Goal: Task Accomplishment & Management: Complete application form

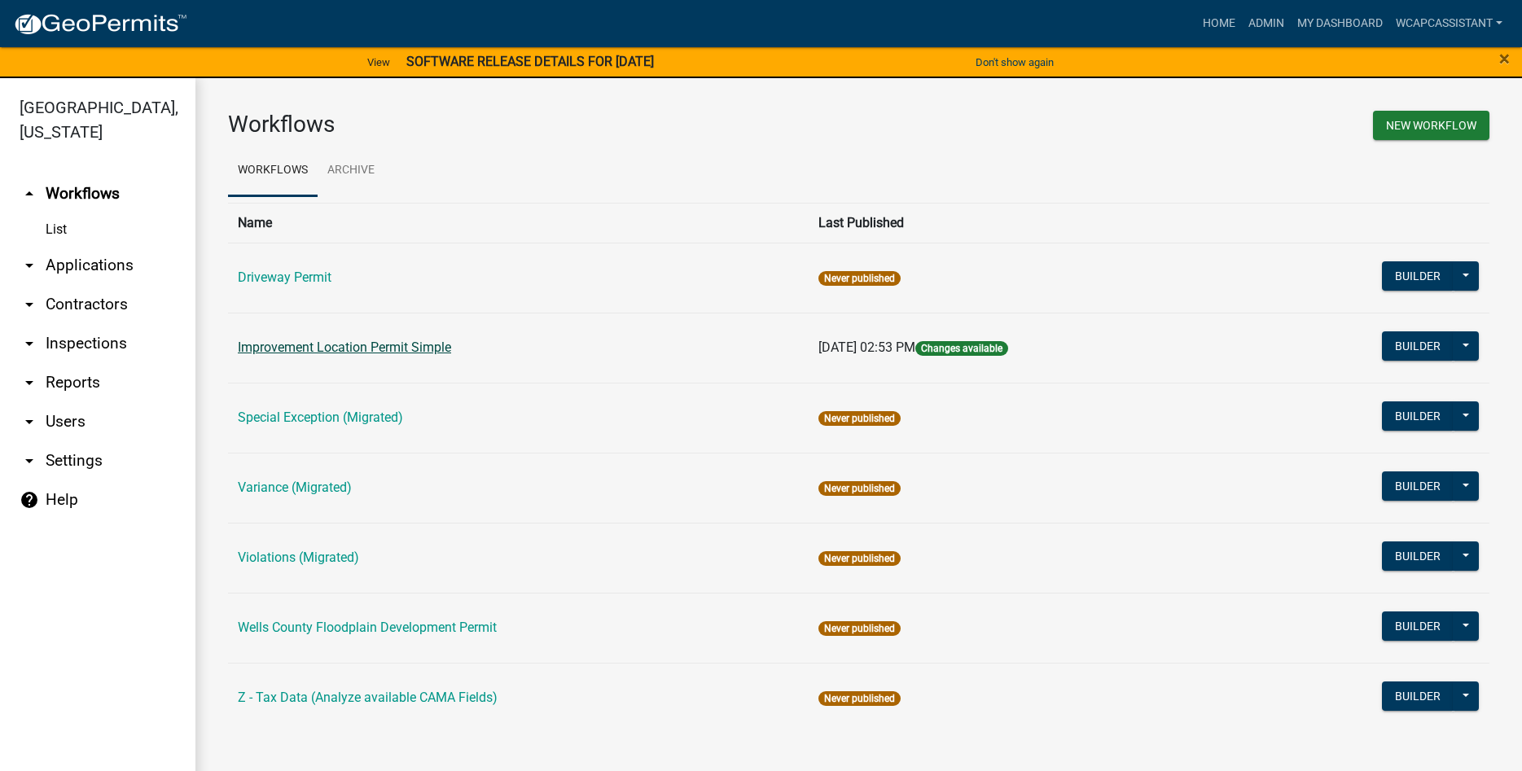
click at [343, 351] on link "Improvement Location Permit Simple" at bounding box center [344, 347] width 213 height 15
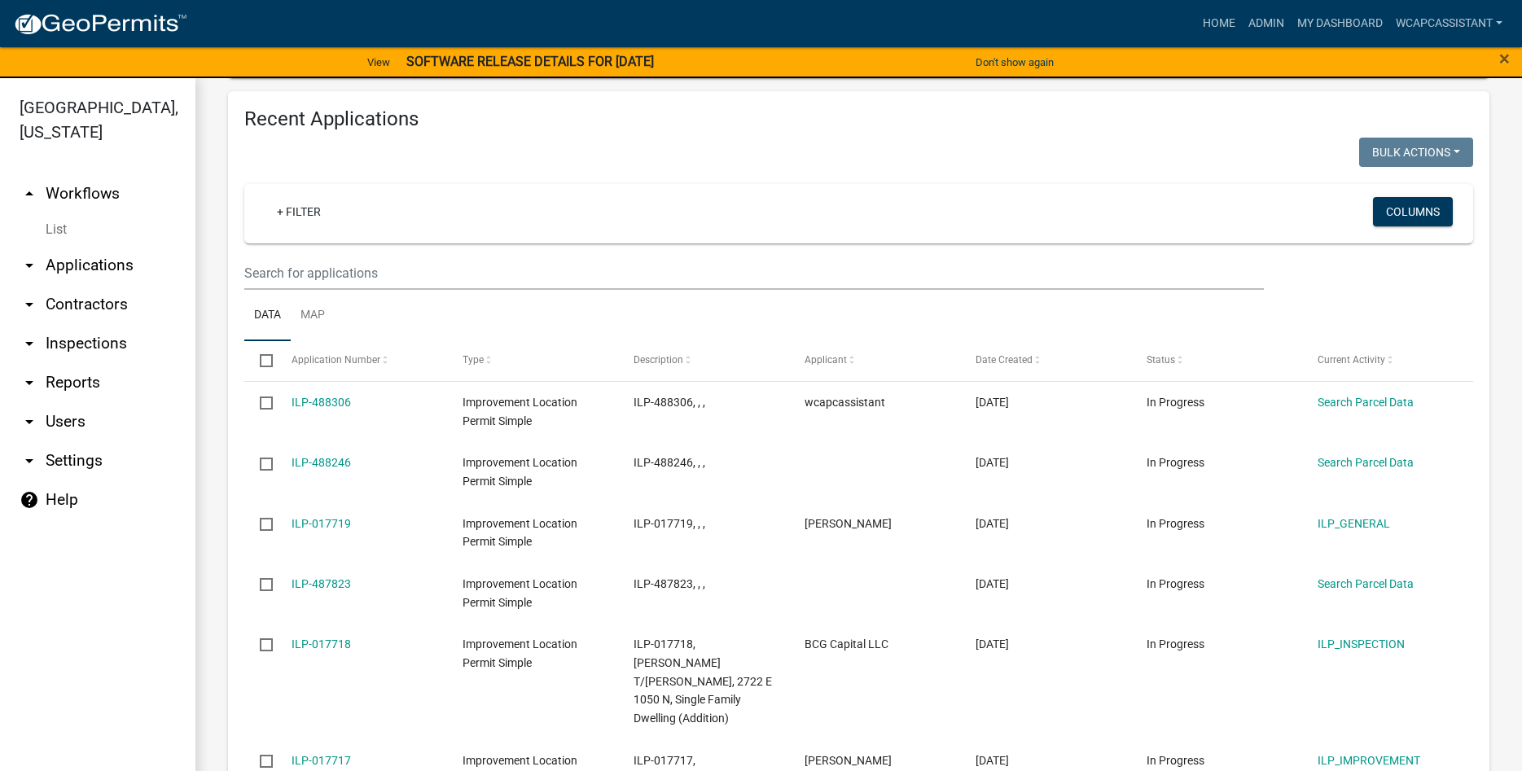
scroll to position [557, 0]
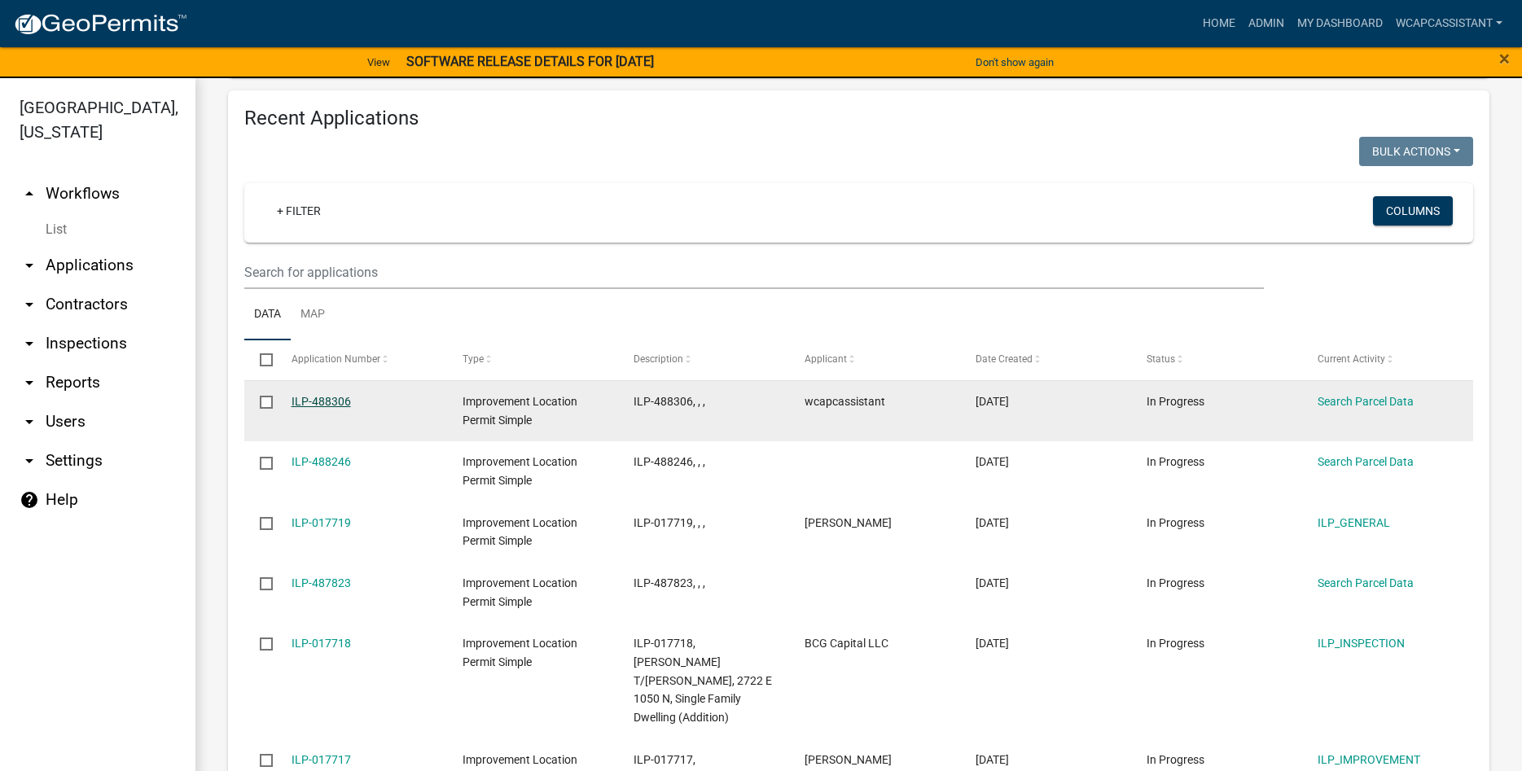
click at [339, 401] on link "ILP-488306" at bounding box center [321, 401] width 59 height 13
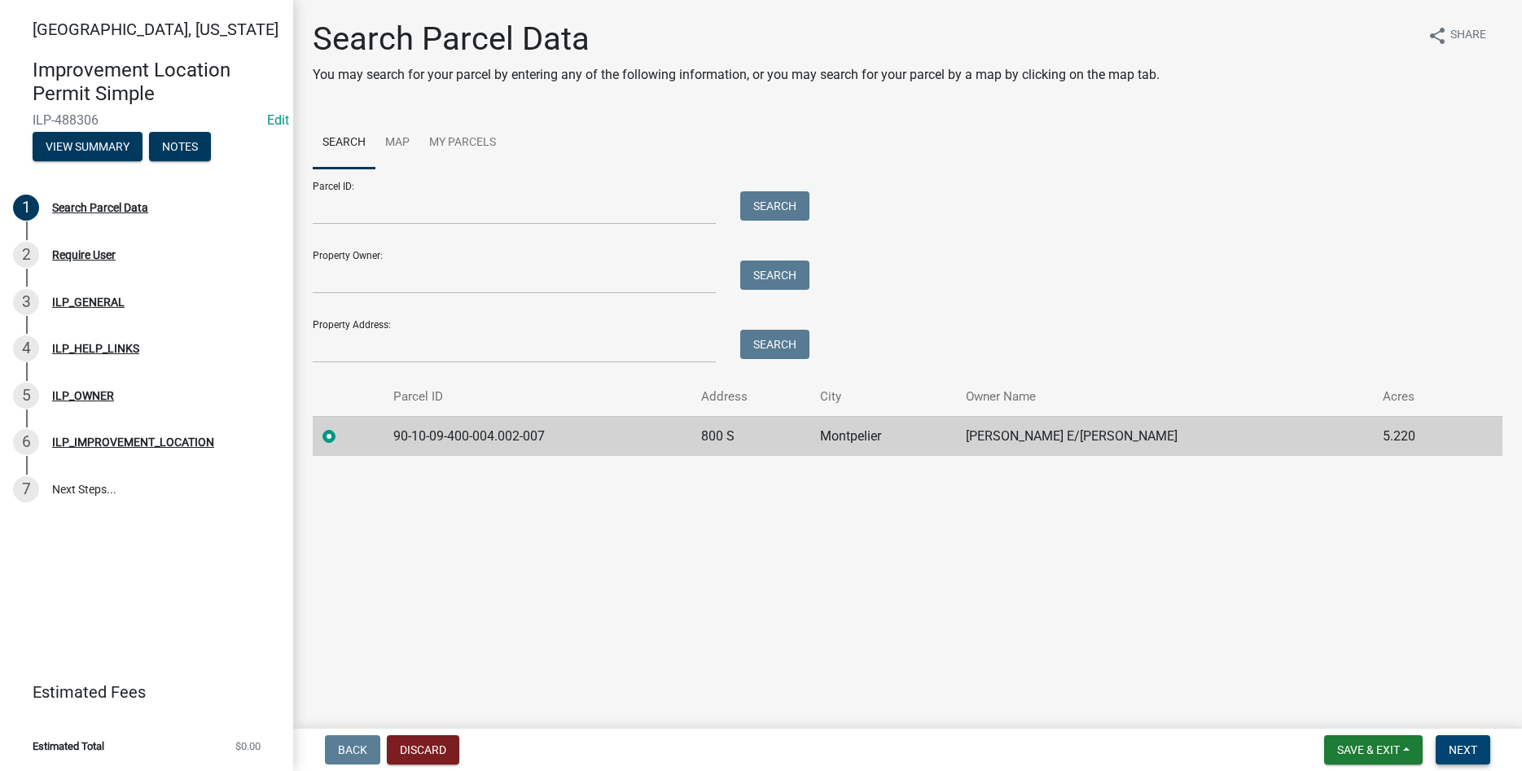
click at [1488, 755] on button "Next" at bounding box center [1463, 749] width 55 height 29
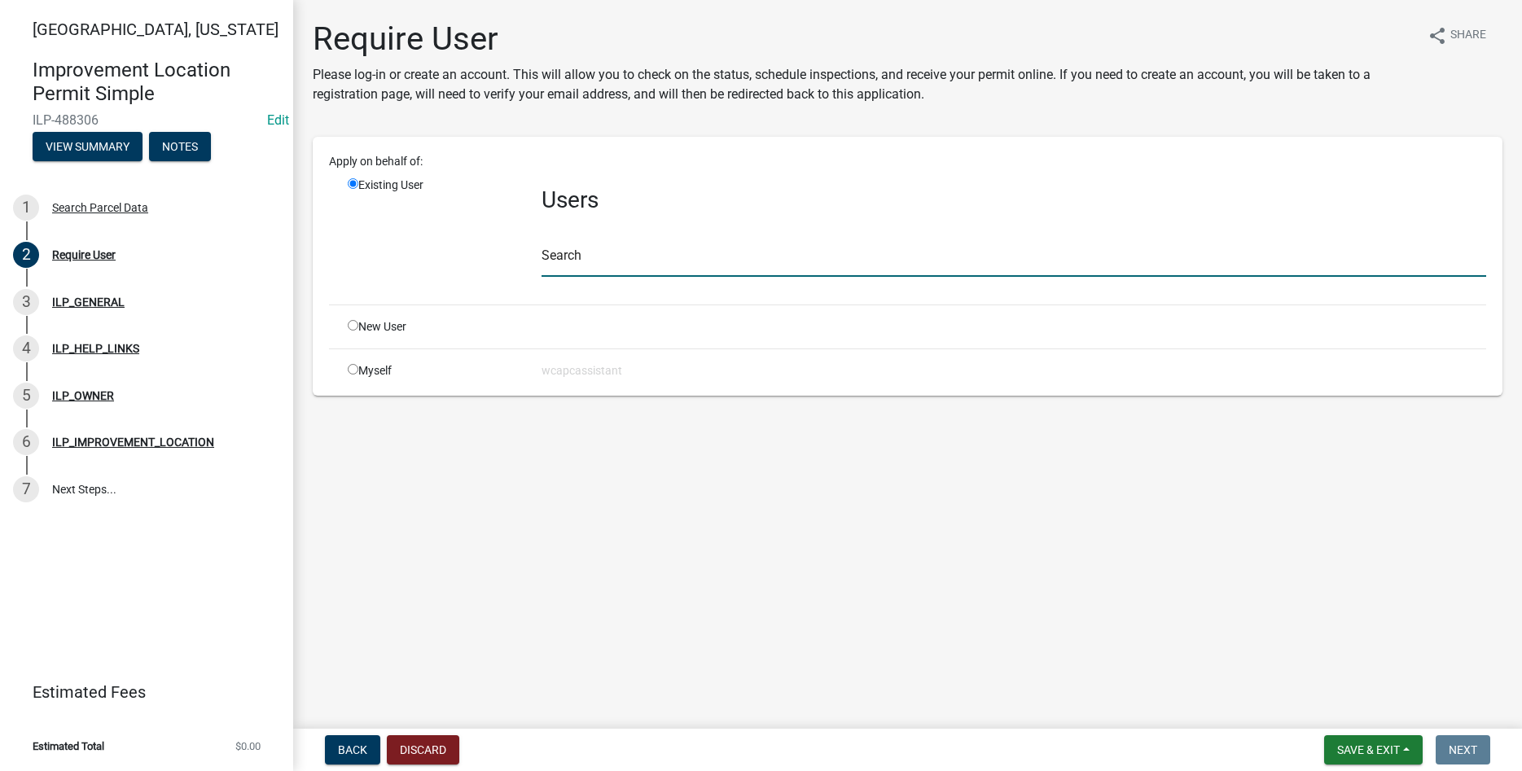
click at [613, 247] on input "text" at bounding box center [1014, 259] width 945 height 33
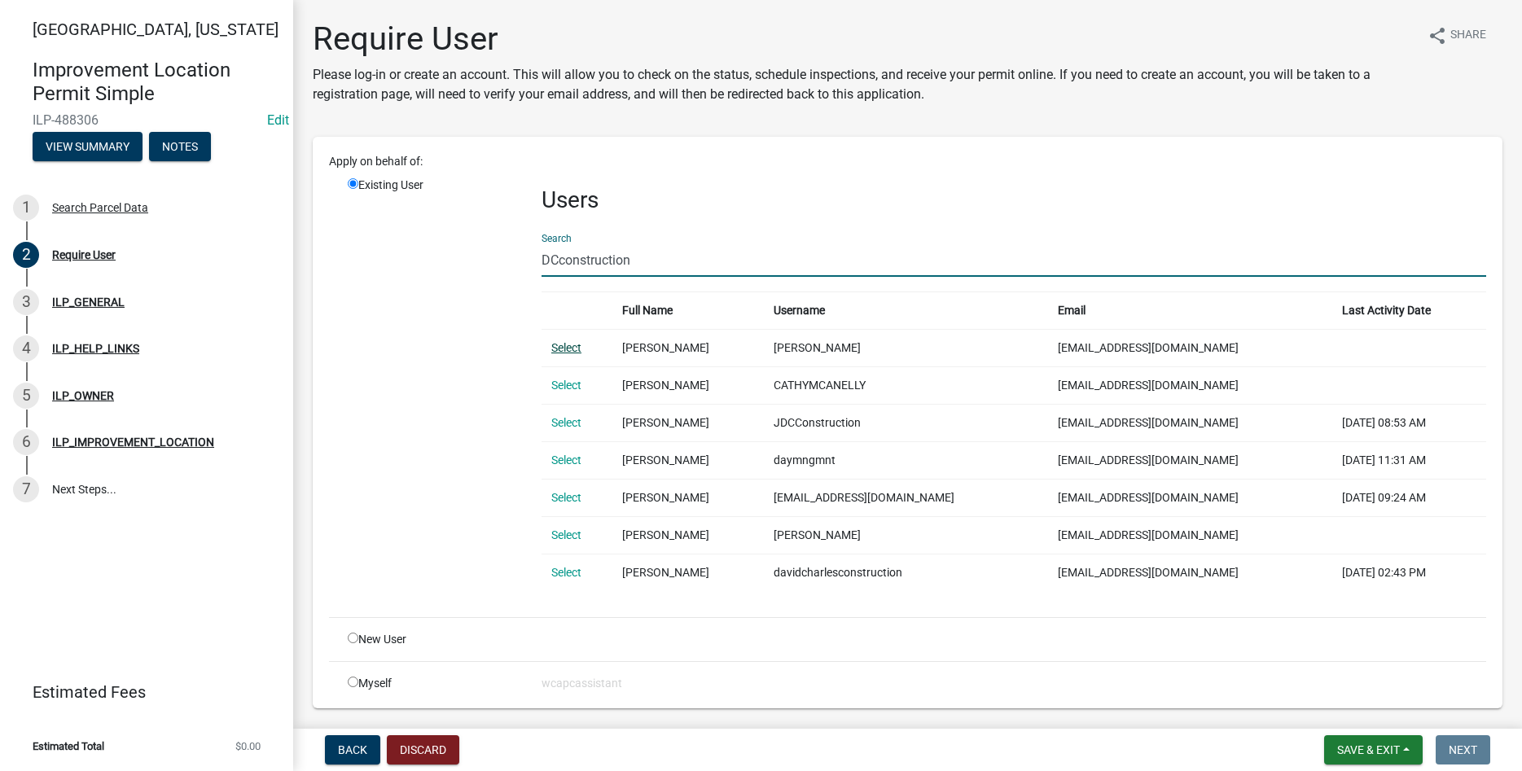
type input "DCconstruction"
click at [556, 346] on link "Select" at bounding box center [566, 347] width 30 height 13
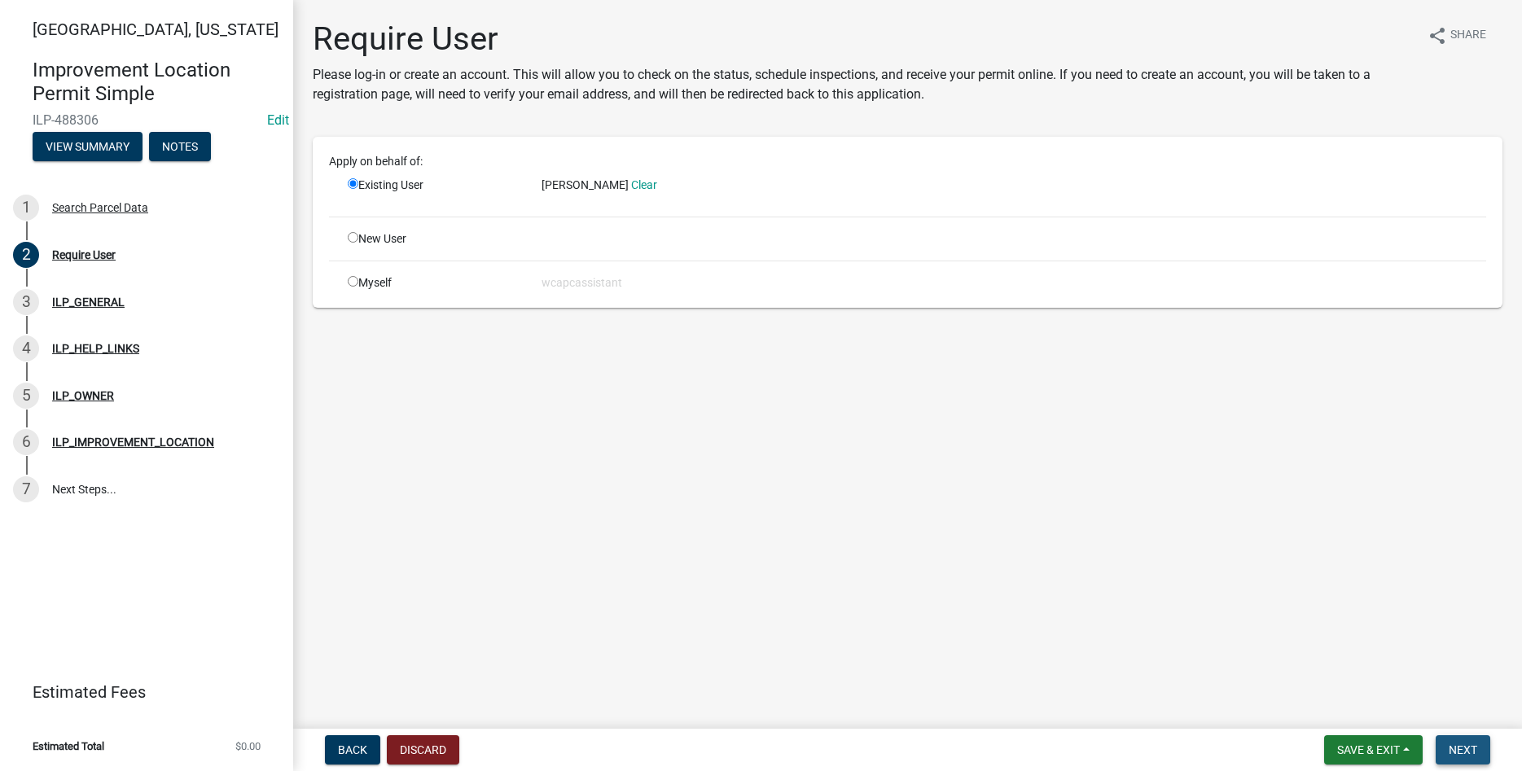
click at [1462, 746] on span "Next" at bounding box center [1463, 749] width 29 height 13
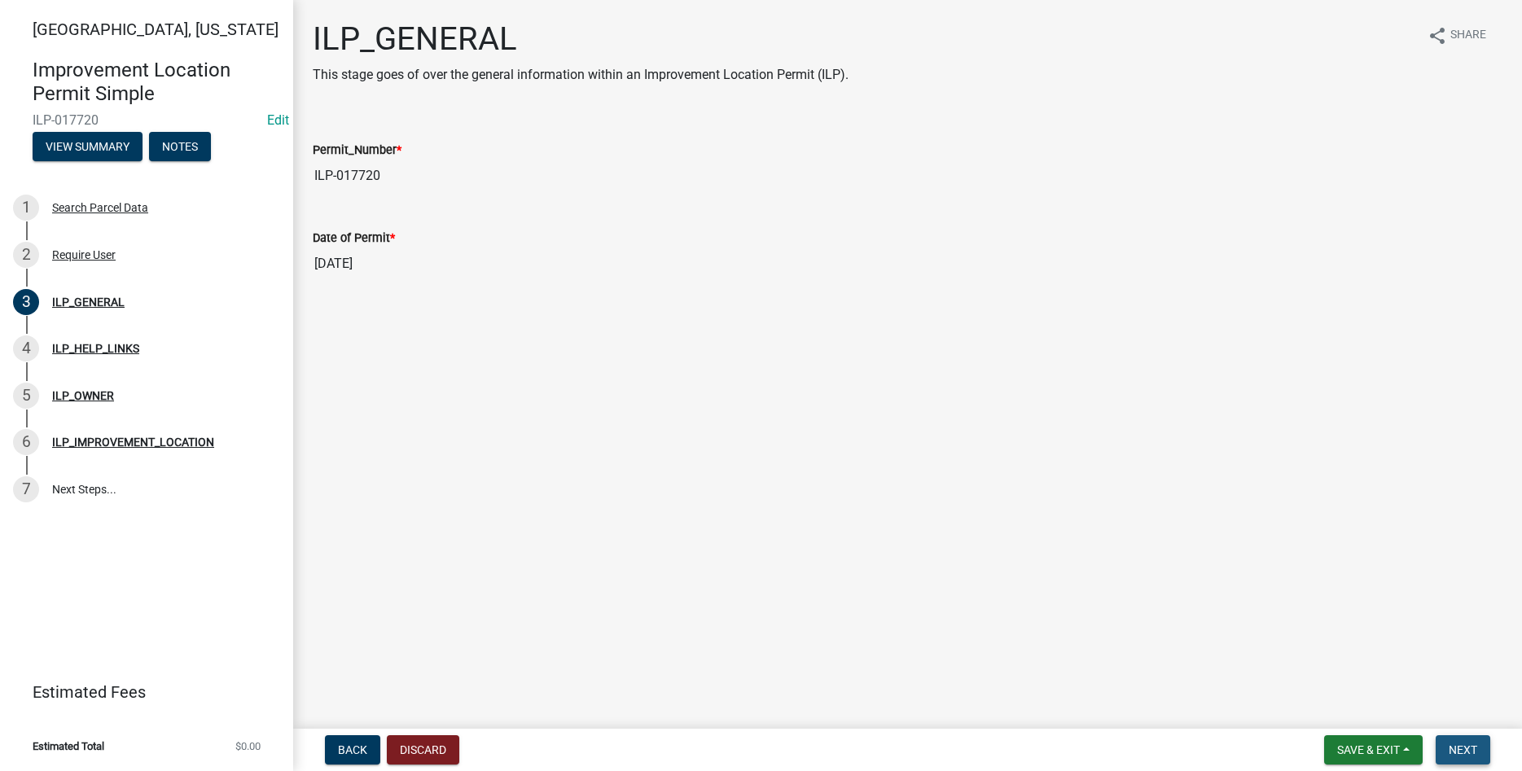
click at [1467, 740] on button "Next" at bounding box center [1463, 749] width 55 height 29
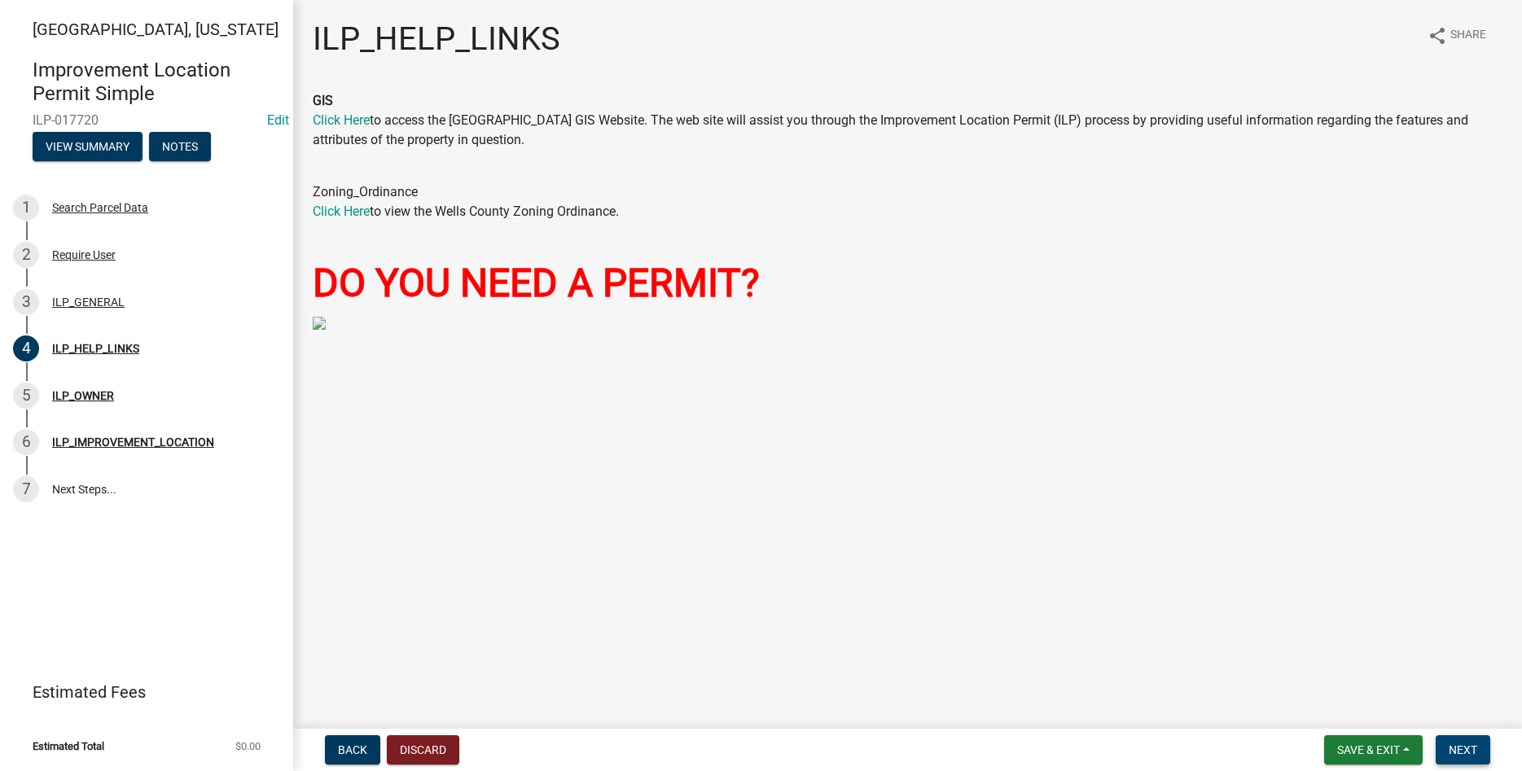
click at [1474, 743] on span "Next" at bounding box center [1463, 749] width 29 height 13
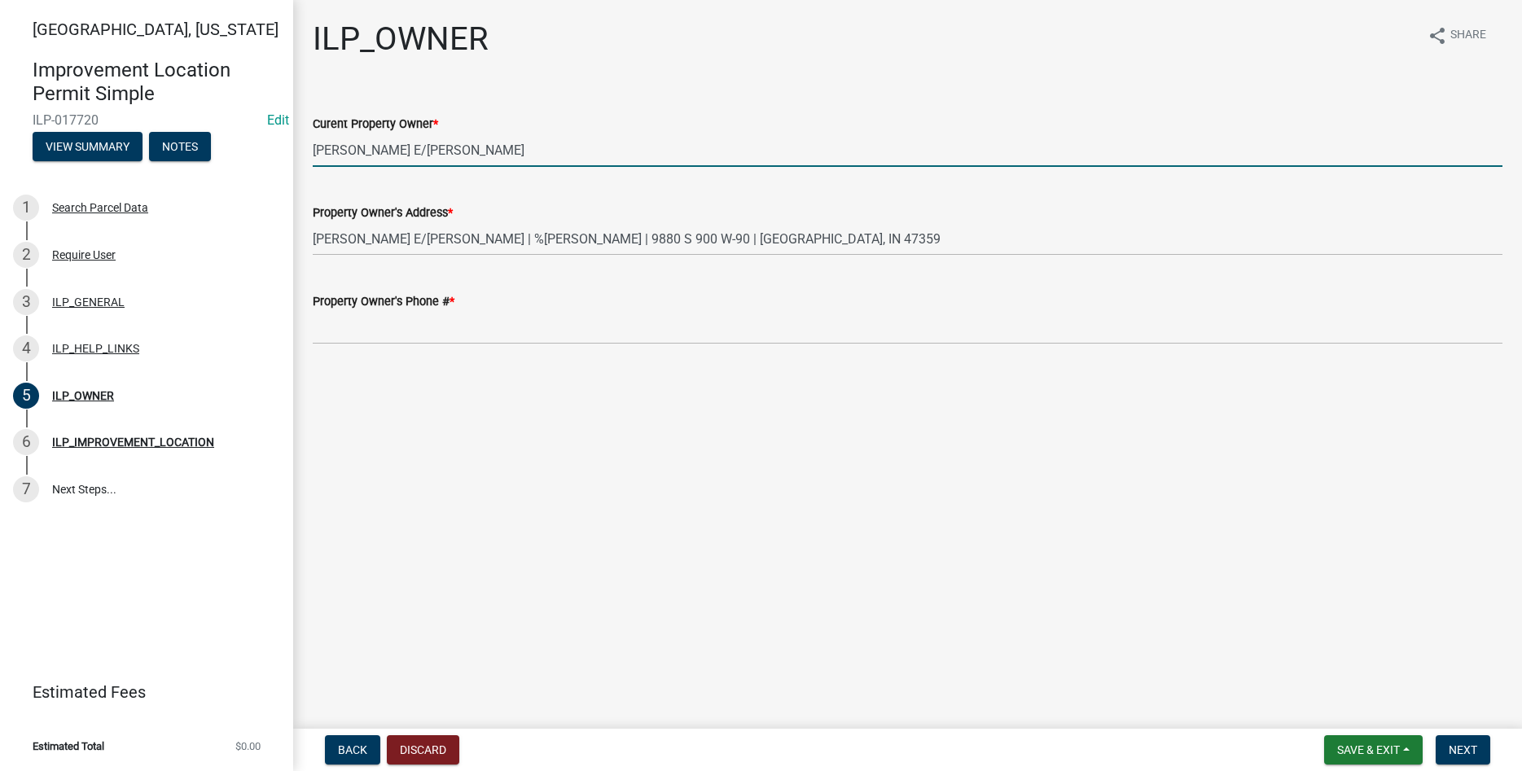
drag, startPoint x: 483, startPoint y: 155, endPoint x: 309, endPoint y: 160, distance: 173.5
click at [313, 160] on input "[PERSON_NAME] E/[PERSON_NAME]" at bounding box center [908, 150] width 1190 height 33
type input "Story, [PERSON_NAME]"
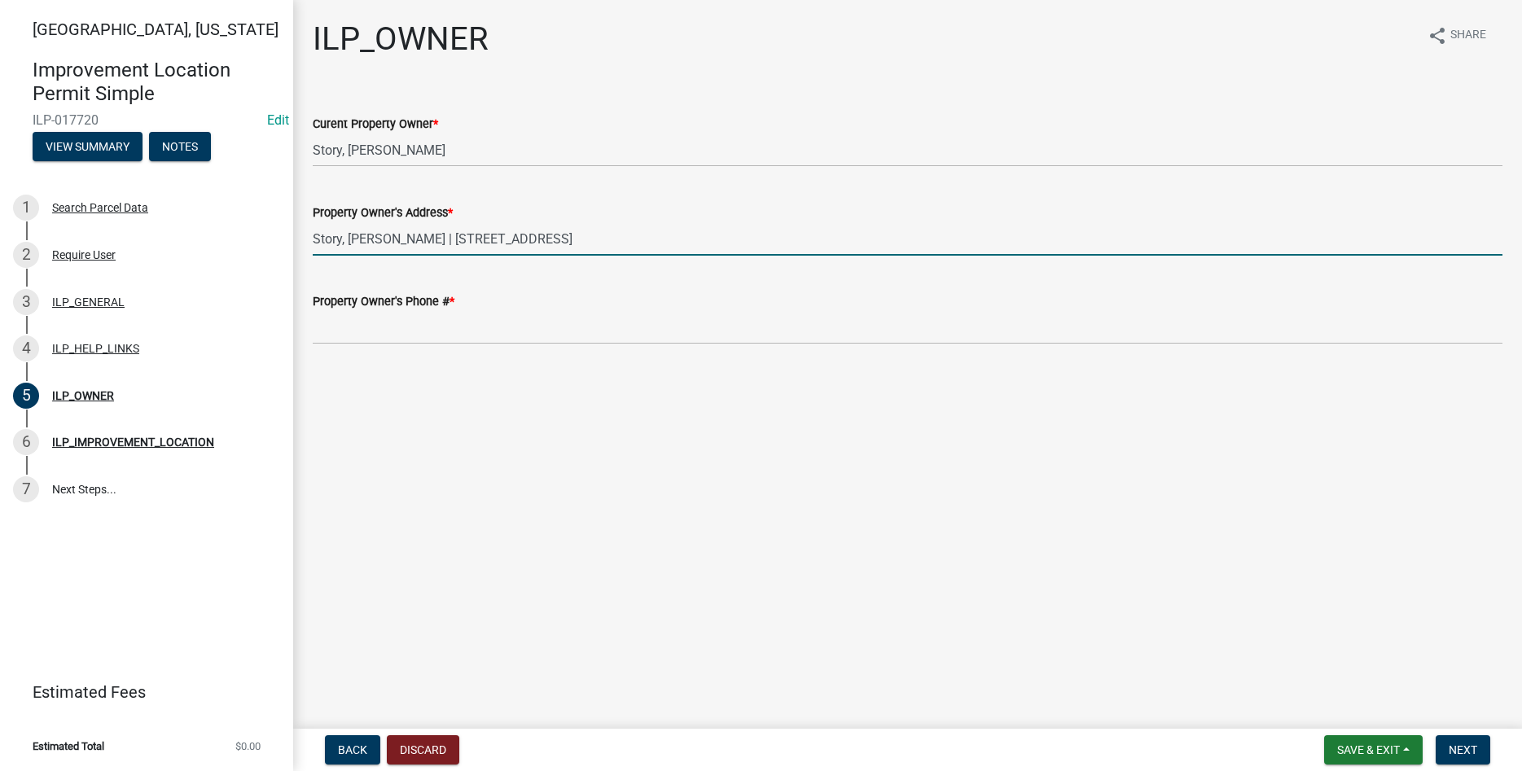
click at [513, 237] on input "Story, [PERSON_NAME] | [STREET_ADDRESS]" at bounding box center [908, 238] width 1190 height 33
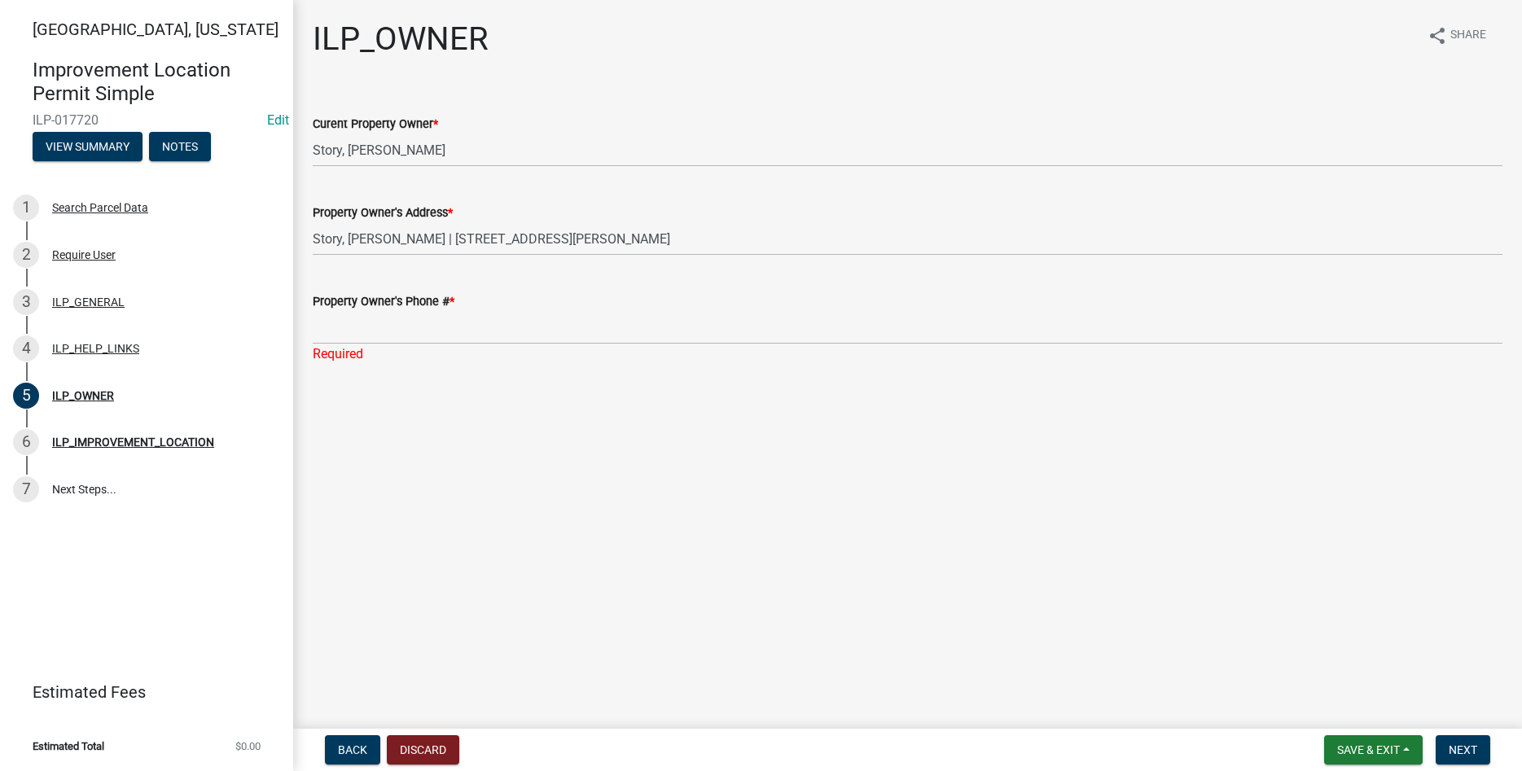
click at [593, 219] on div "Property Owner's Address *" at bounding box center [908, 213] width 1190 height 20
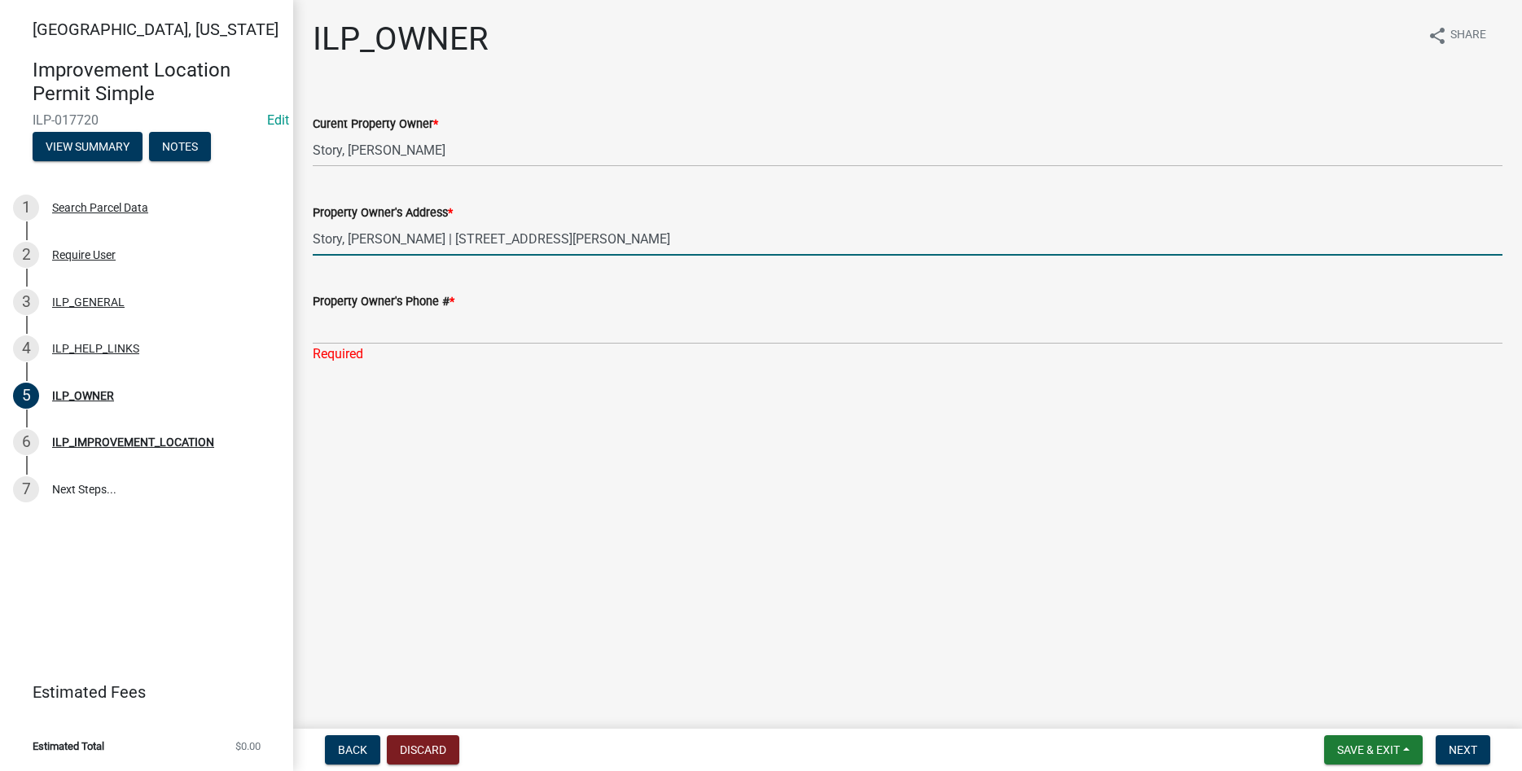
click at [593, 238] on input "Story, [PERSON_NAME] | [STREET_ADDRESS][PERSON_NAME]" at bounding box center [908, 238] width 1190 height 33
type input "Story, [PERSON_NAME] | [STREET_ADDRESS][PERSON_NAME]"
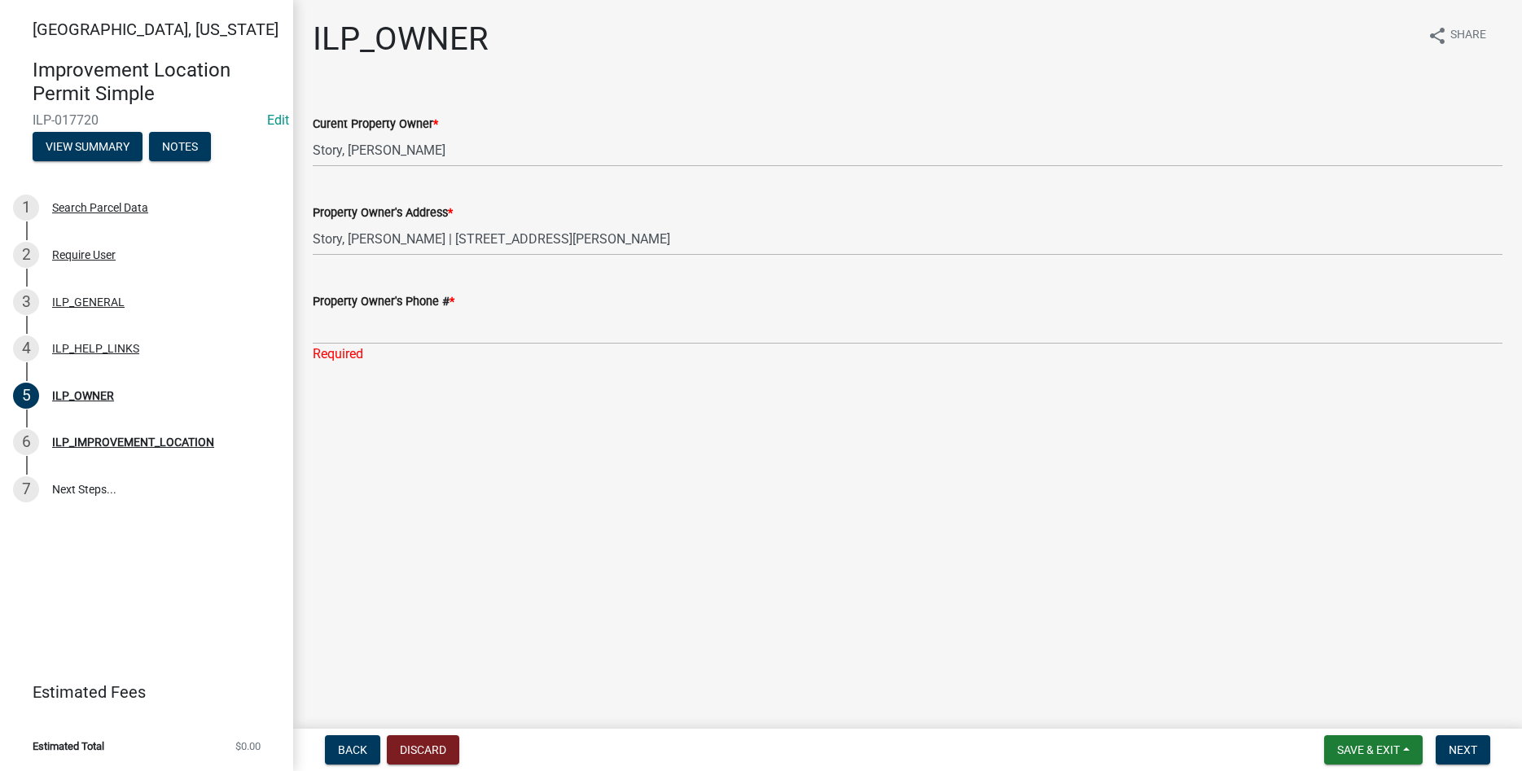
click at [556, 752] on div "Back Discard Save & Exit Save Save & Exit Next" at bounding box center [907, 749] width 1203 height 29
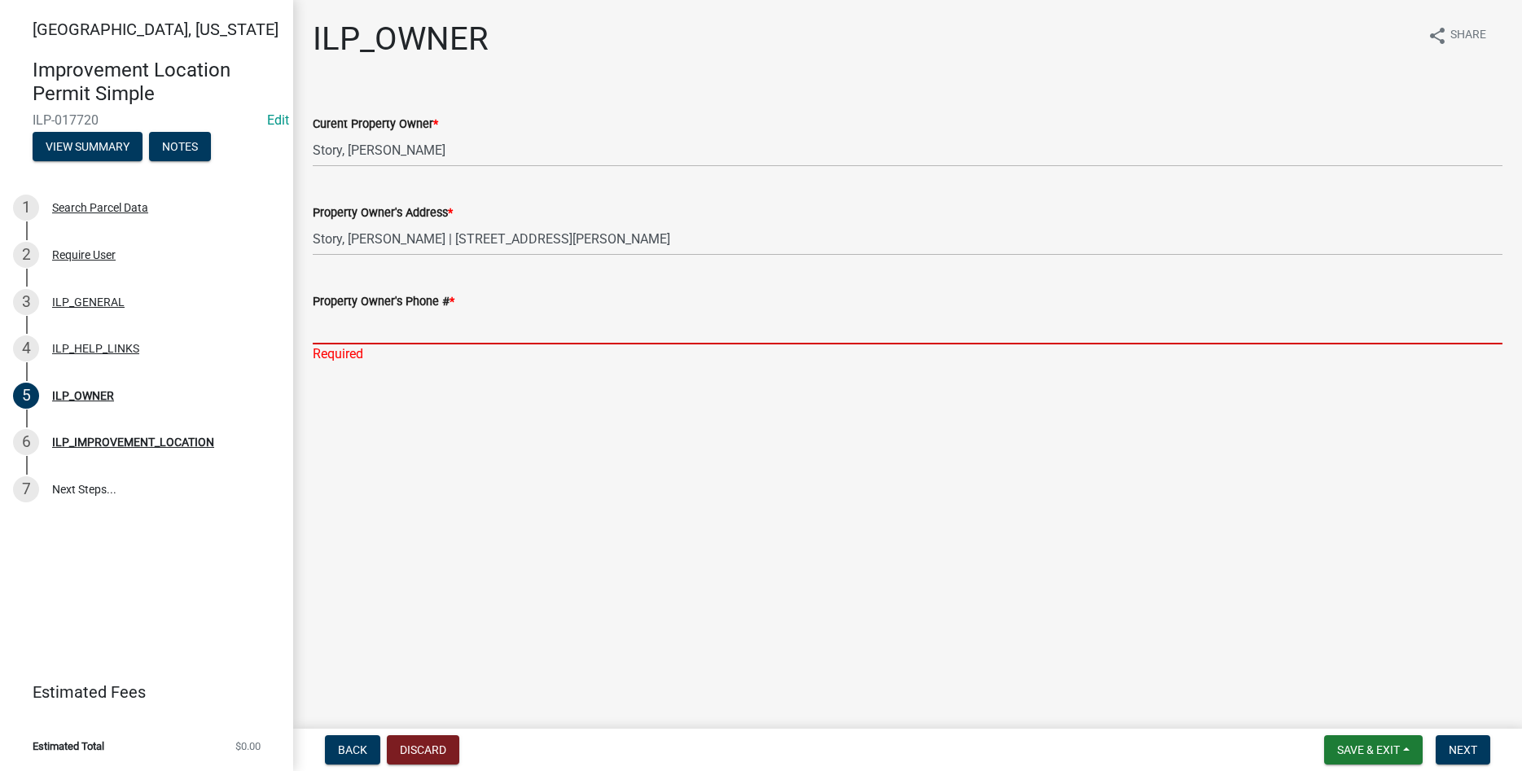
click at [428, 316] on input "Property Owner's Phone # *" at bounding box center [908, 327] width 1190 height 33
click at [370, 315] on input "Property Owner's Phone # *" at bounding box center [908, 327] width 1190 height 33
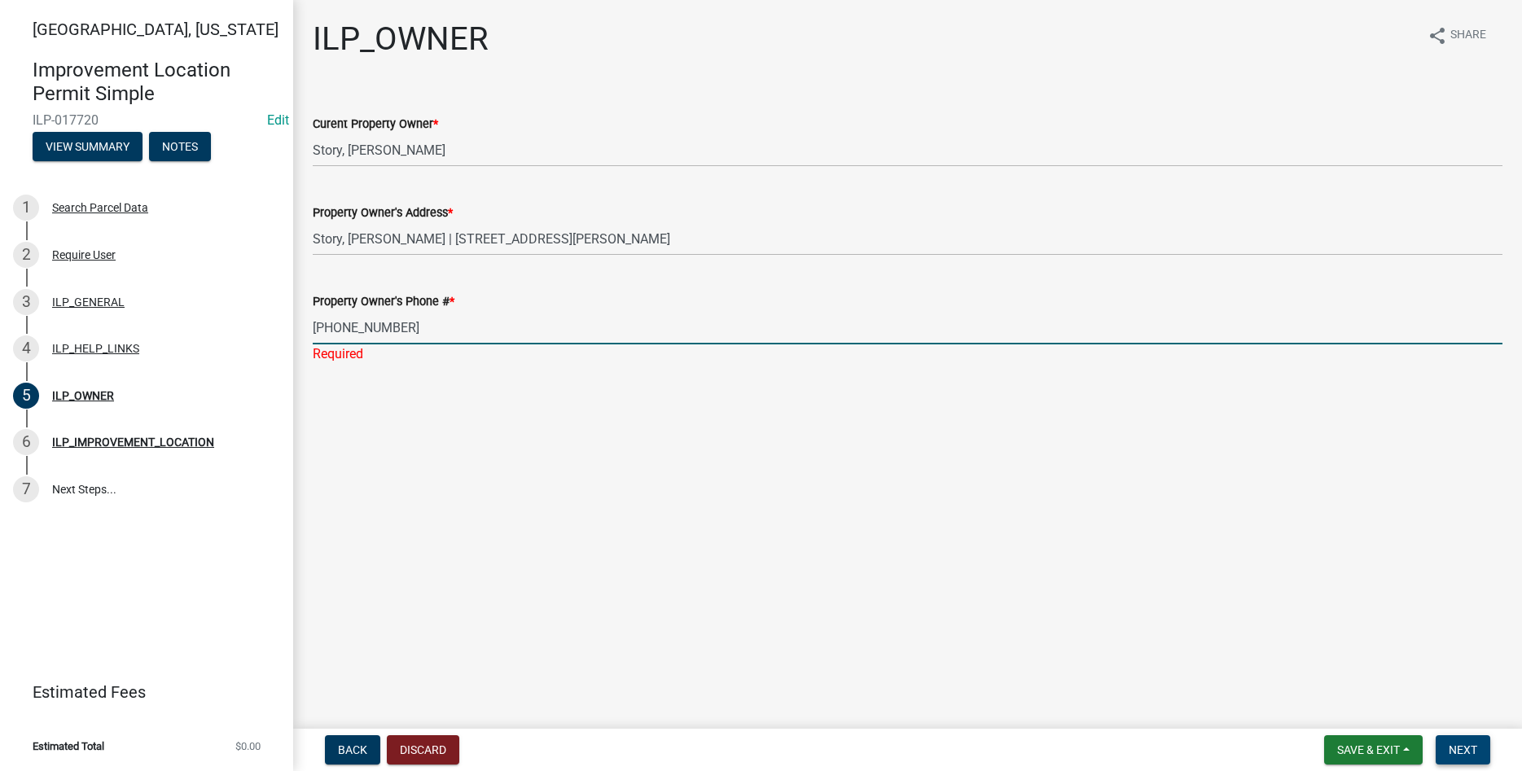
type input "[PHONE_NUMBER]"
click at [1480, 747] on button "Next" at bounding box center [1463, 749] width 55 height 29
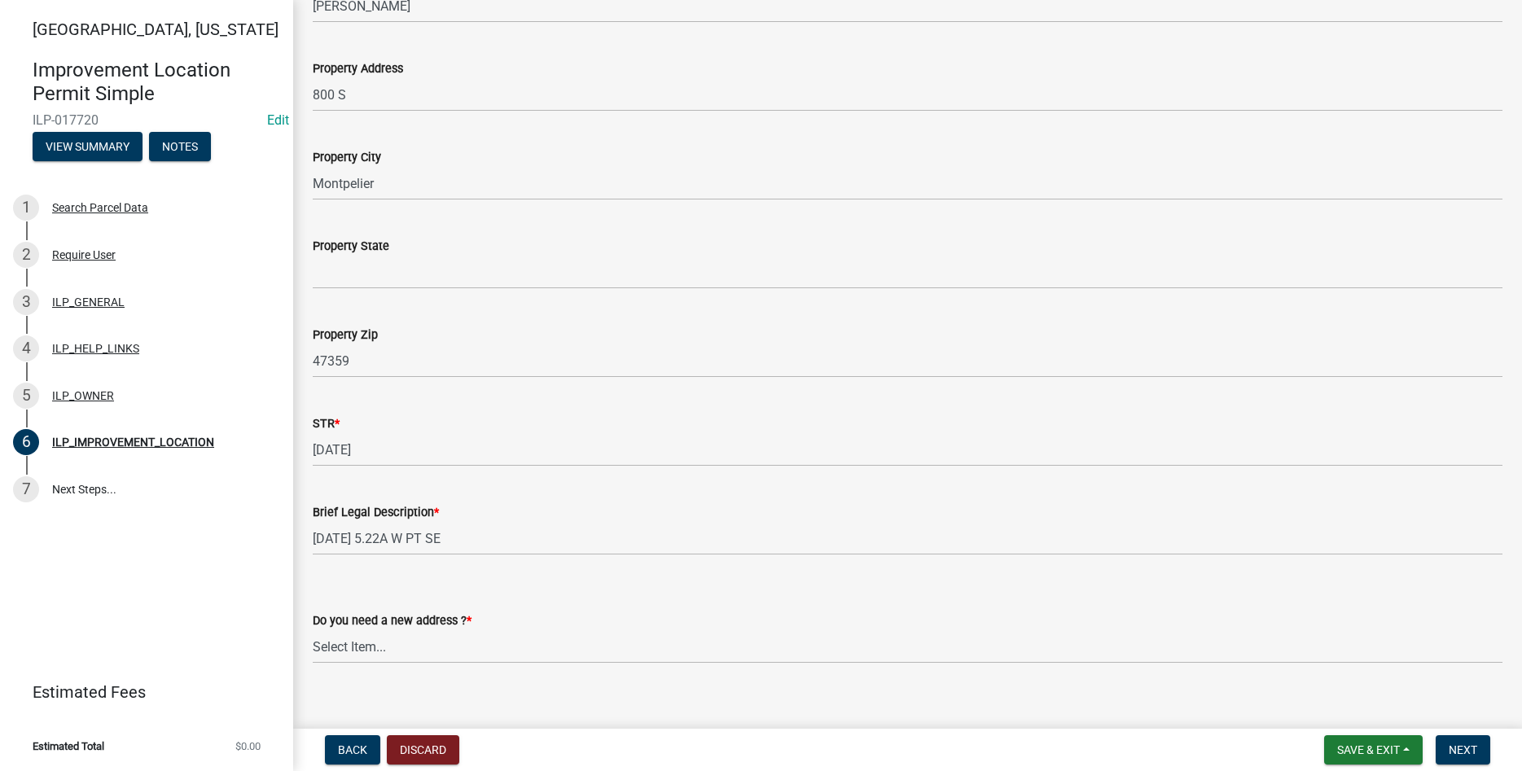
scroll to position [252, 0]
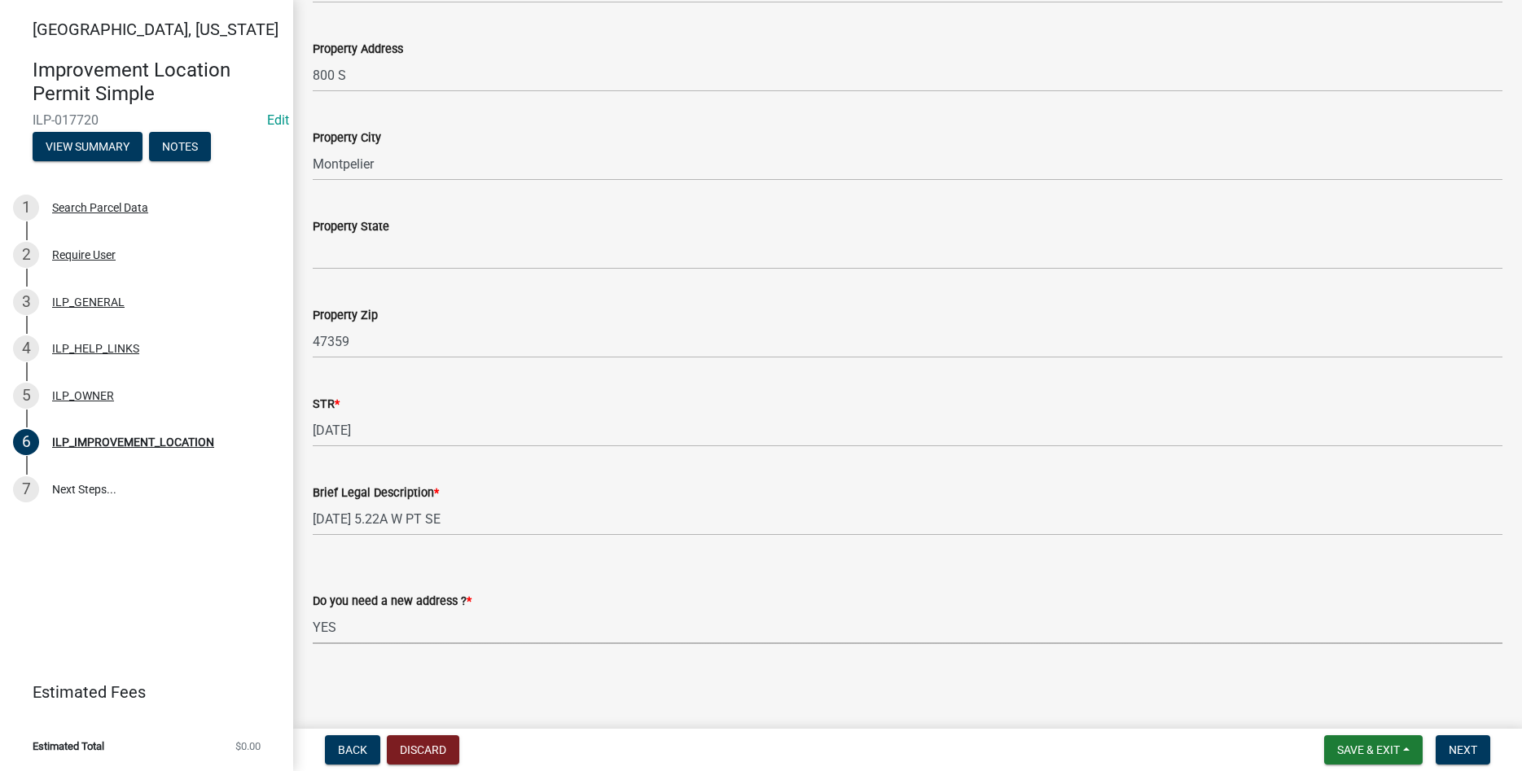
click option "YES" at bounding box center [0, 0] width 0 height 0
select select "e4f94975-13b9-47c9-bb13-f719d4a0434e"
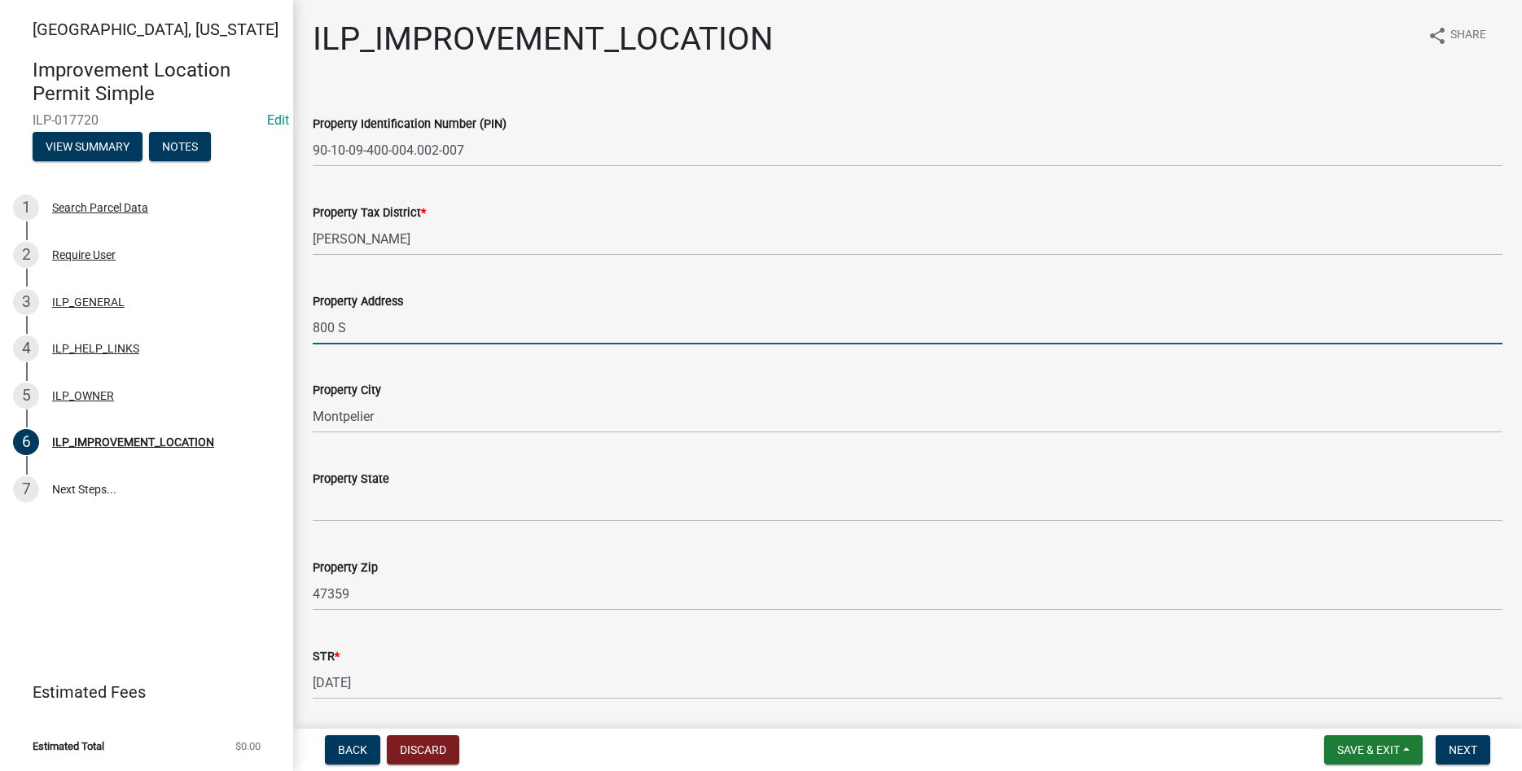
drag, startPoint x: 372, startPoint y: 325, endPoint x: 189, endPoint y: 329, distance: 183.3
click at [313, 329] on input "800 S" at bounding box center [908, 327] width 1190 height 33
type input "9400 W 750 S"
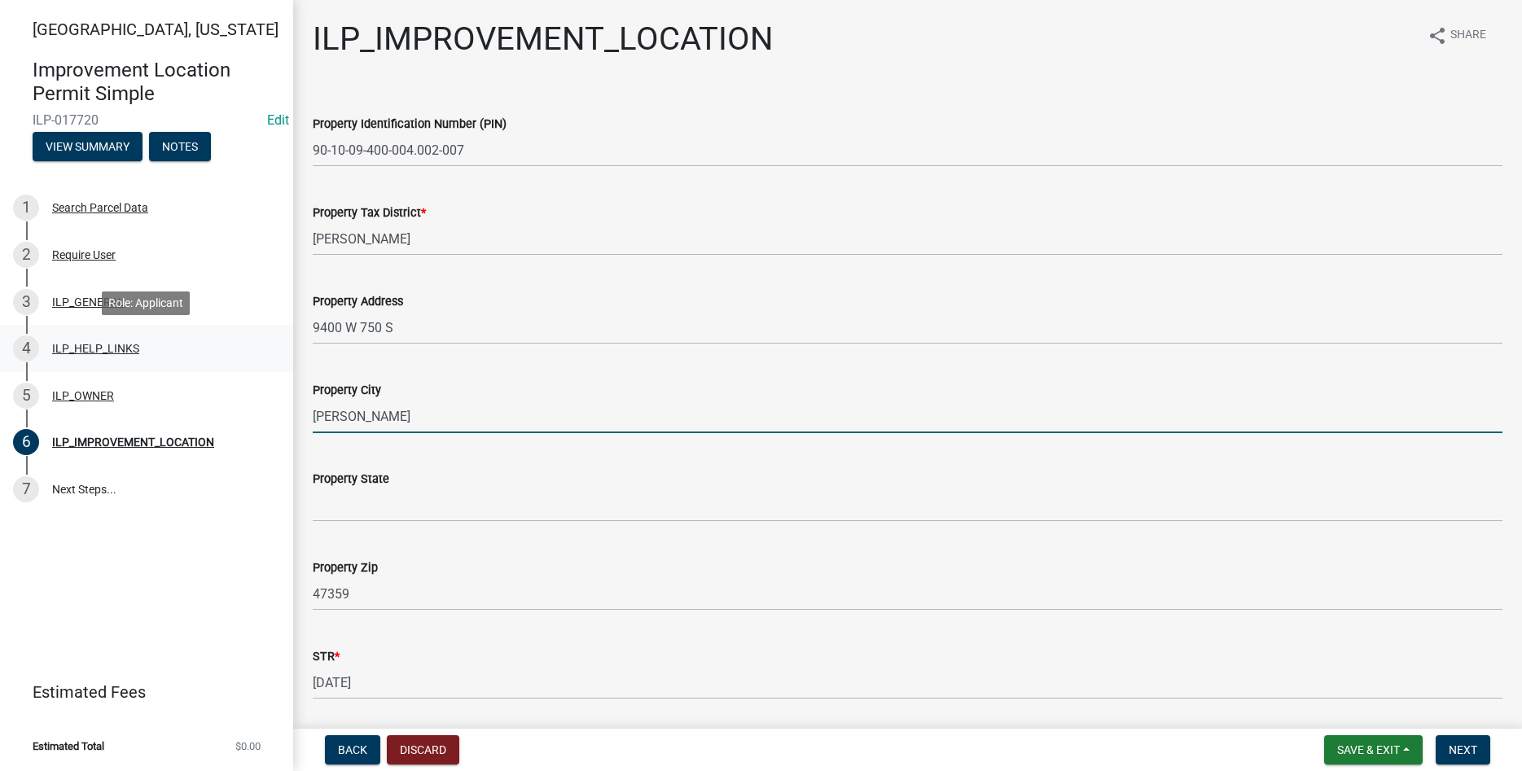
type input "[PERSON_NAME]"
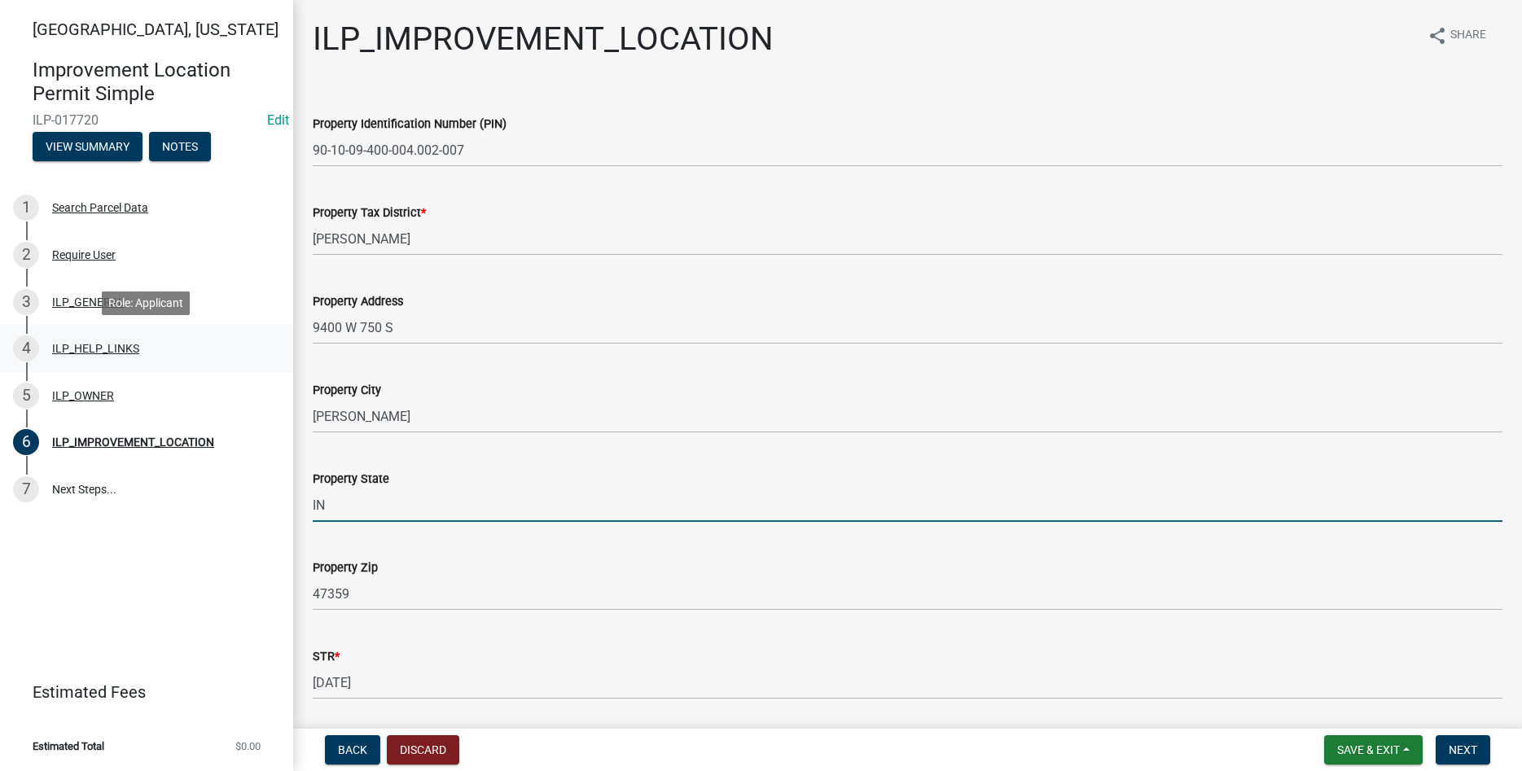
type input "IN"
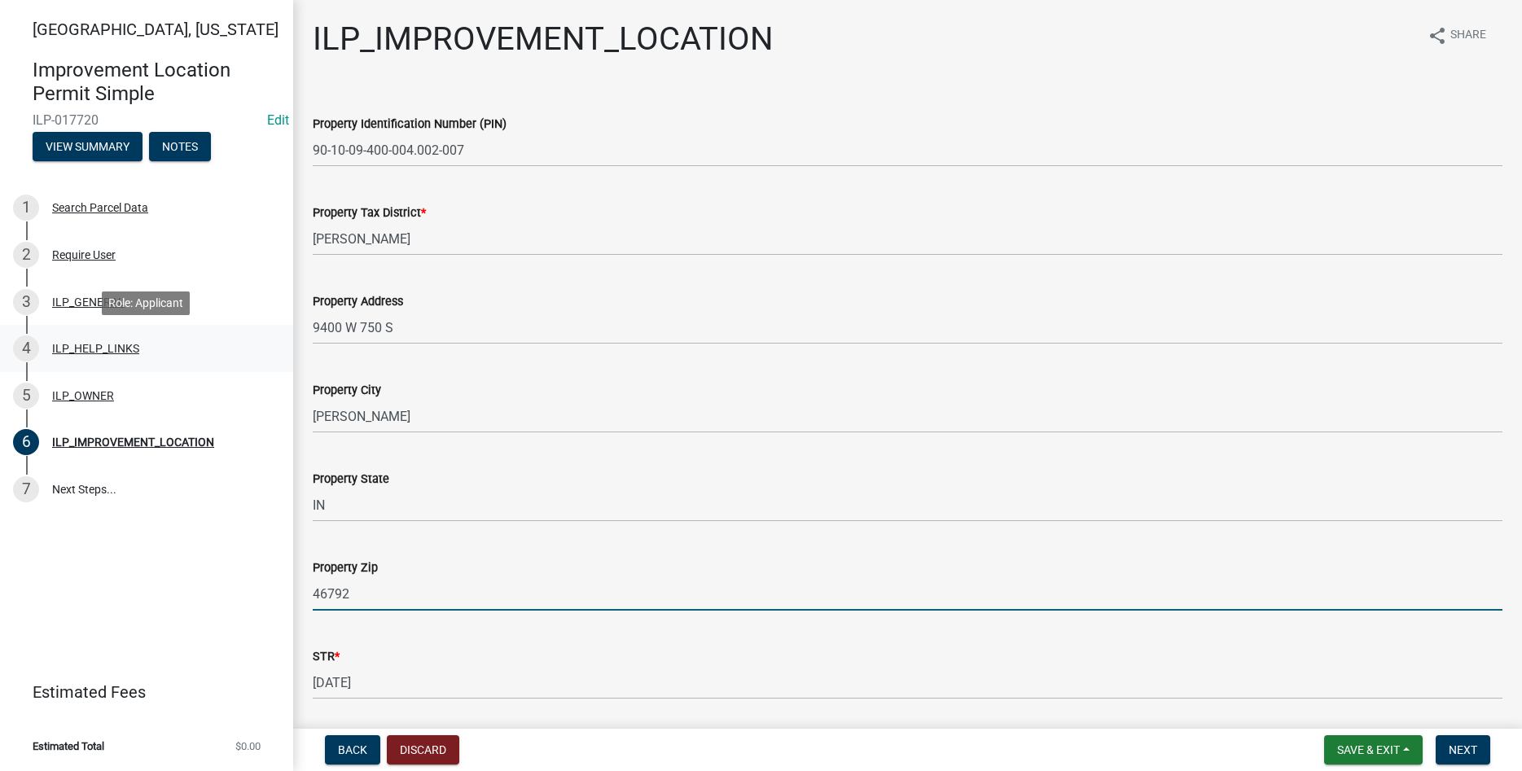
type input "46792"
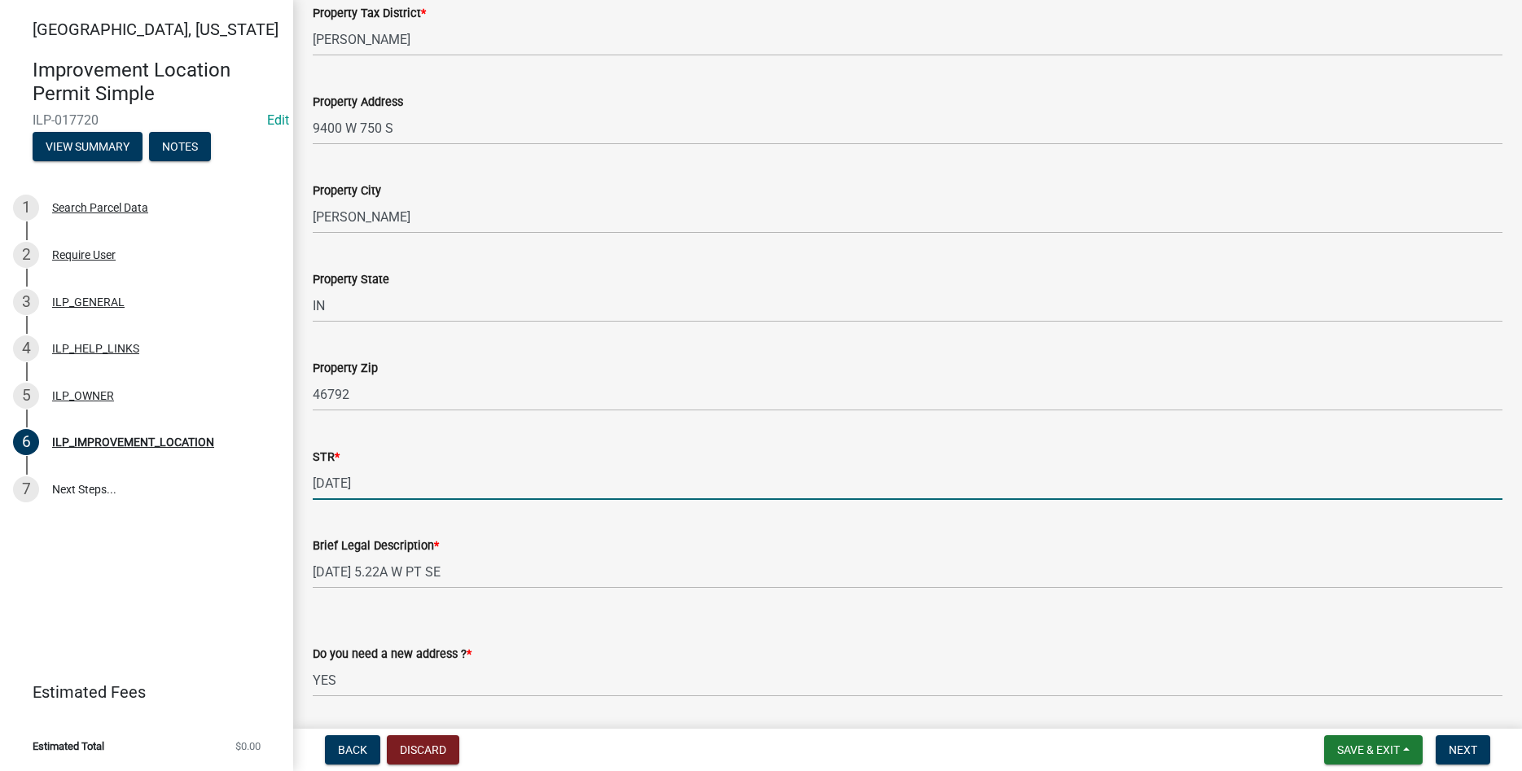
scroll to position [252, 0]
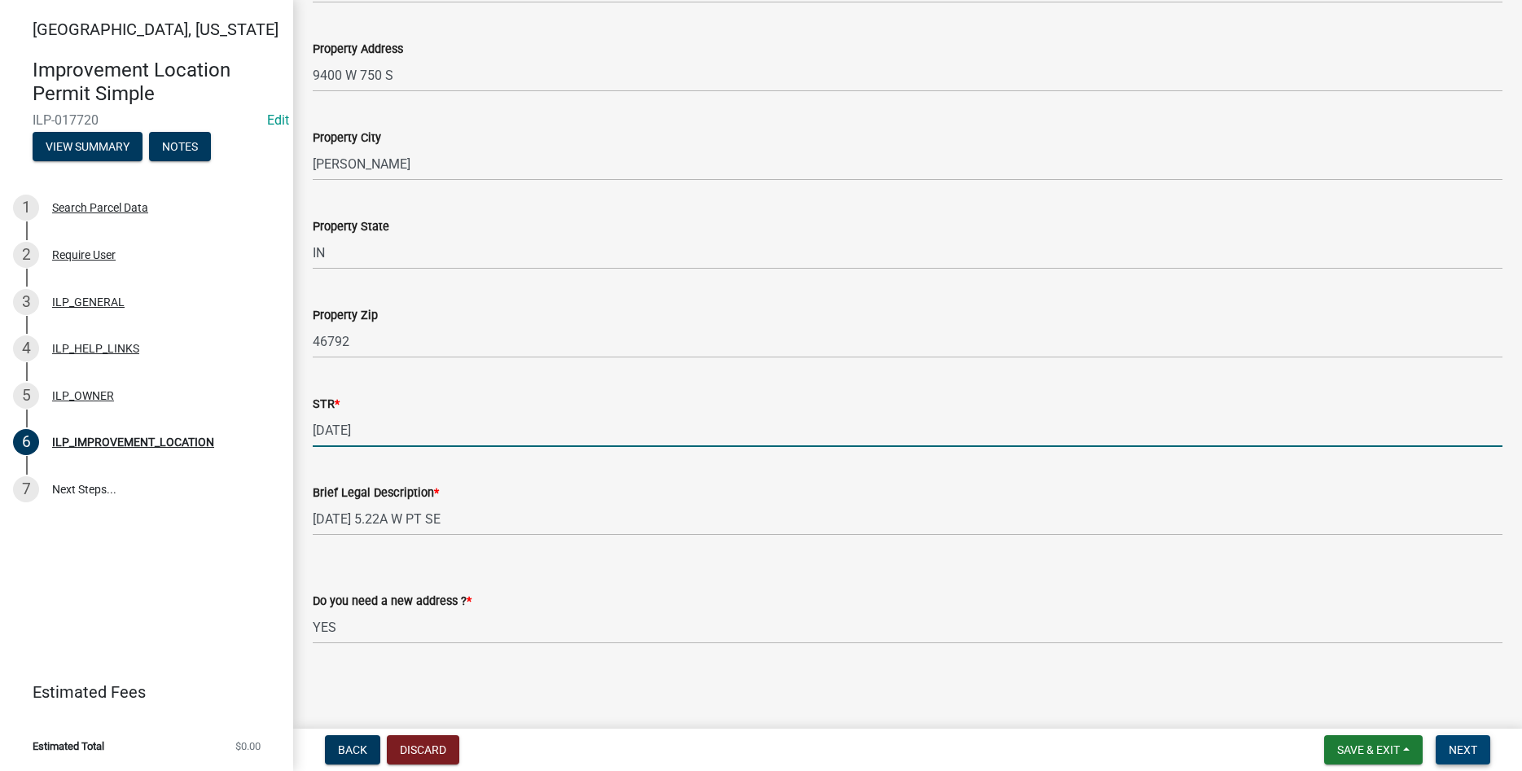
click at [1471, 752] on span "Next" at bounding box center [1463, 749] width 29 height 13
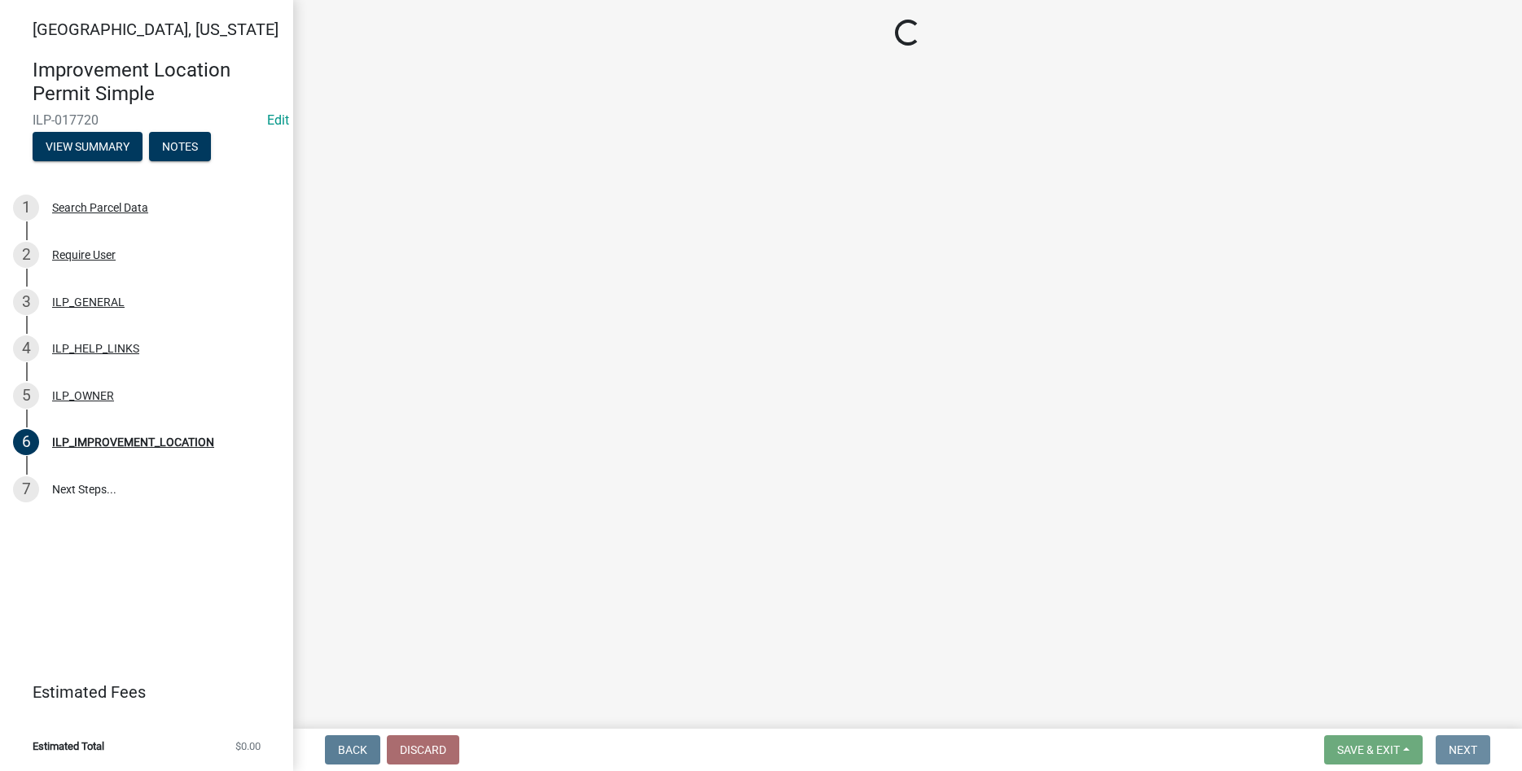
scroll to position [0, 0]
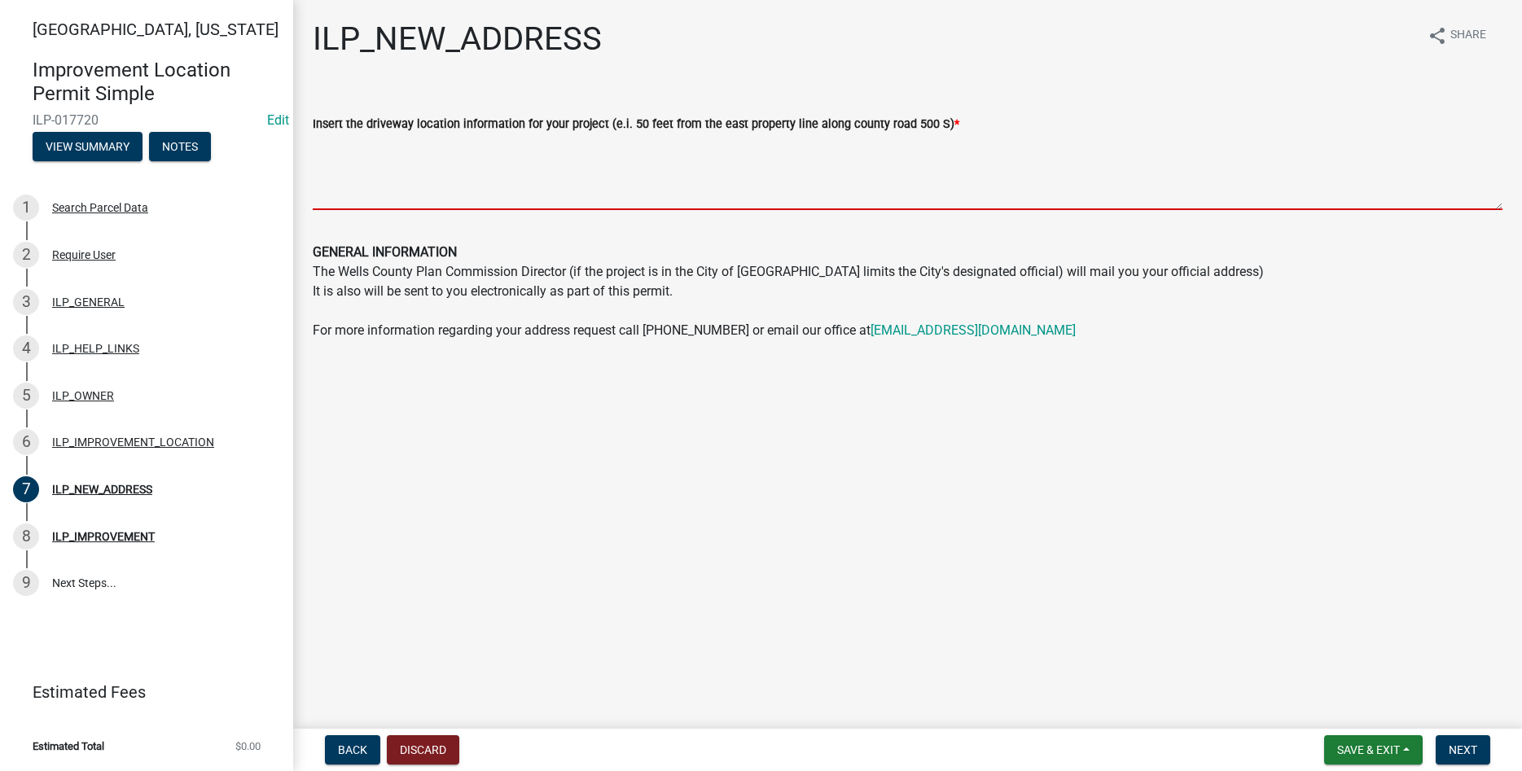
click at [670, 192] on textarea "Insert the driveway location information for your project (e.i. 50 feet from th…" at bounding box center [908, 172] width 1190 height 77
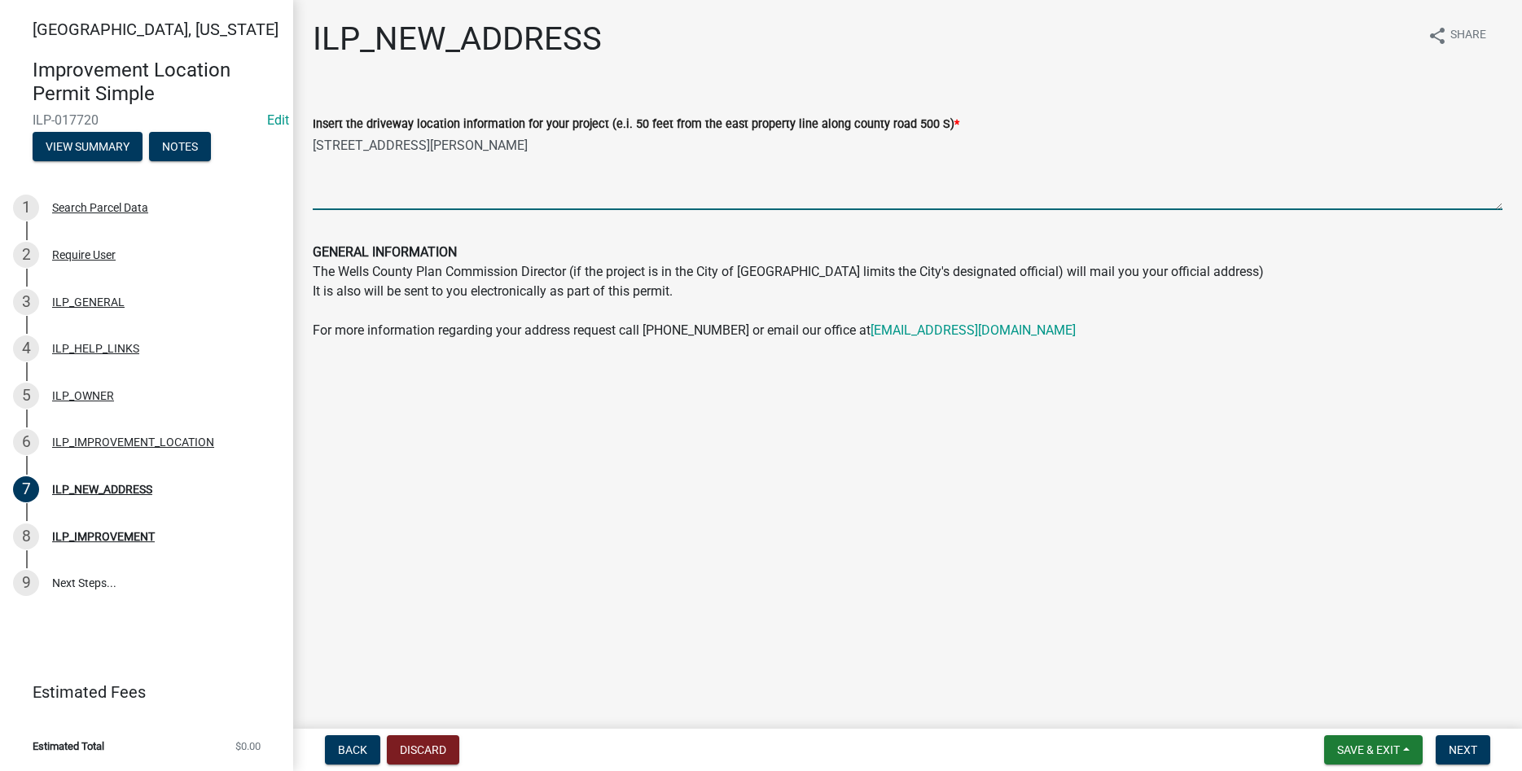
click at [375, 160] on textarea "[STREET_ADDRESS][PERSON_NAME]" at bounding box center [908, 172] width 1190 height 77
drag, startPoint x: 456, startPoint y: 158, endPoint x: 290, endPoint y: 148, distance: 166.4
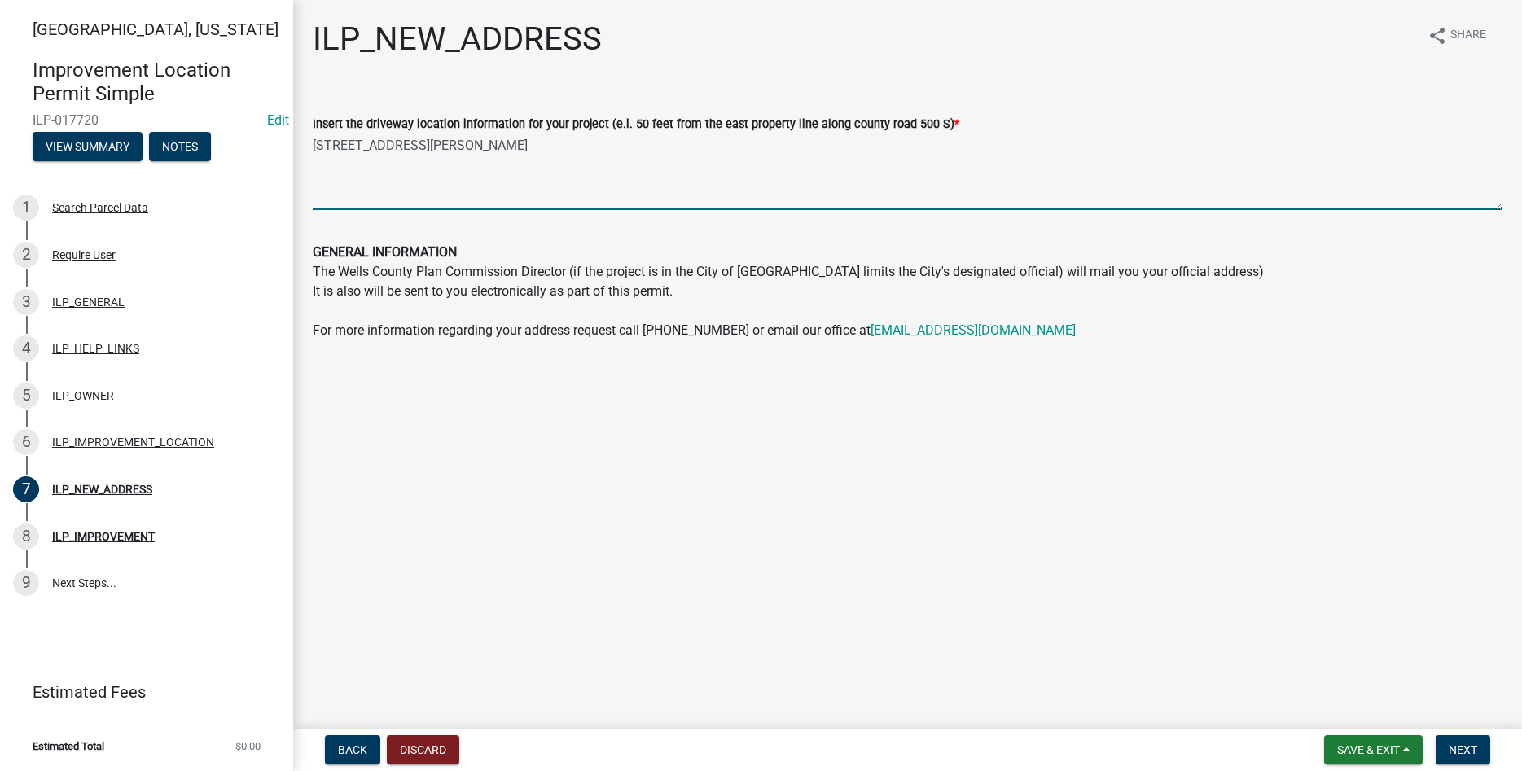
click at [313, 148] on textarea "[STREET_ADDRESS][PERSON_NAME]" at bounding box center [908, 172] width 1190 height 77
type textarea "[STREET_ADDRESS][PERSON_NAME]"
click at [1463, 730] on nav "Back Discard Save & Exit Save Save & Exit Next" at bounding box center [907, 750] width 1229 height 42
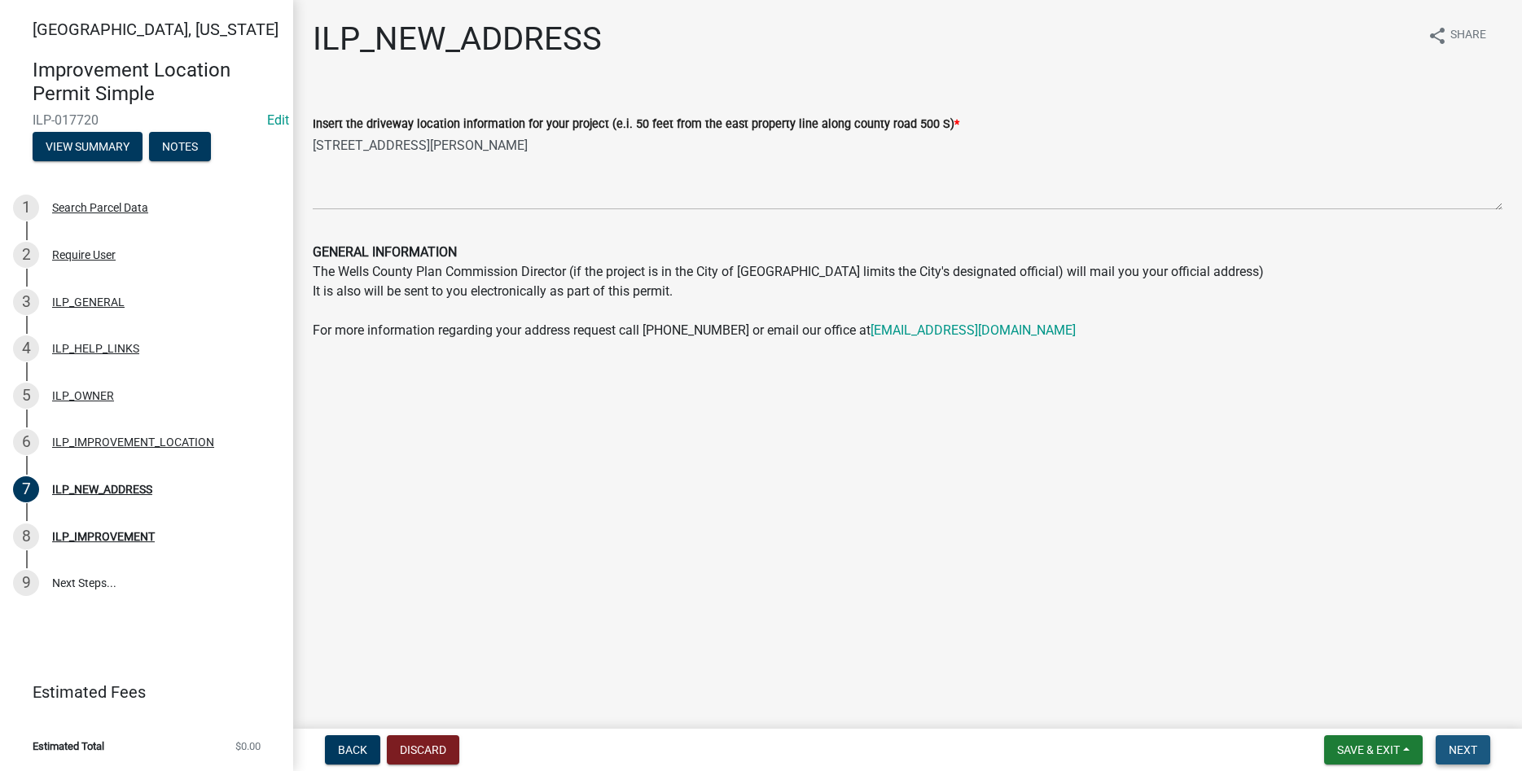
click at [1466, 746] on span "Next" at bounding box center [1463, 749] width 29 height 13
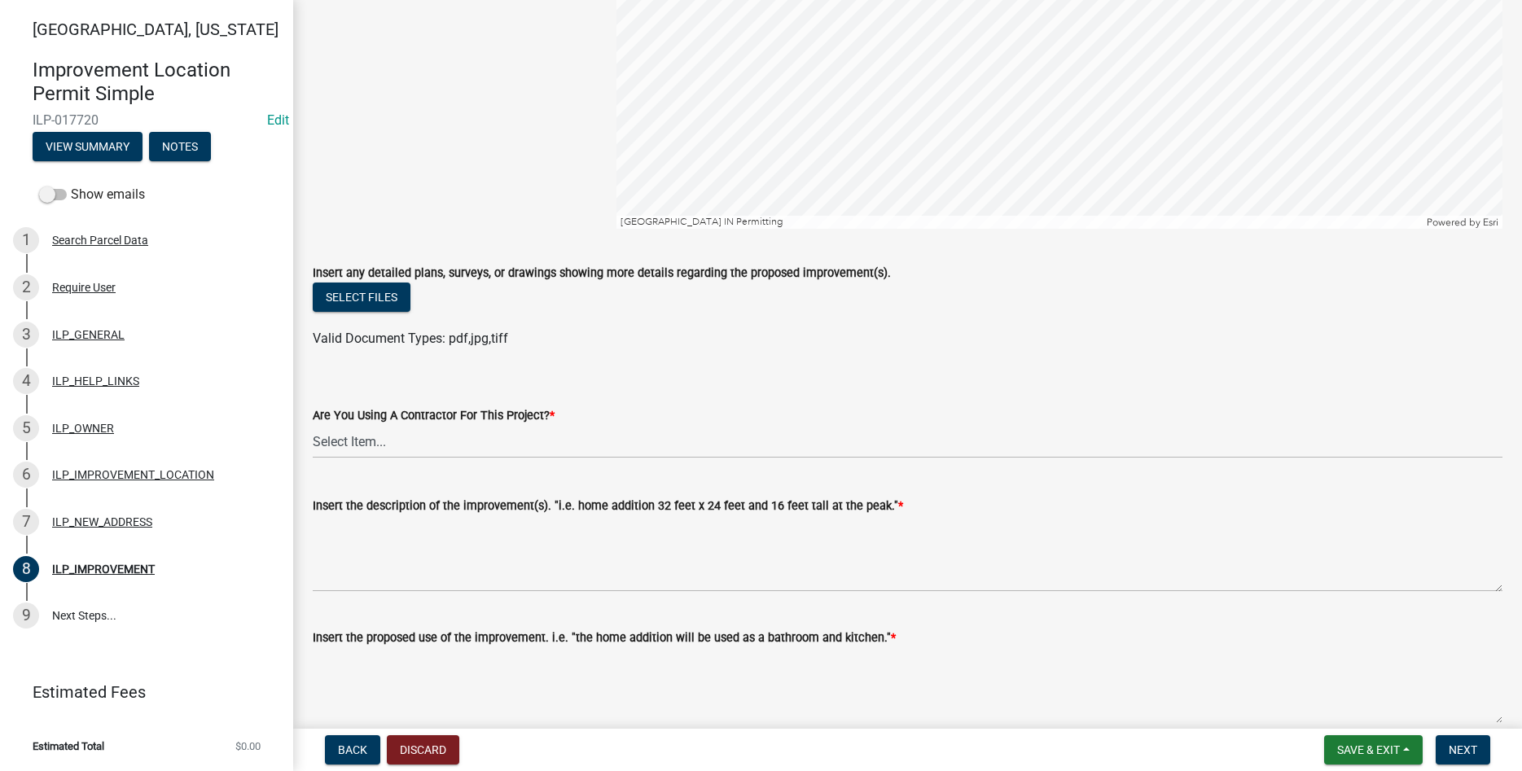
scroll to position [464, 0]
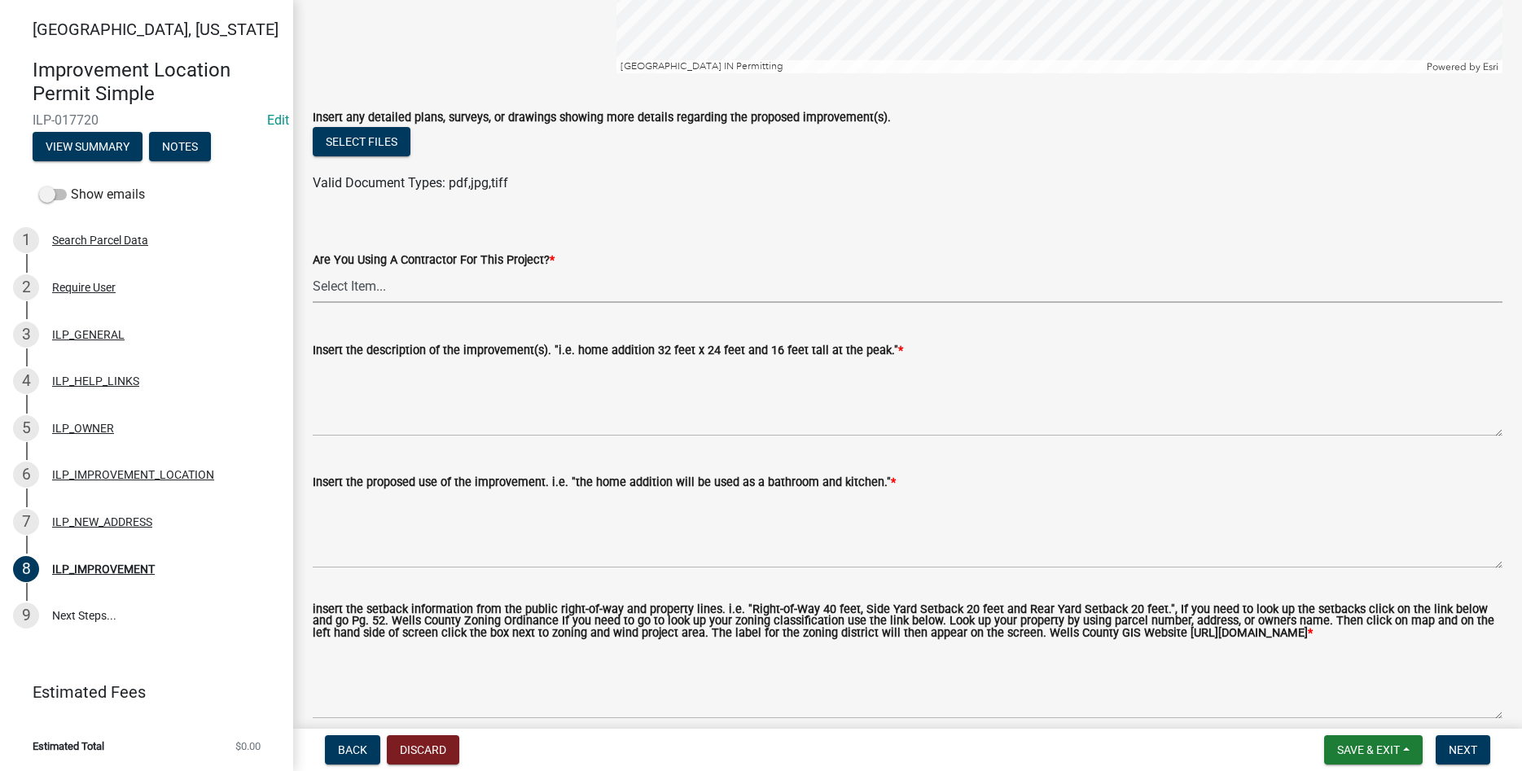
click at [313, 270] on select "Select Item... YES NO" at bounding box center [908, 286] width 1190 height 33
click option "YES" at bounding box center [0, 0] width 0 height 0
select select "71b507d0-569d-4a0a-b334-f72445909e69"
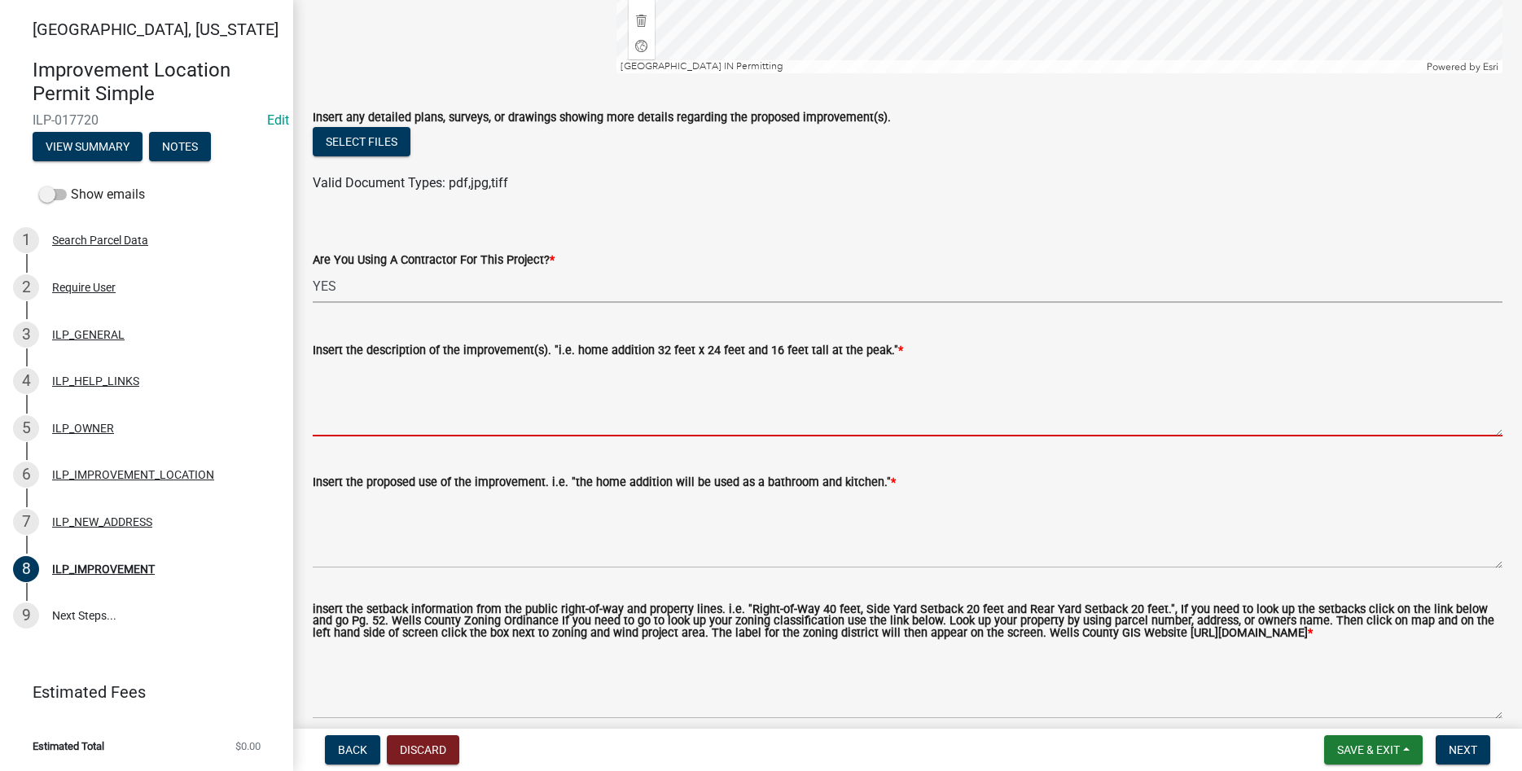
click at [355, 388] on textarea "Insert the description of the improvement(s). "i.e. home addition 32 feet x 24 …" at bounding box center [908, 398] width 1190 height 77
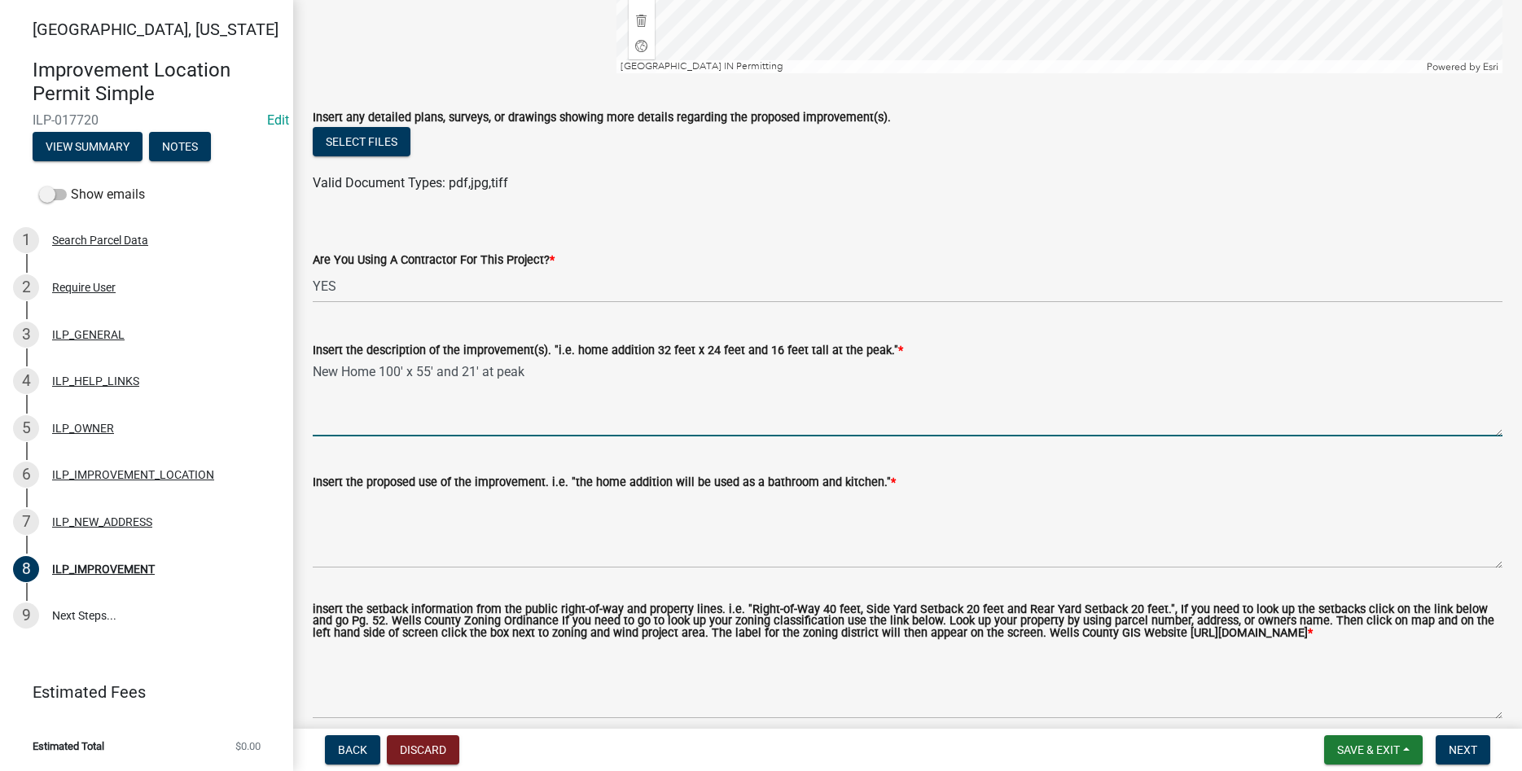
type textarea "New Home 100' x 55' and 21' at peak"
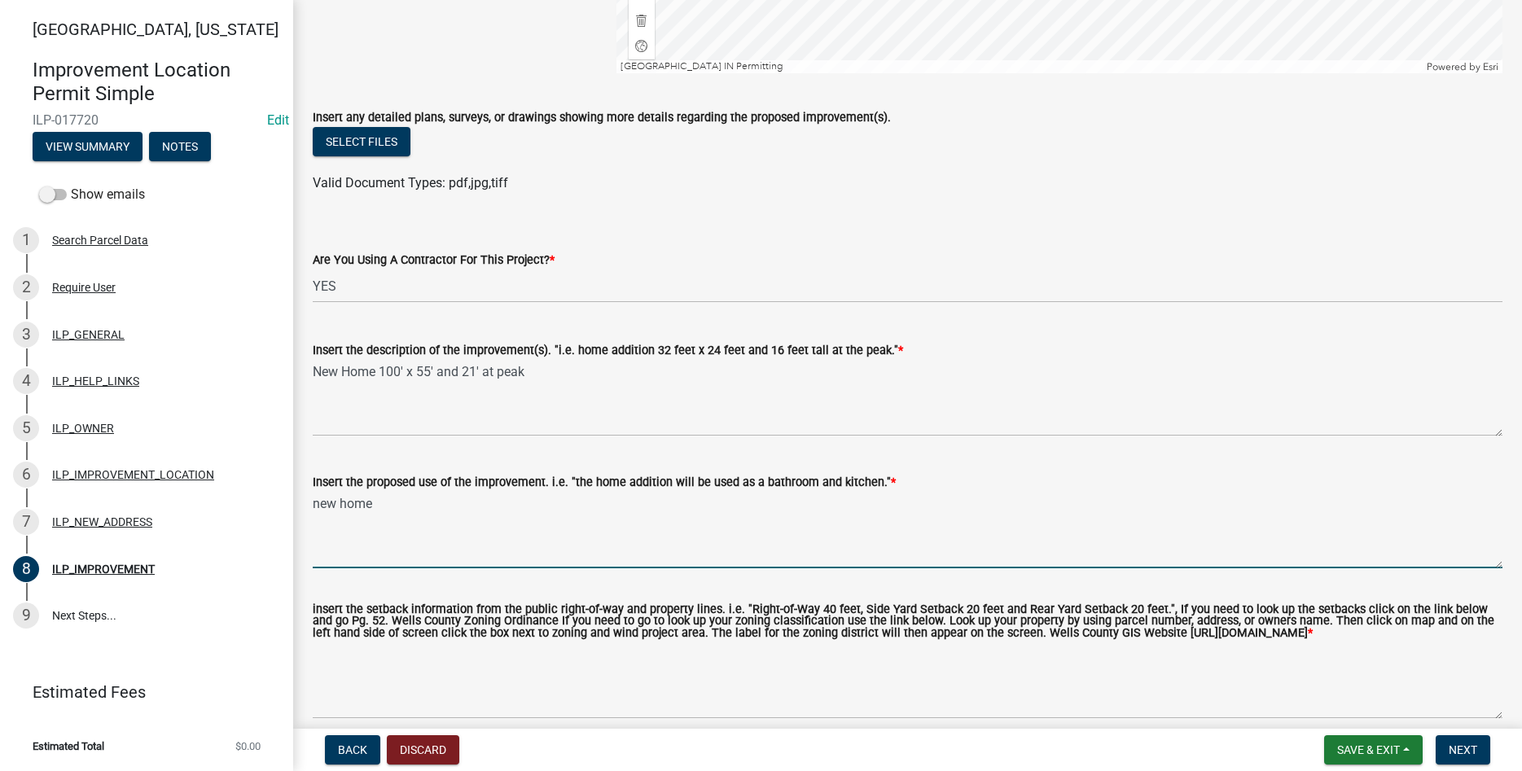
type textarea "new home"
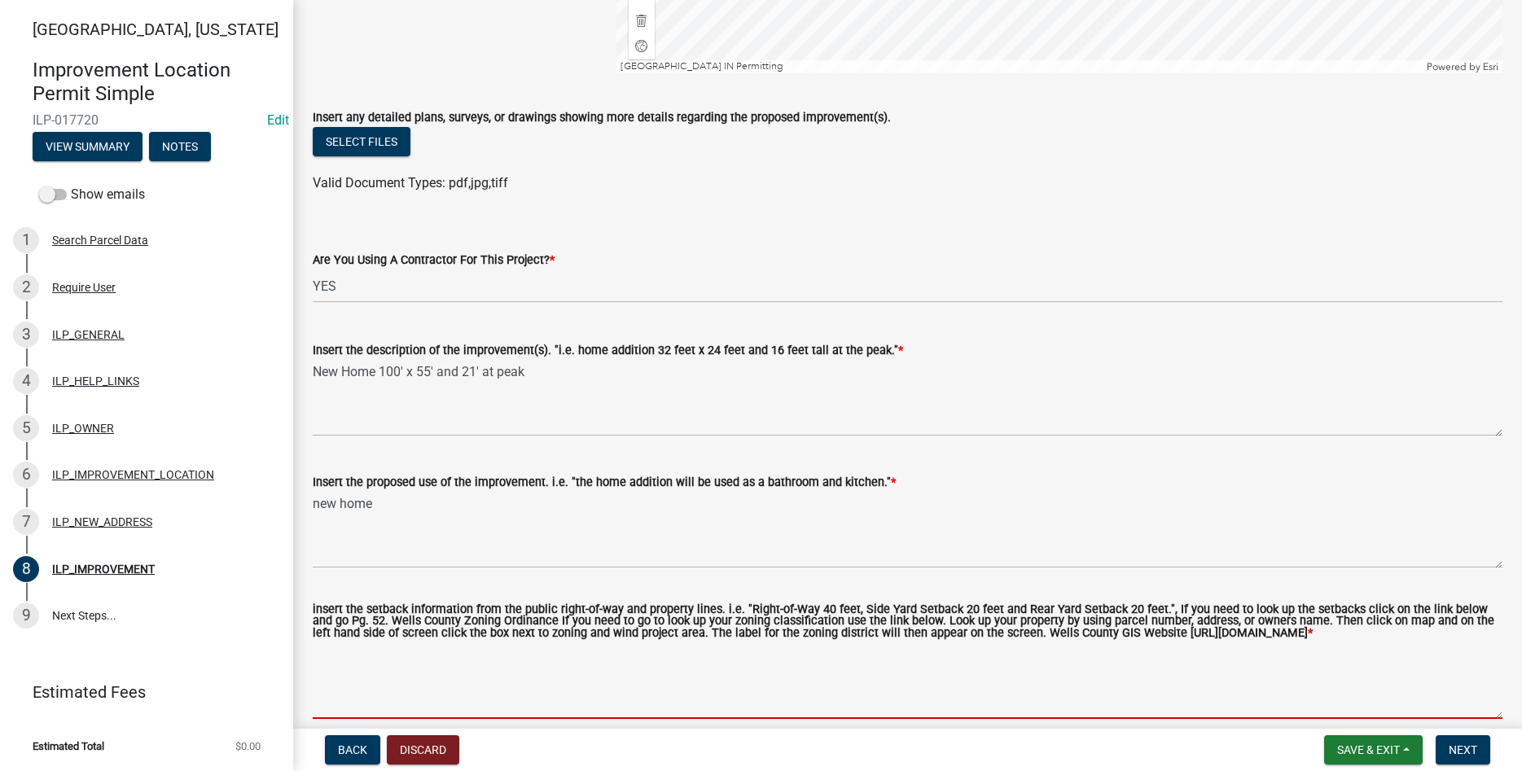
click at [571, 692] on textarea "insert the setback information from the public right-of-way and property lines.…" at bounding box center [908, 680] width 1190 height 77
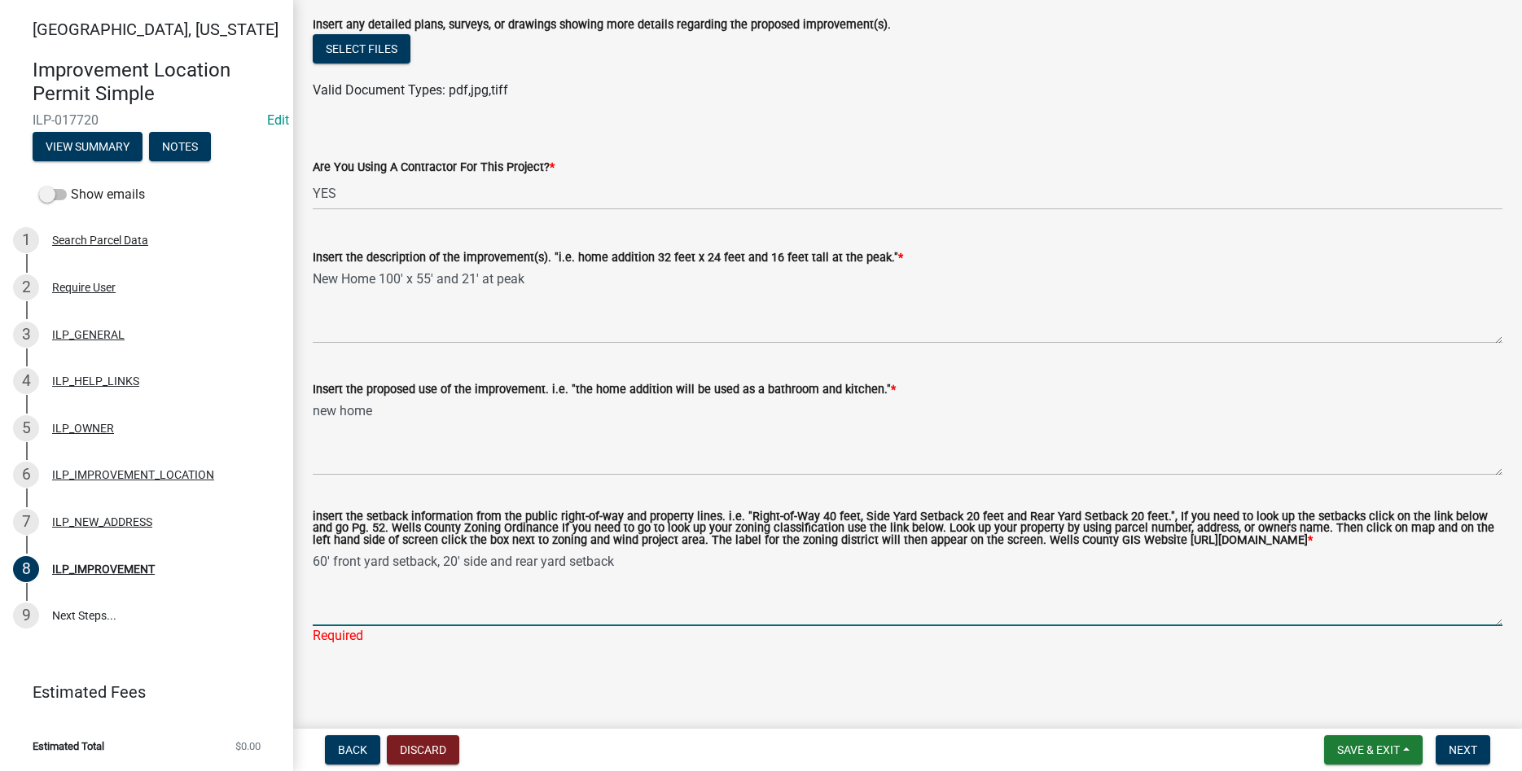
scroll to position [569, 0]
type textarea "60' front yard setback, 20' side and rear yard setbacks"
click at [1469, 754] on span "Next" at bounding box center [1463, 749] width 29 height 13
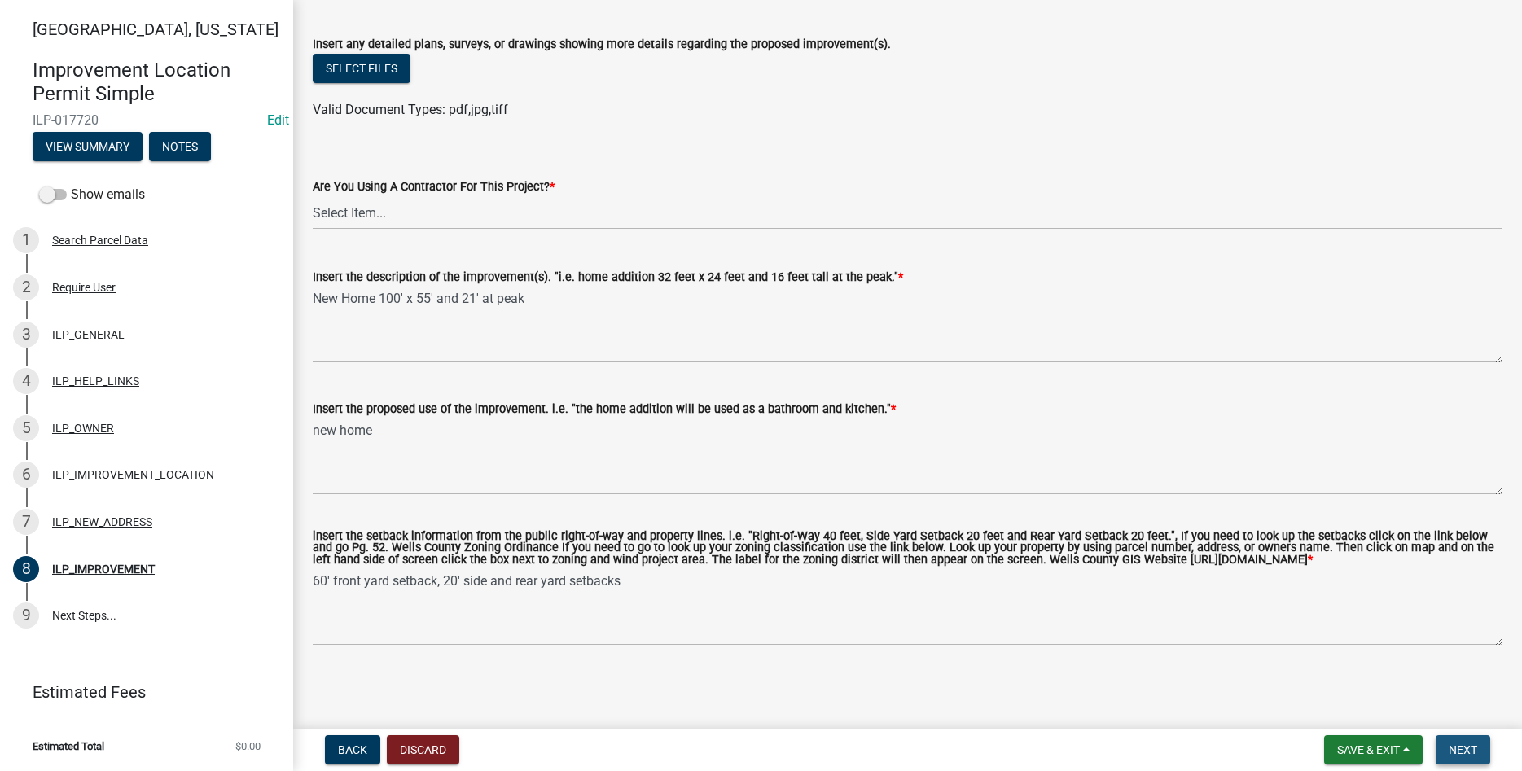
scroll to position [0, 0]
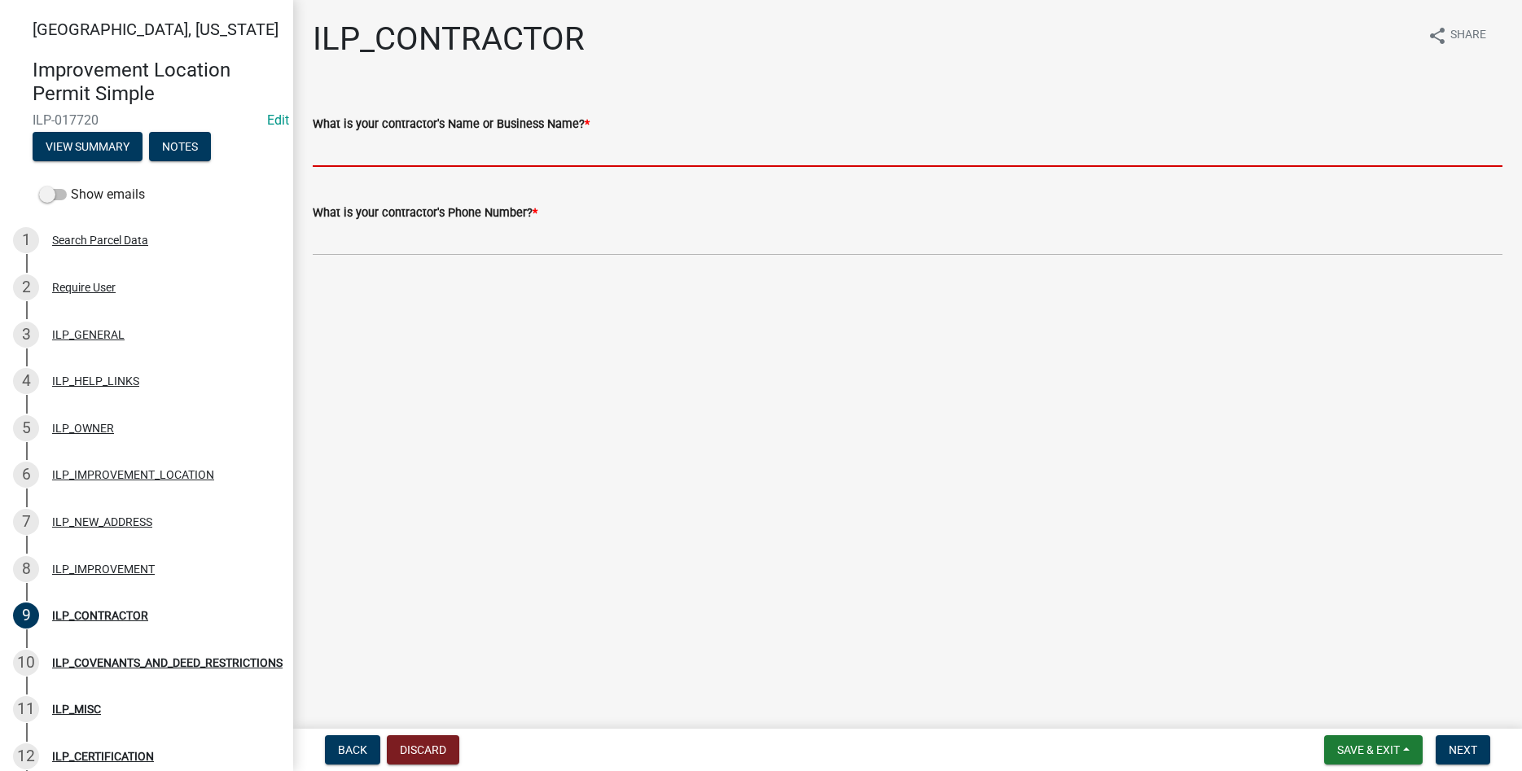
click at [557, 156] on input "What is your contractor's Name or Business Name? *" at bounding box center [908, 150] width 1190 height 33
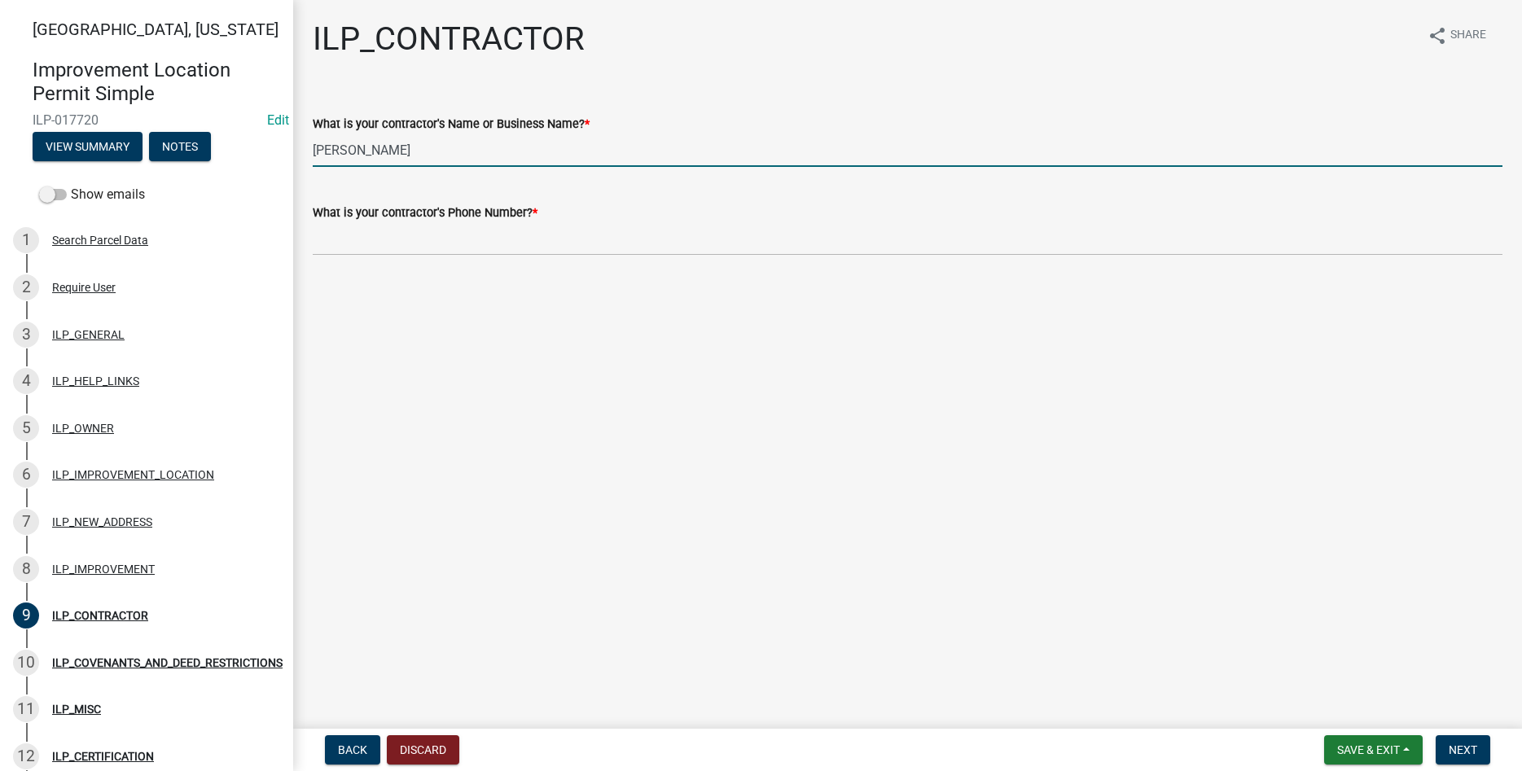
type input "[PERSON_NAME]"
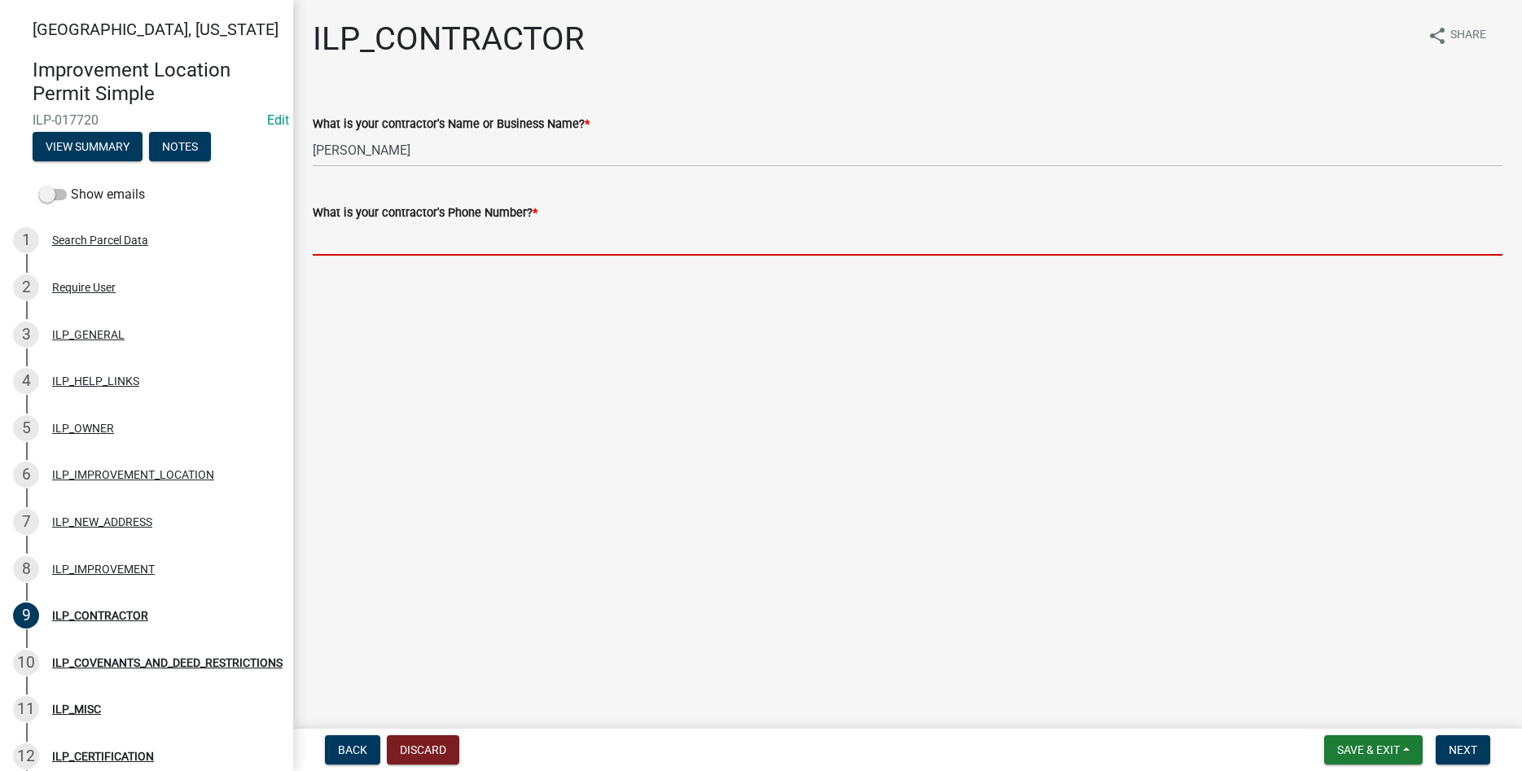
click at [479, 240] on input "What is your contractor's Phone Number? *" at bounding box center [908, 238] width 1190 height 33
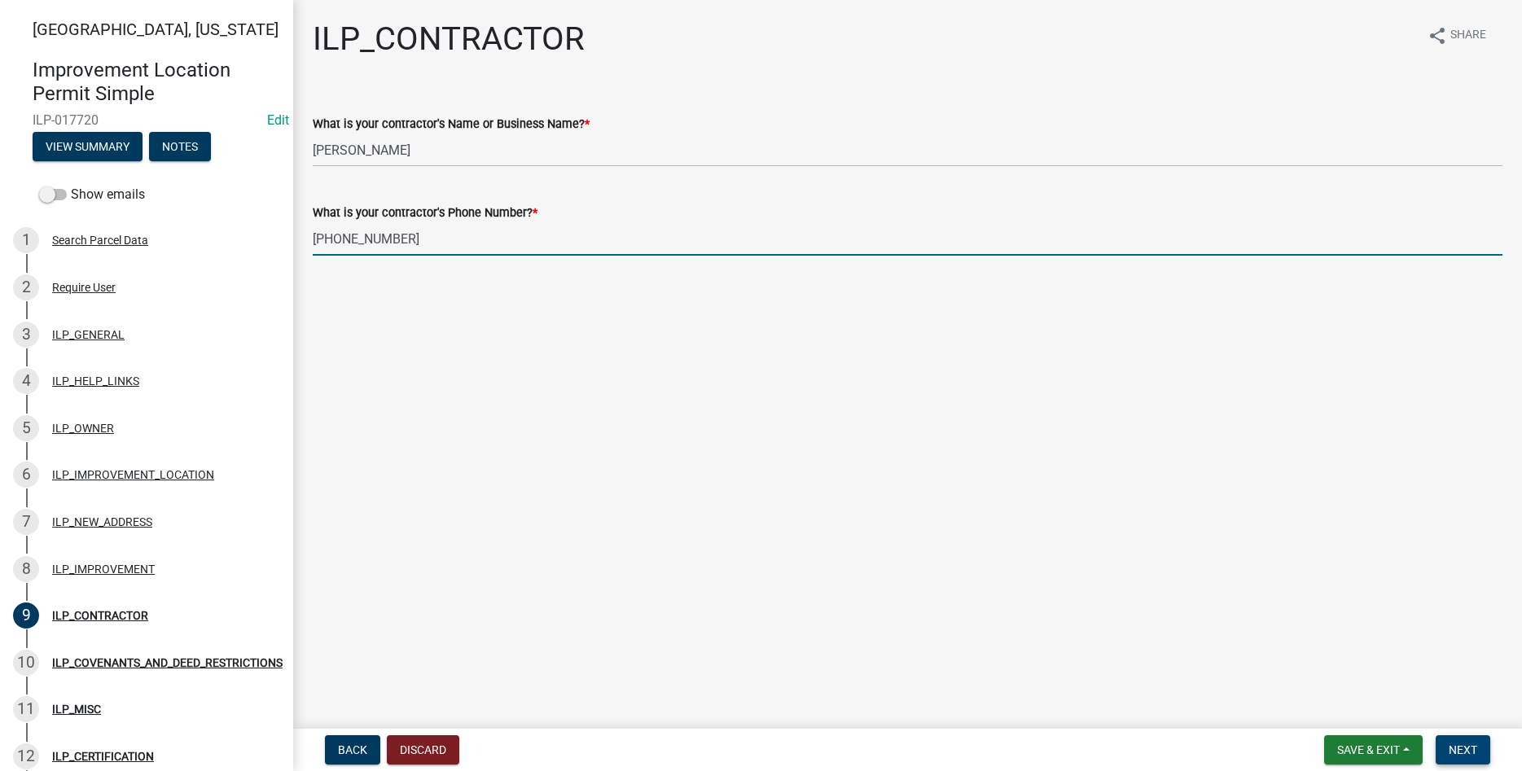
type input "[PHONE_NUMBER]"
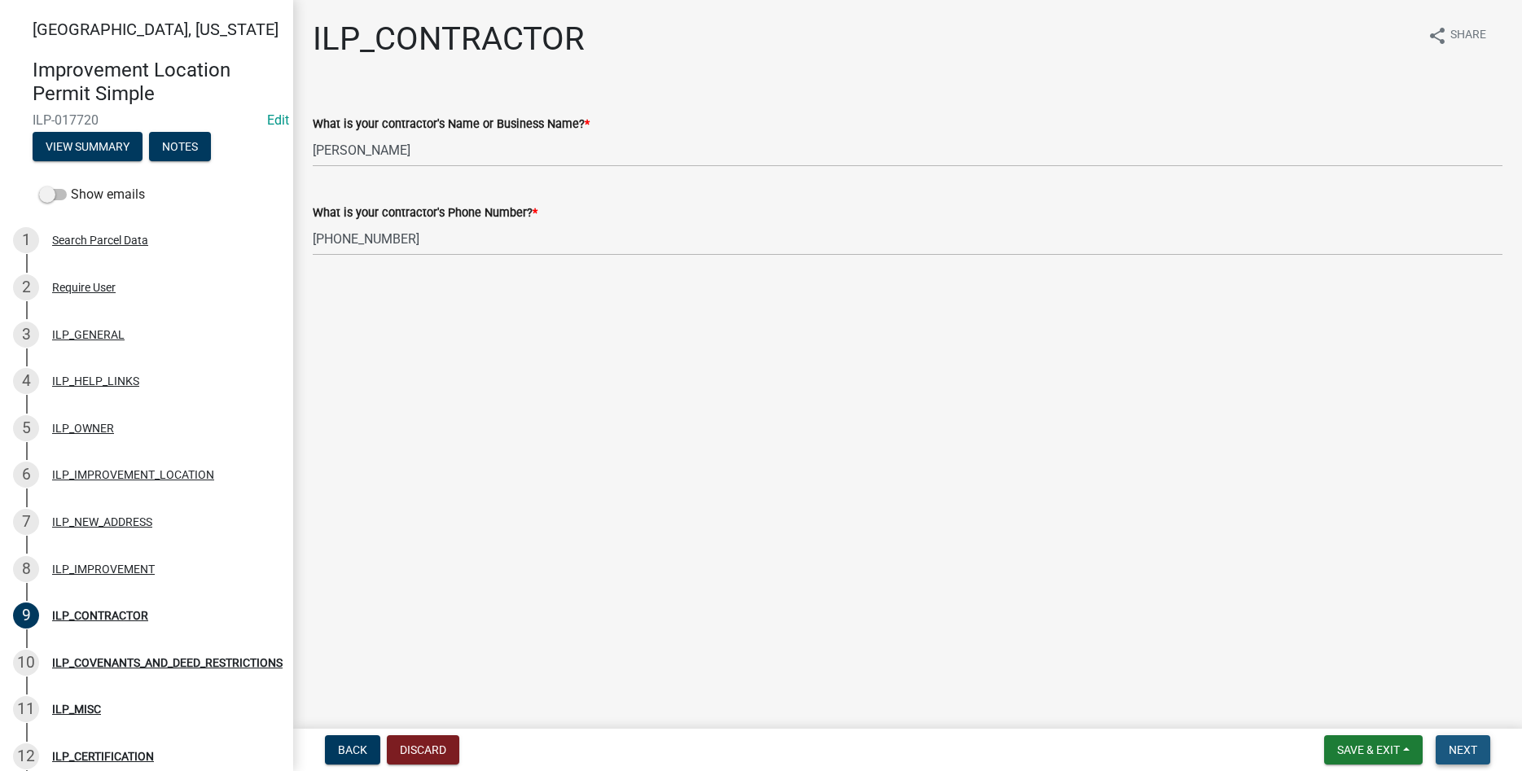
click at [1449, 748] on span "Next" at bounding box center [1463, 749] width 29 height 13
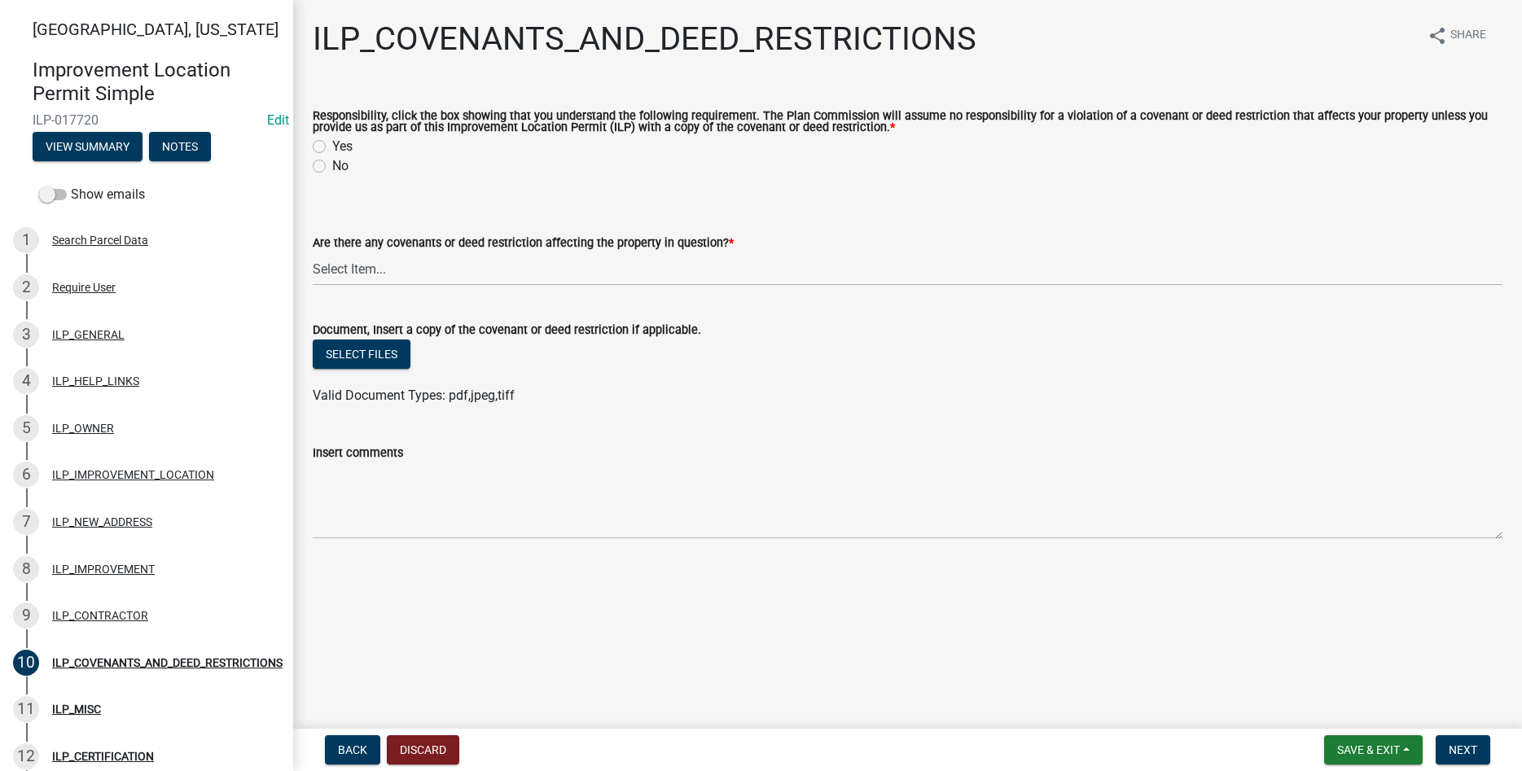
click at [332, 147] on label "Yes" at bounding box center [342, 147] width 20 height 20
click at [332, 147] on input "Yes" at bounding box center [337, 142] width 11 height 11
radio input "true"
click at [313, 252] on select "Select Item... YES NO" at bounding box center [908, 268] width 1190 height 33
click option "NO" at bounding box center [0, 0] width 0 height 0
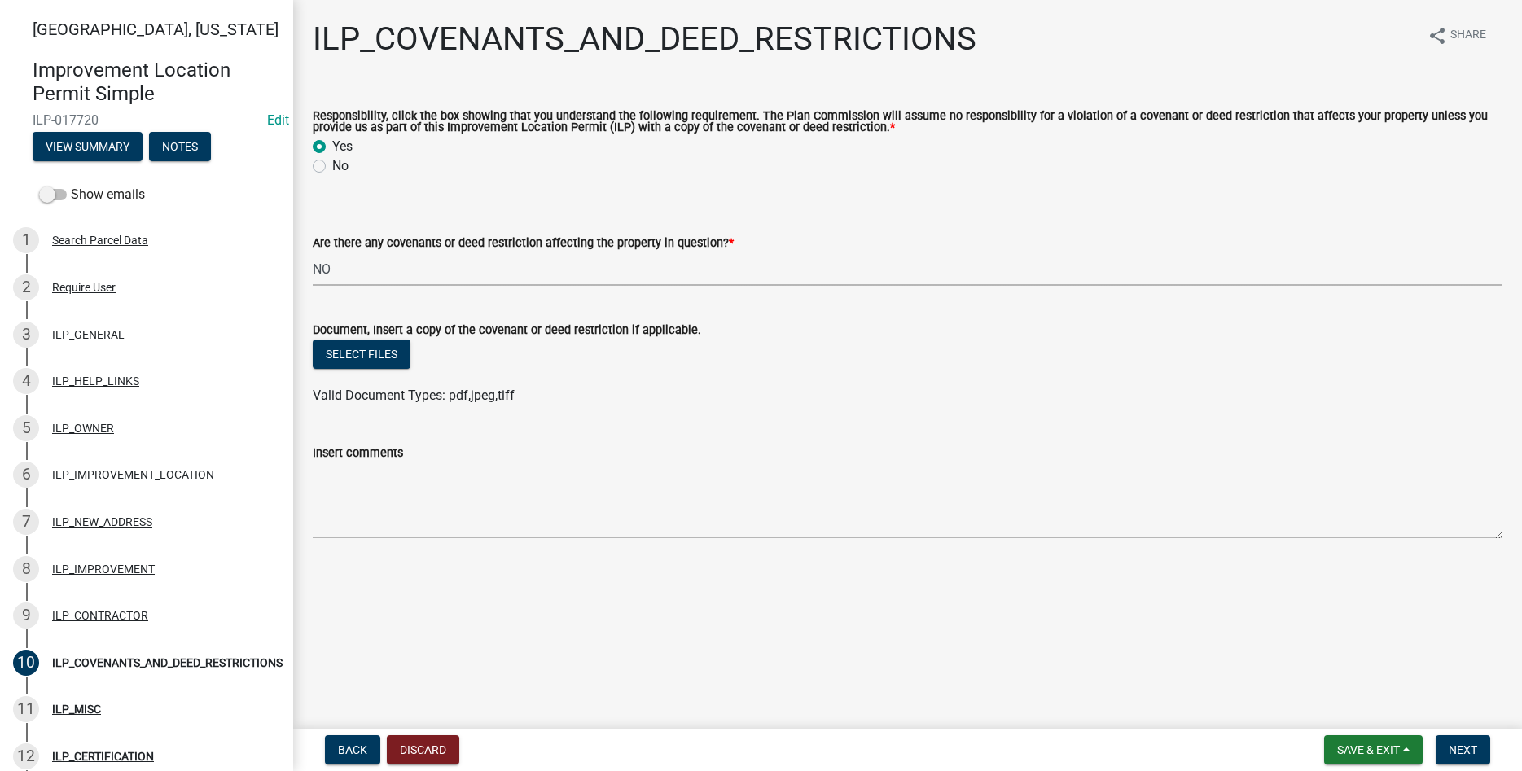
select select "8e2002f1-ace1-422c-92a0-aa7ffd64ff05"
click at [1457, 750] on span "Next" at bounding box center [1463, 749] width 29 height 13
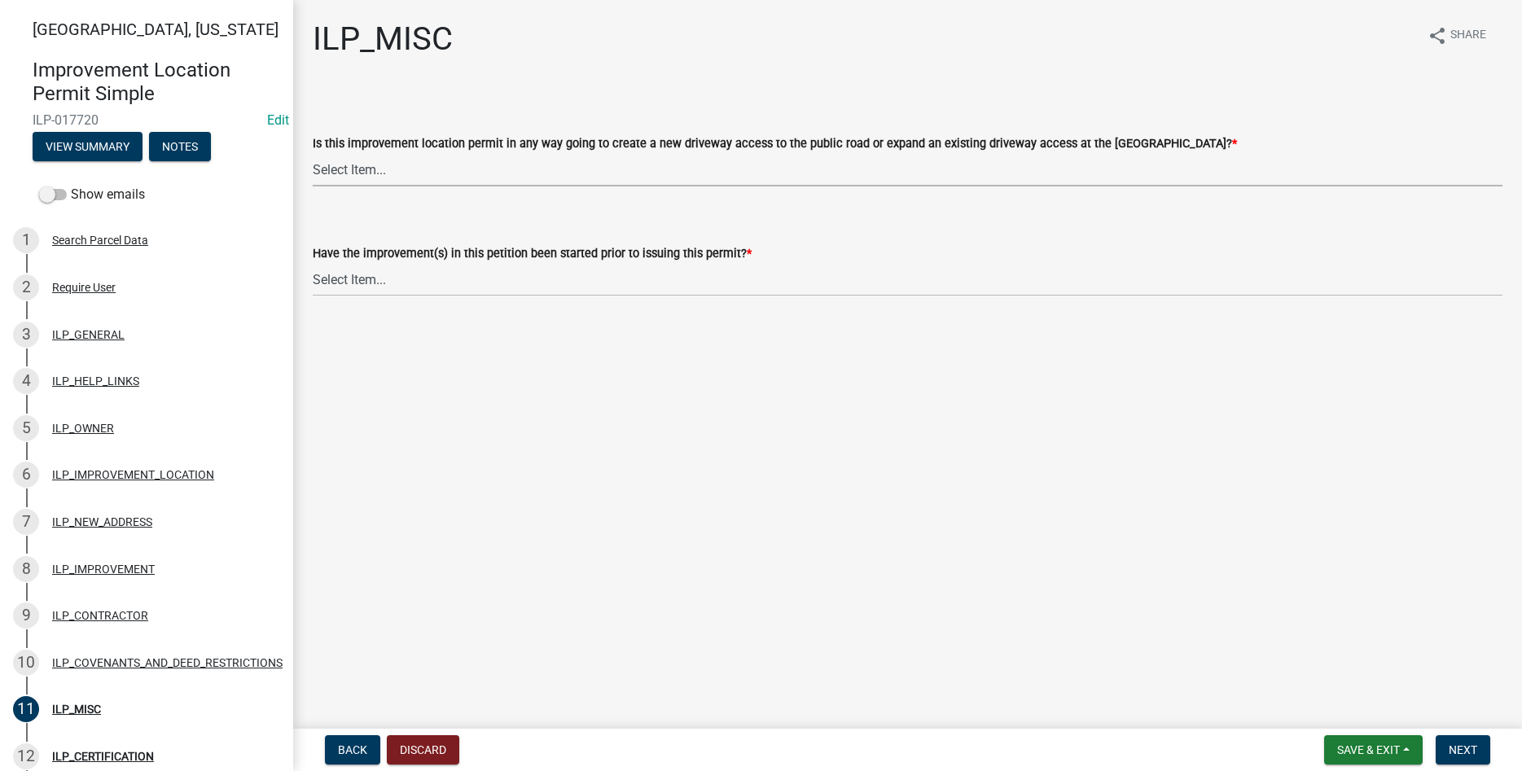
click at [313, 153] on select "Select Item... YES NO" at bounding box center [908, 169] width 1190 height 33
click option "NO" at bounding box center [0, 0] width 0 height 0
select select "efdfc372-da28-48aa-82f0-d86e80c7002d"
click at [313, 263] on select "Select Item... YES NO" at bounding box center [908, 279] width 1190 height 33
click option "NO" at bounding box center [0, 0] width 0 height 0
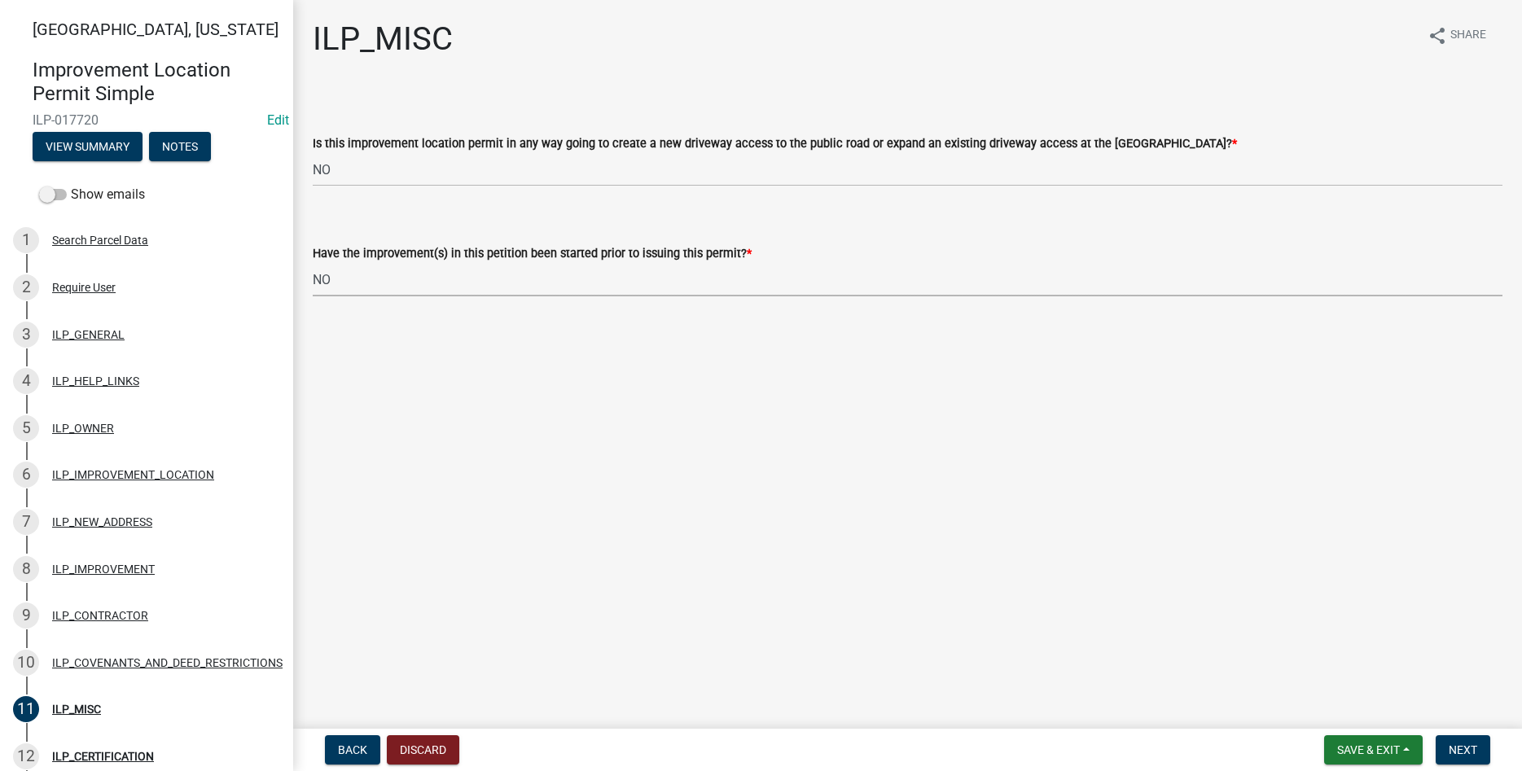
select select "87690217-1c5d-4f3f-89a3-85c12ce3295a"
click at [313, 153] on select "Select Item... YES NO" at bounding box center [908, 169] width 1190 height 33
click option "YES" at bounding box center [0, 0] width 0 height 0
select select "7bbc9f35-8690-4155-9a41-9f01907d32de"
click at [1461, 750] on span "Next" at bounding box center [1463, 749] width 29 height 13
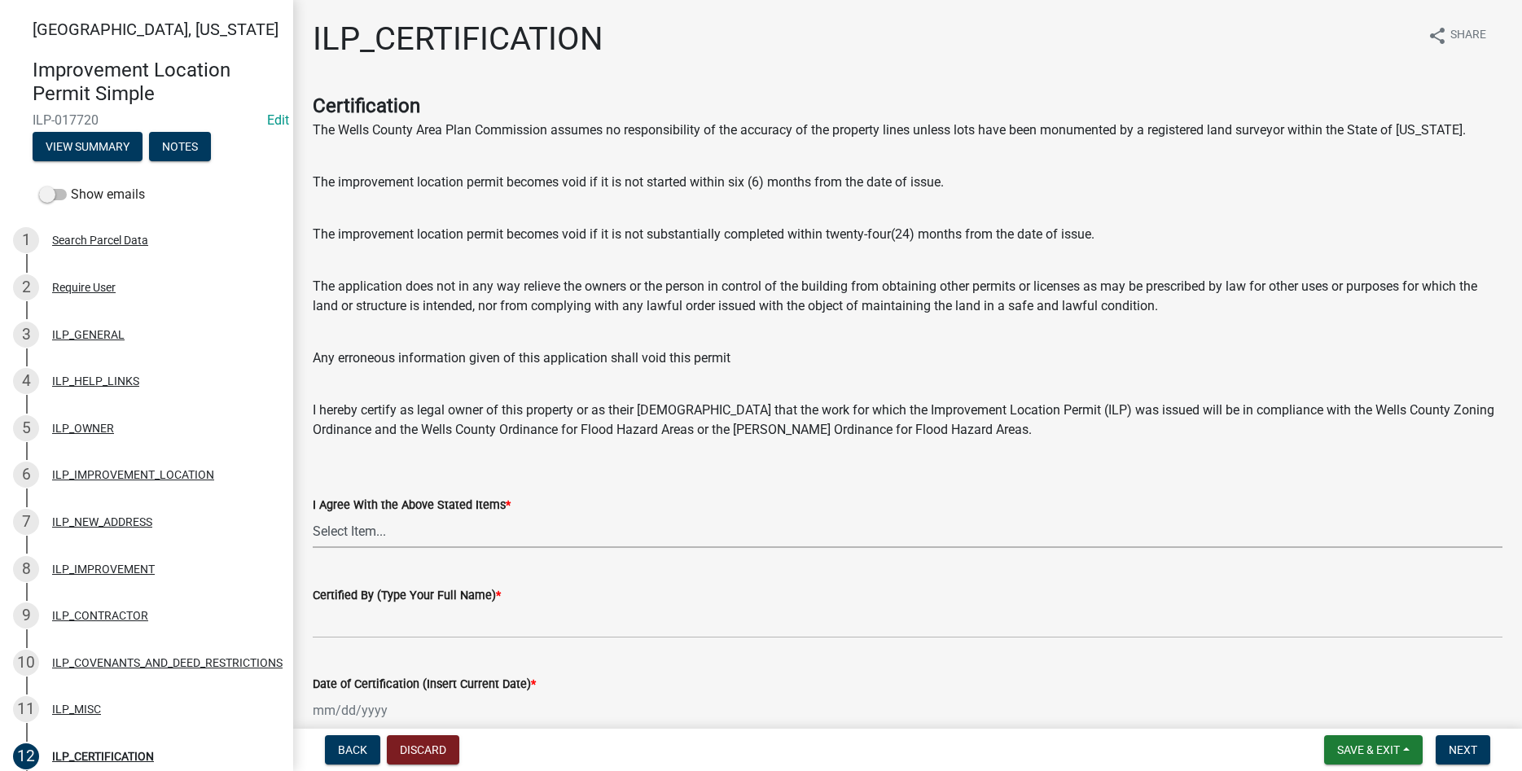
click at [313, 515] on select "Select Item... Yes" at bounding box center [908, 531] width 1190 height 33
click option "Yes" at bounding box center [0, 0] width 0 height 0
select select "bd96893d-fc5a-4886-96bc-c23f48f60341"
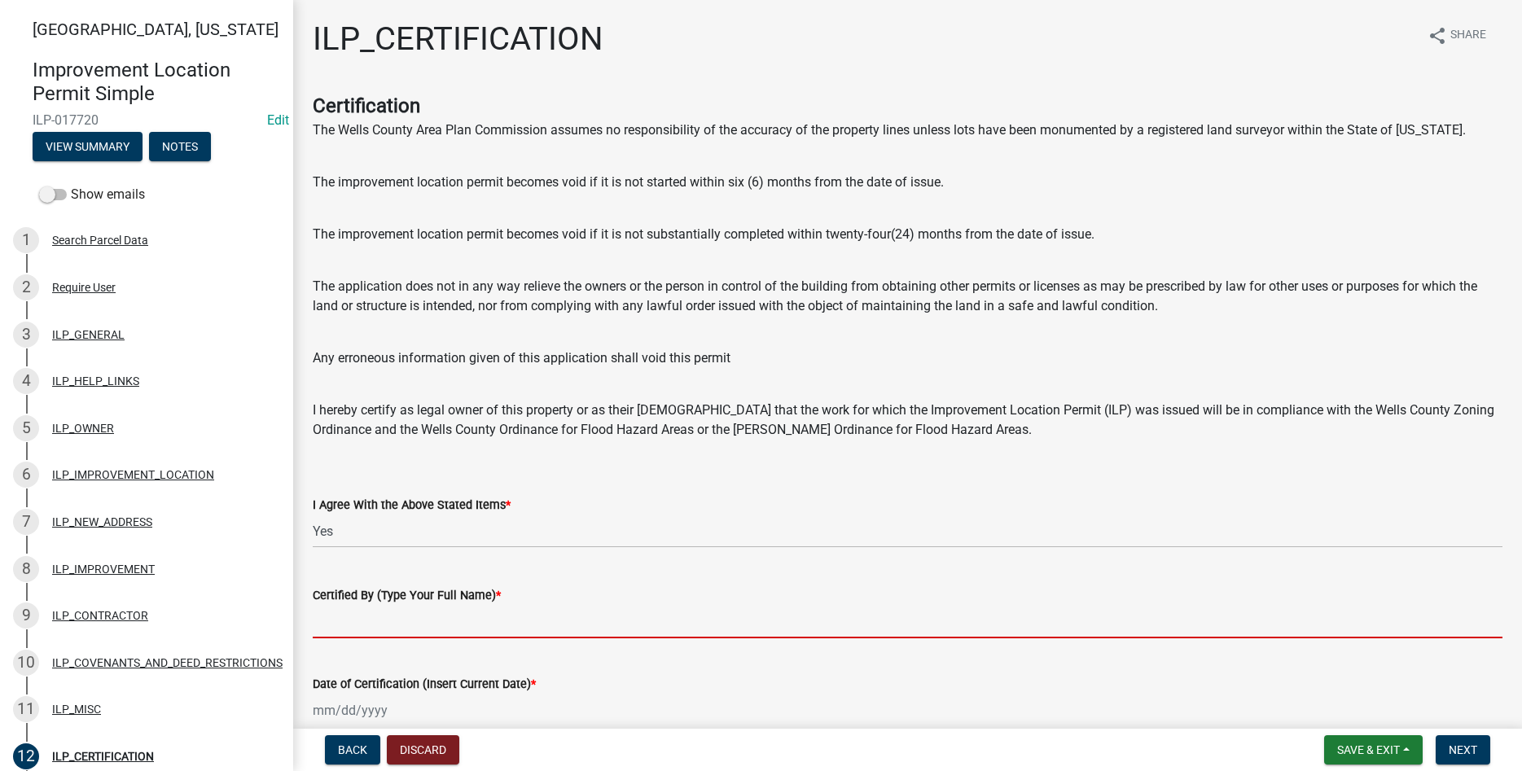
click at [589, 616] on input "Certified By (Type Your Full Name) *" at bounding box center [908, 621] width 1190 height 33
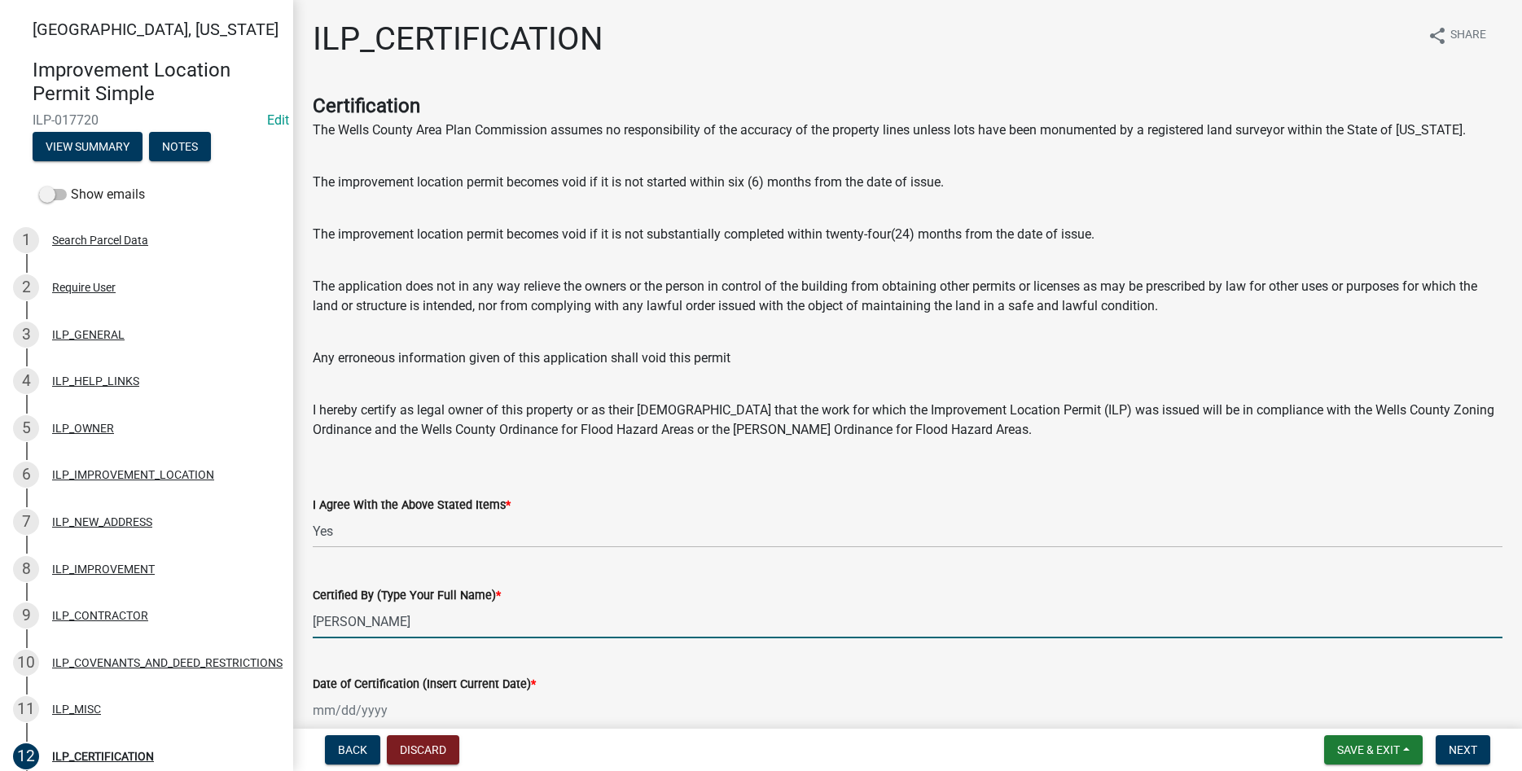
scroll to position [83, 0]
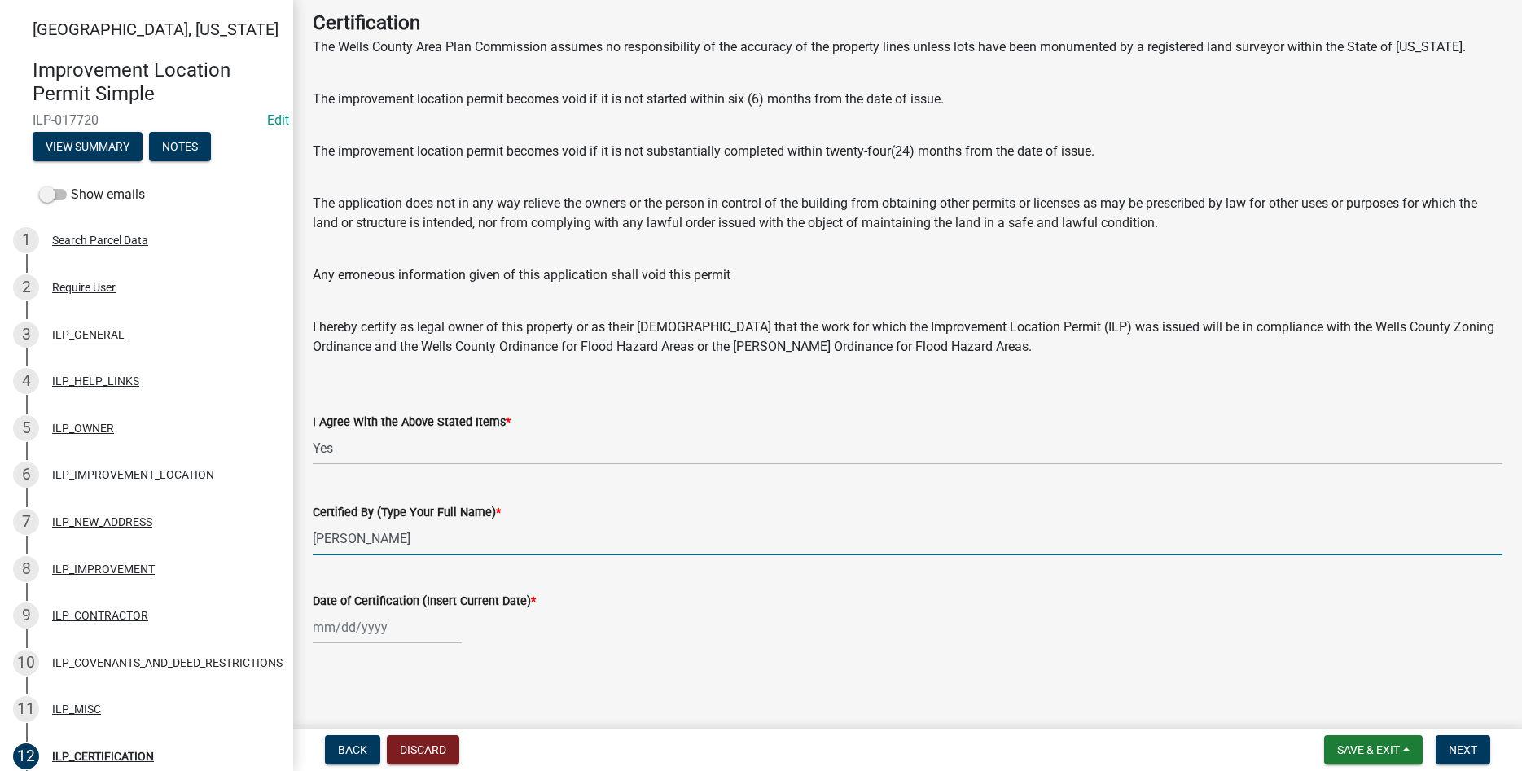
type input "[PERSON_NAME]"
click at [377, 625] on input "Date of Certification (Insert Current Date) *" at bounding box center [387, 627] width 149 height 33
select select "10"
select select "2025"
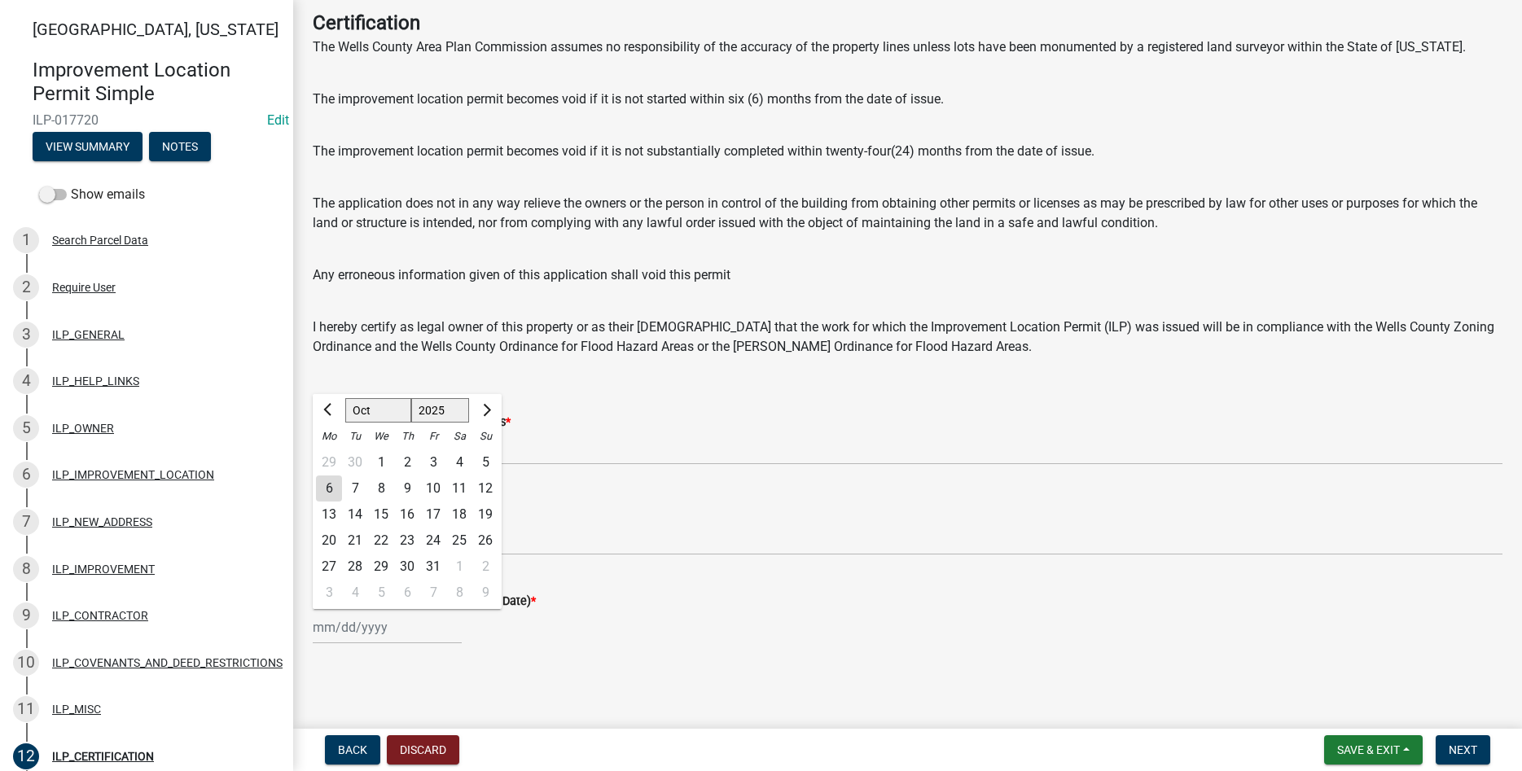
click at [325, 485] on div "6" at bounding box center [329, 489] width 26 height 26
type input "[DATE]"
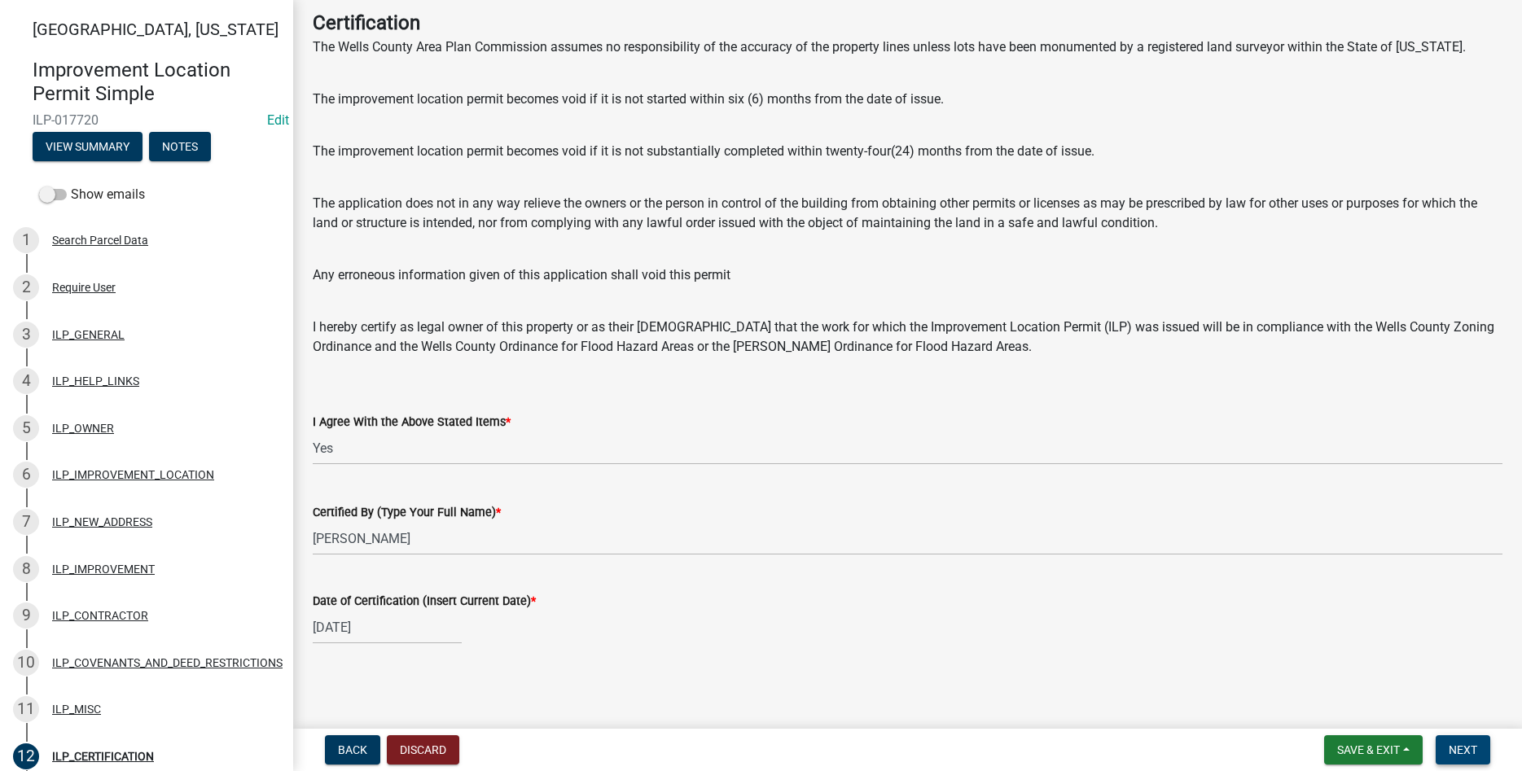
click at [1464, 743] on span "Next" at bounding box center [1463, 749] width 29 height 13
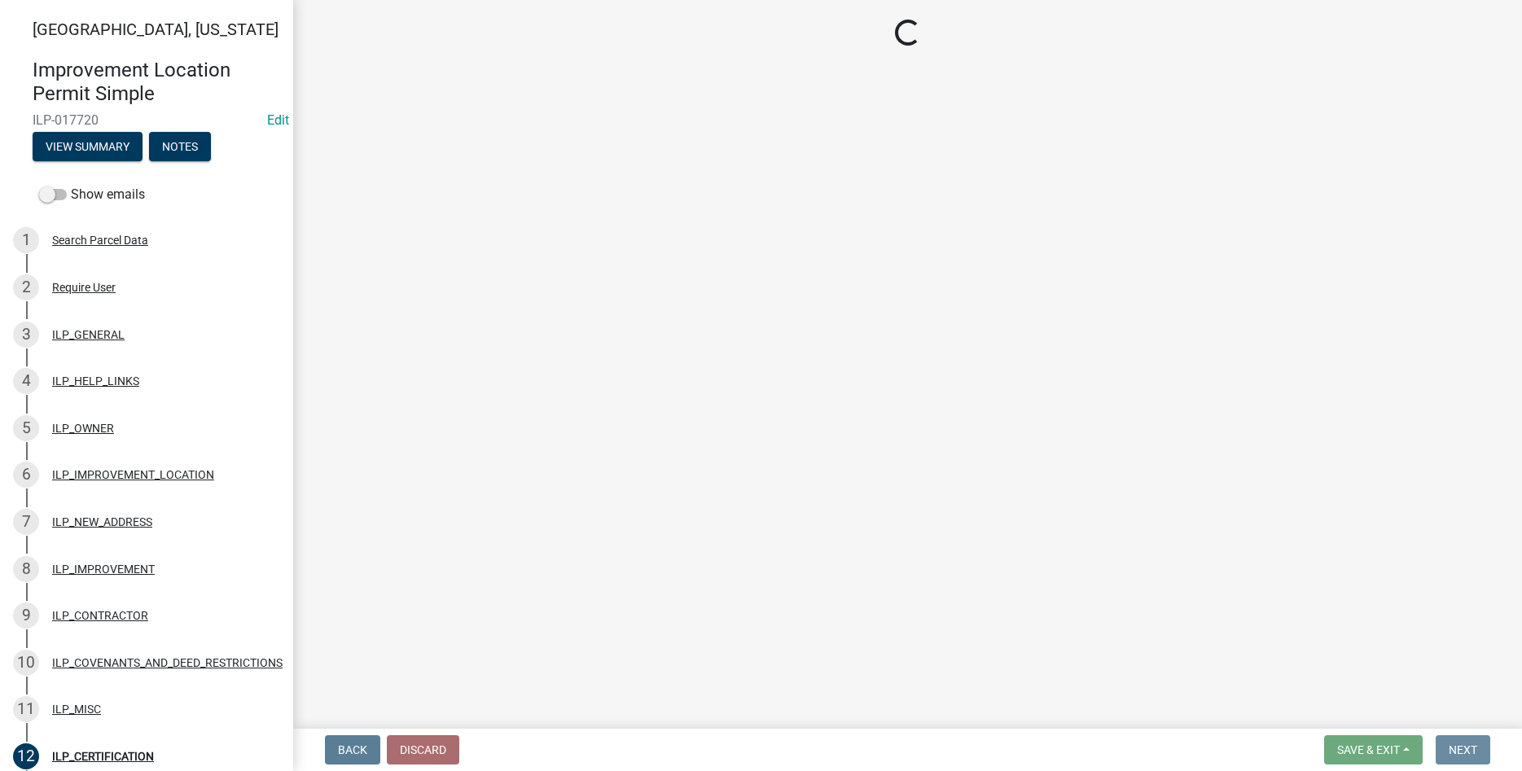
scroll to position [0, 0]
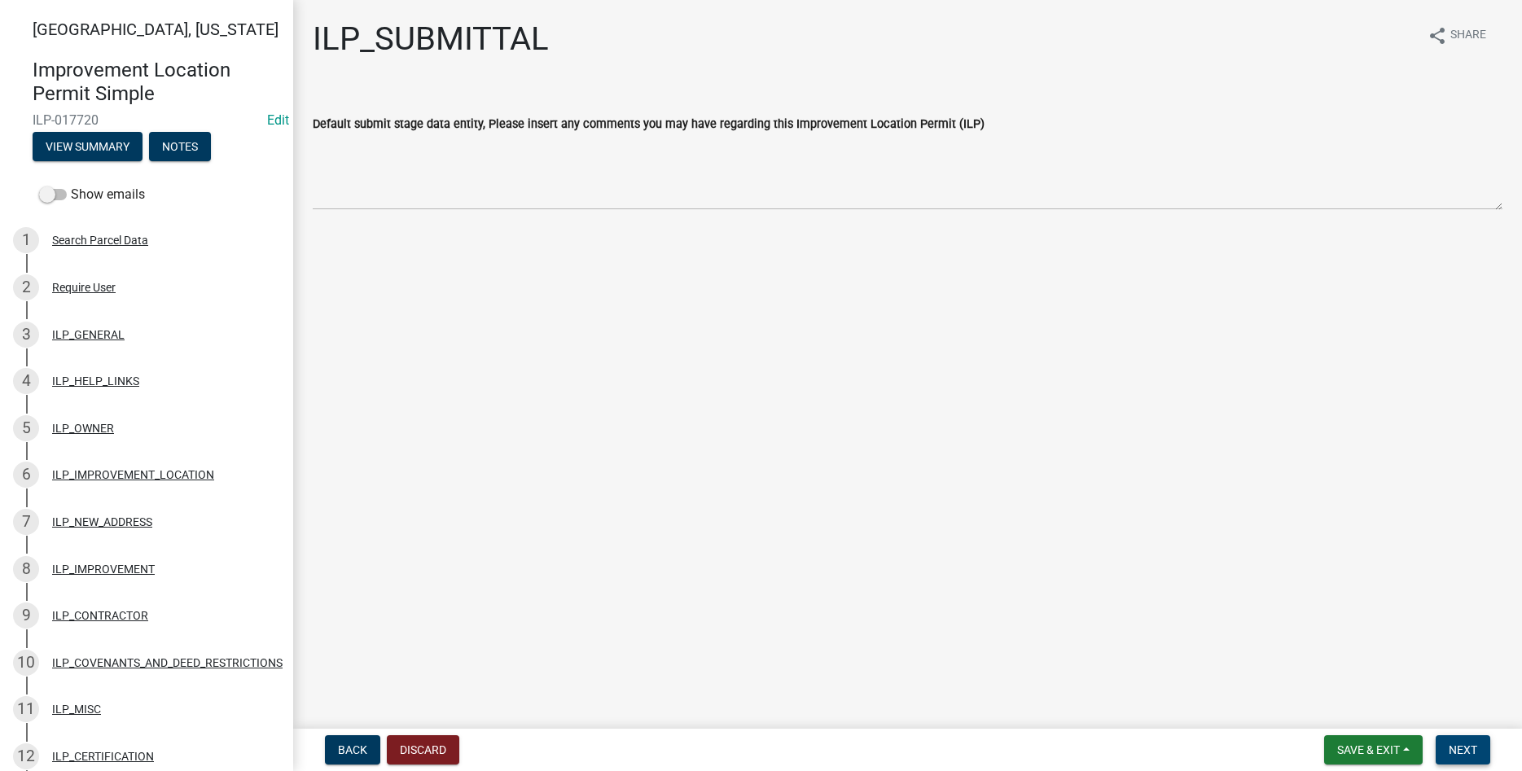
click at [1468, 746] on span "Next" at bounding box center [1463, 749] width 29 height 13
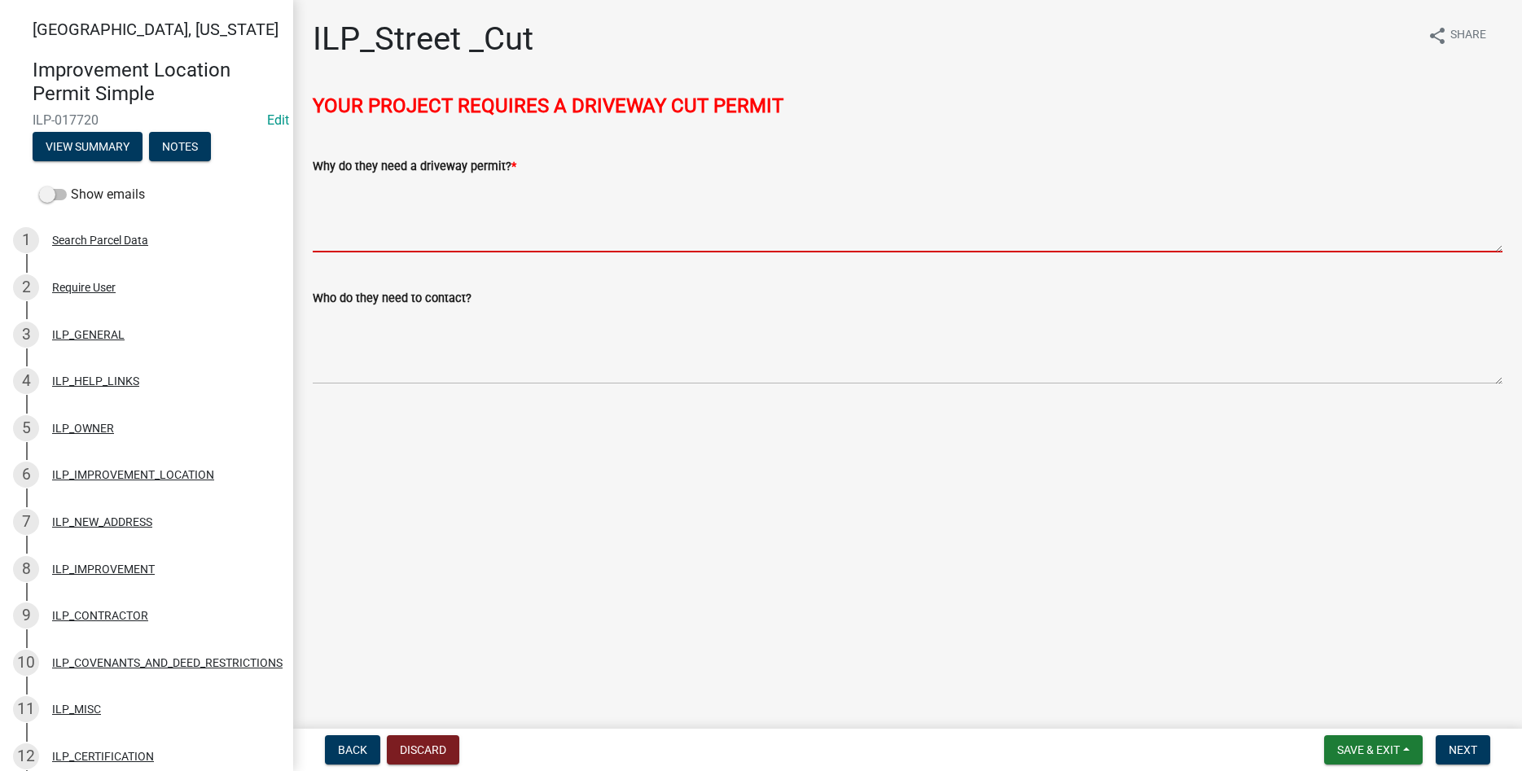
click at [612, 242] on textarea "Why do they need a driveway permit? *" at bounding box center [908, 214] width 1190 height 77
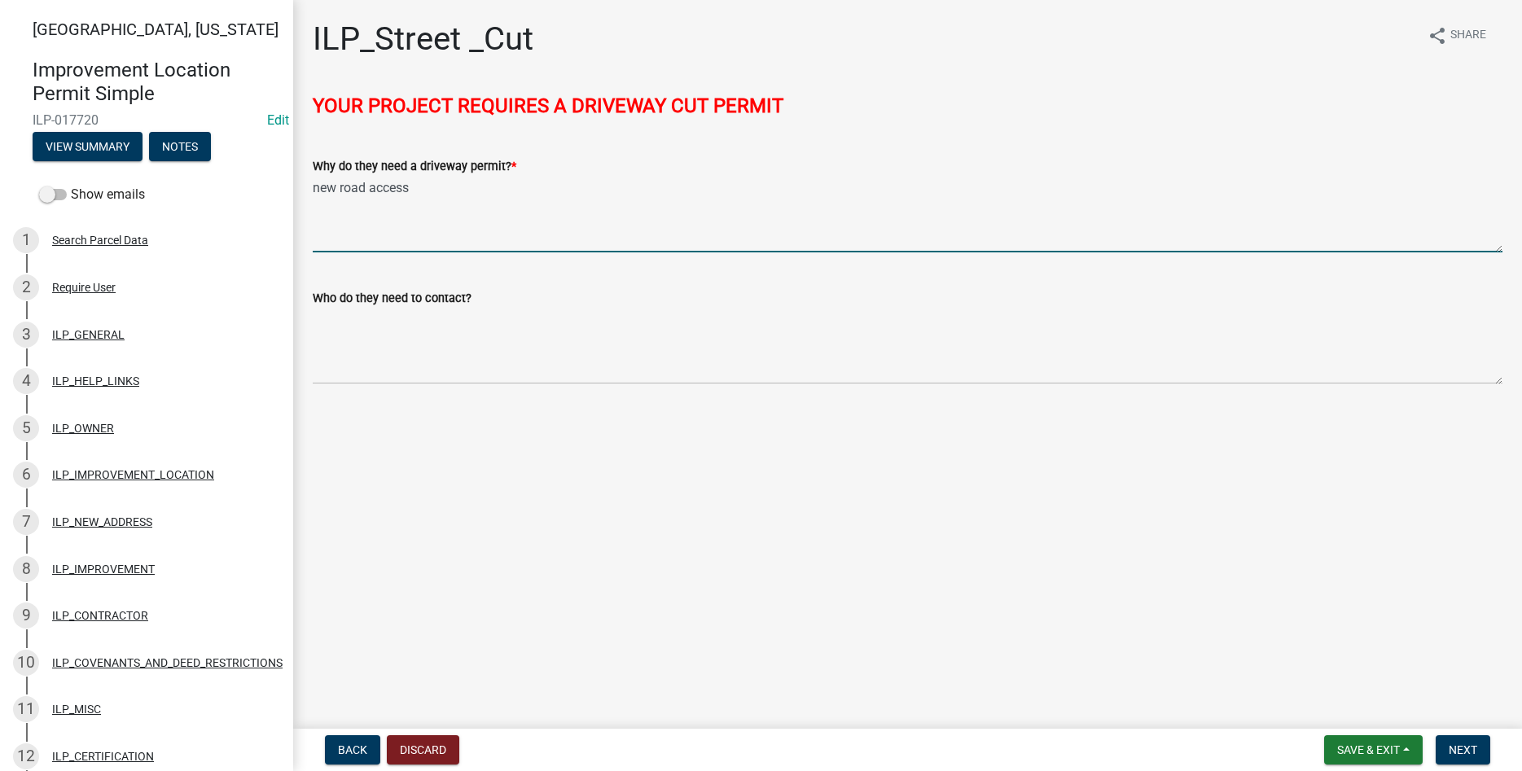
type textarea "new road access"
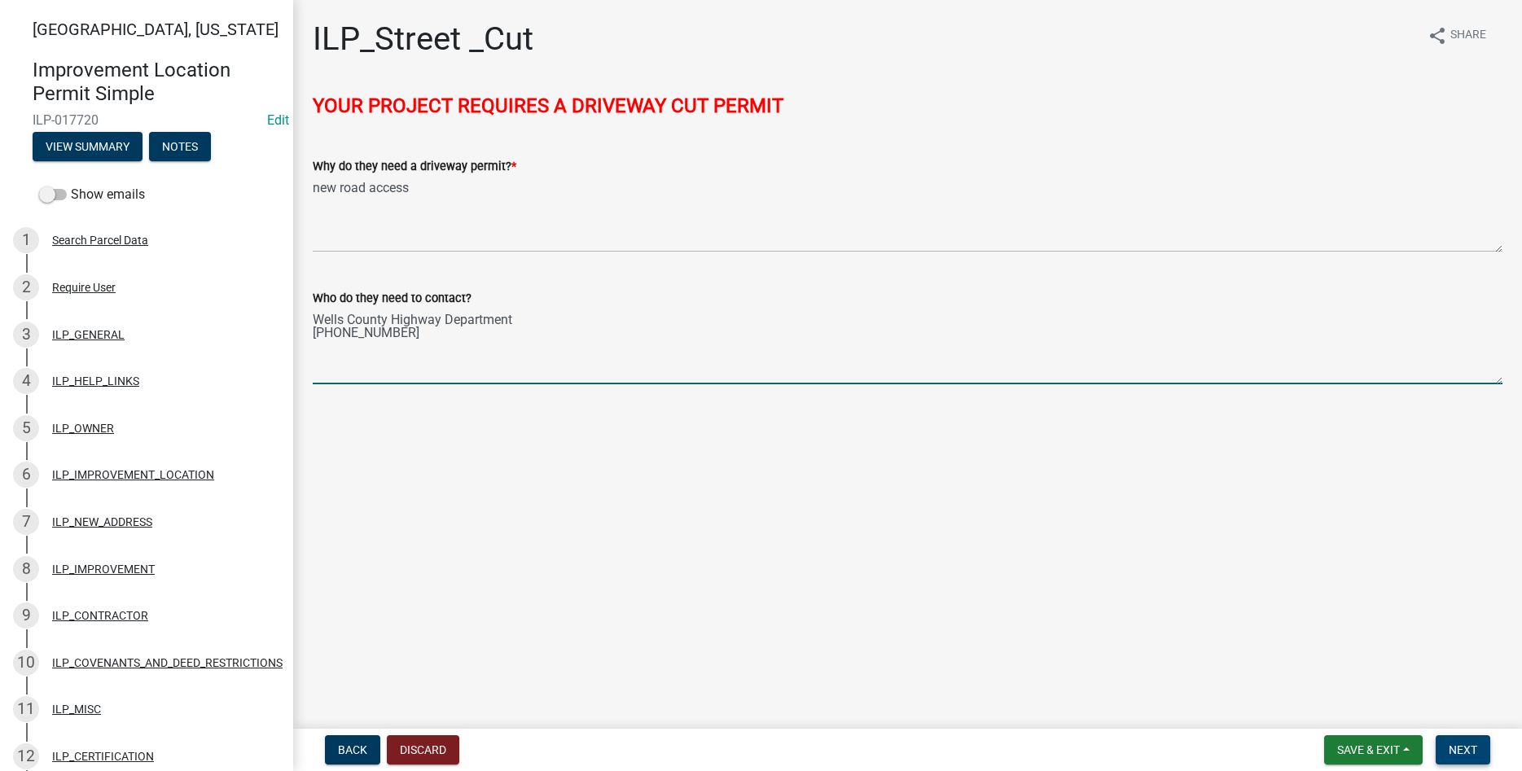
type textarea "Wells County Highway Department [PHONE_NUMBER]"
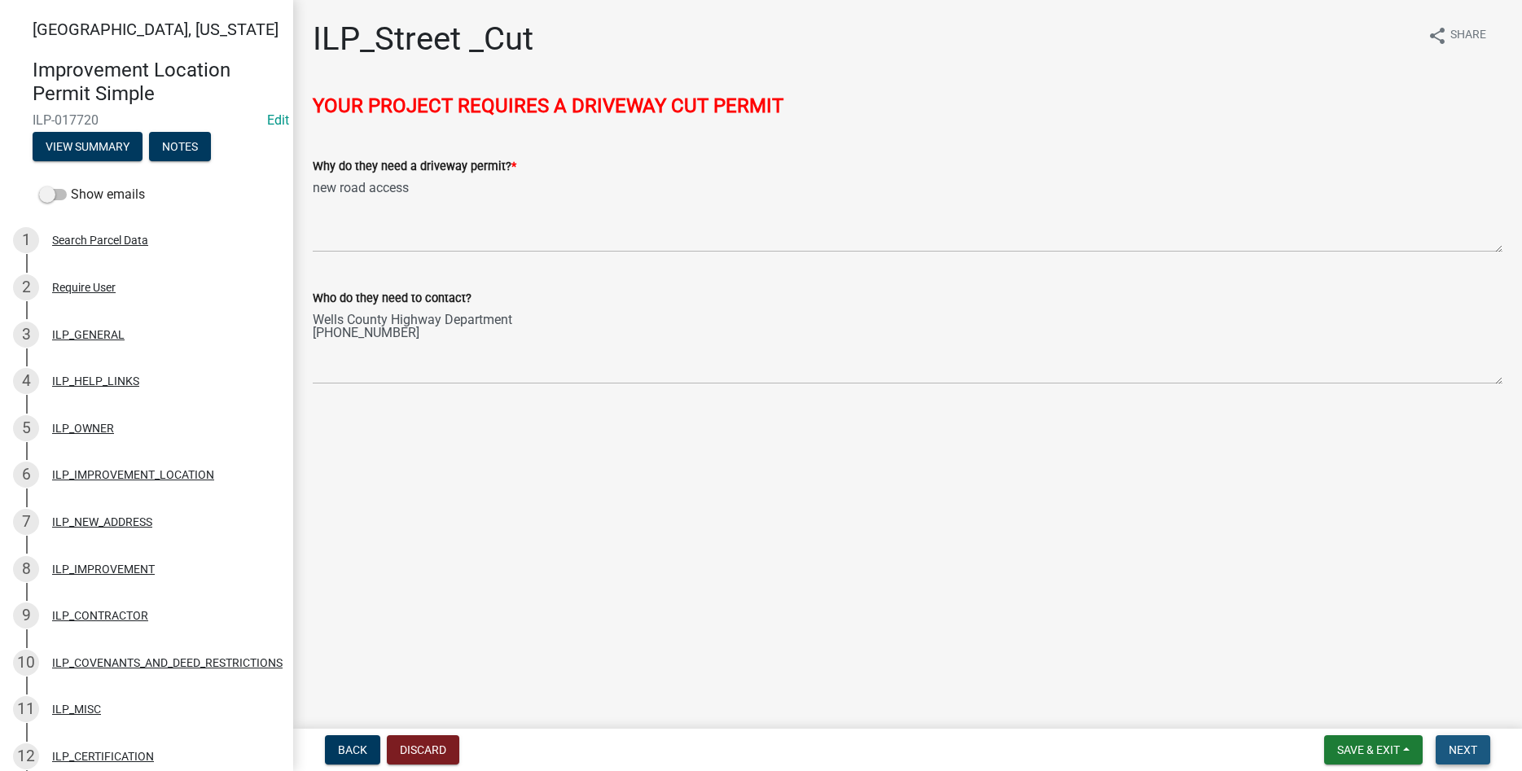
click at [1482, 748] on button "Next" at bounding box center [1463, 749] width 55 height 29
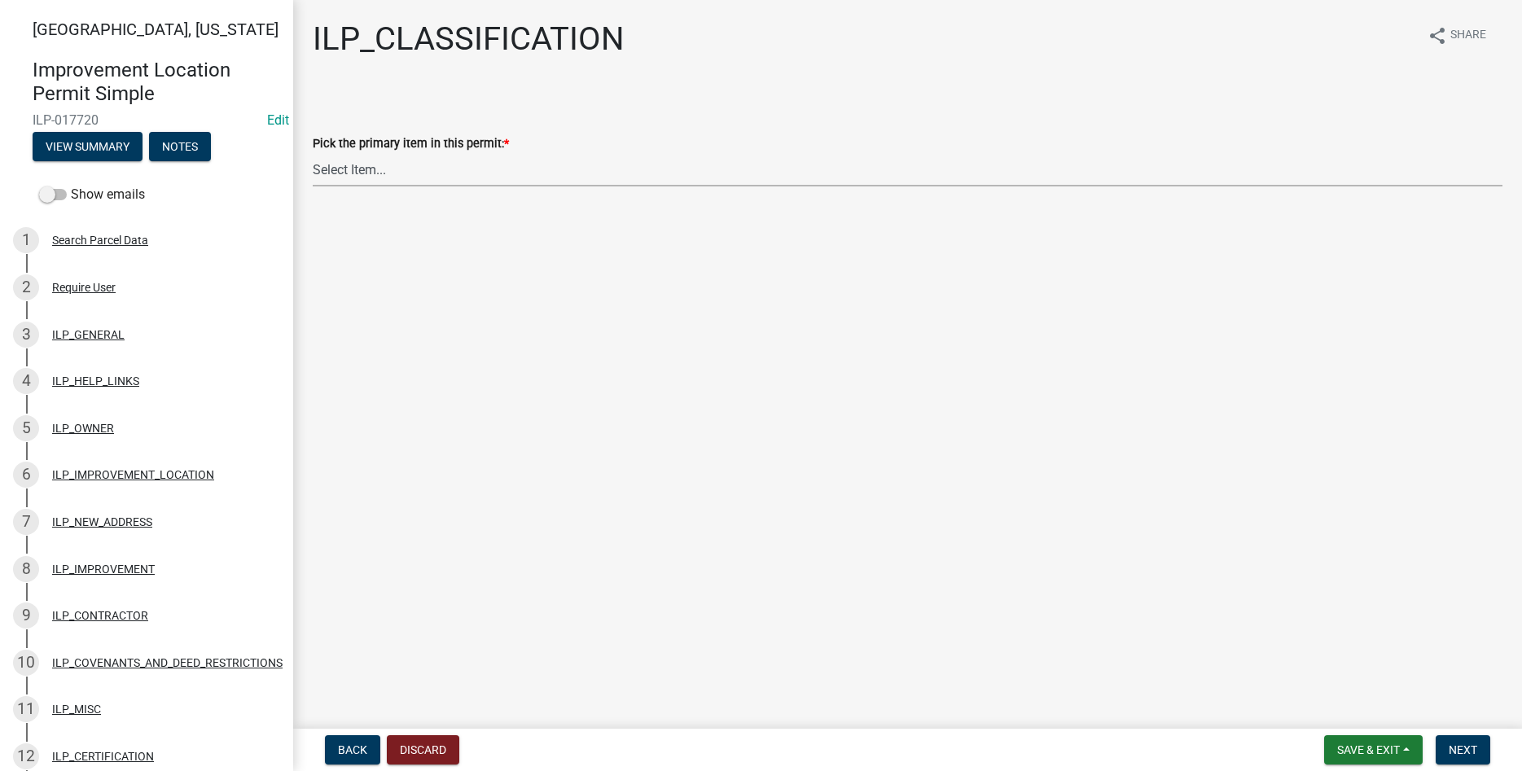
click at [313, 153] on select "Select Item... Accessory Structure (Addition) Accessory Structure (NEW) Busines…" at bounding box center [908, 169] width 1190 height 33
click option "Single Family Dwelling (NEW)" at bounding box center [0, 0] width 0 height 0
select select "e6454b4c-b350-4ead-a700-ed47372aa30f"
click at [1465, 755] on span "Next" at bounding box center [1463, 749] width 29 height 13
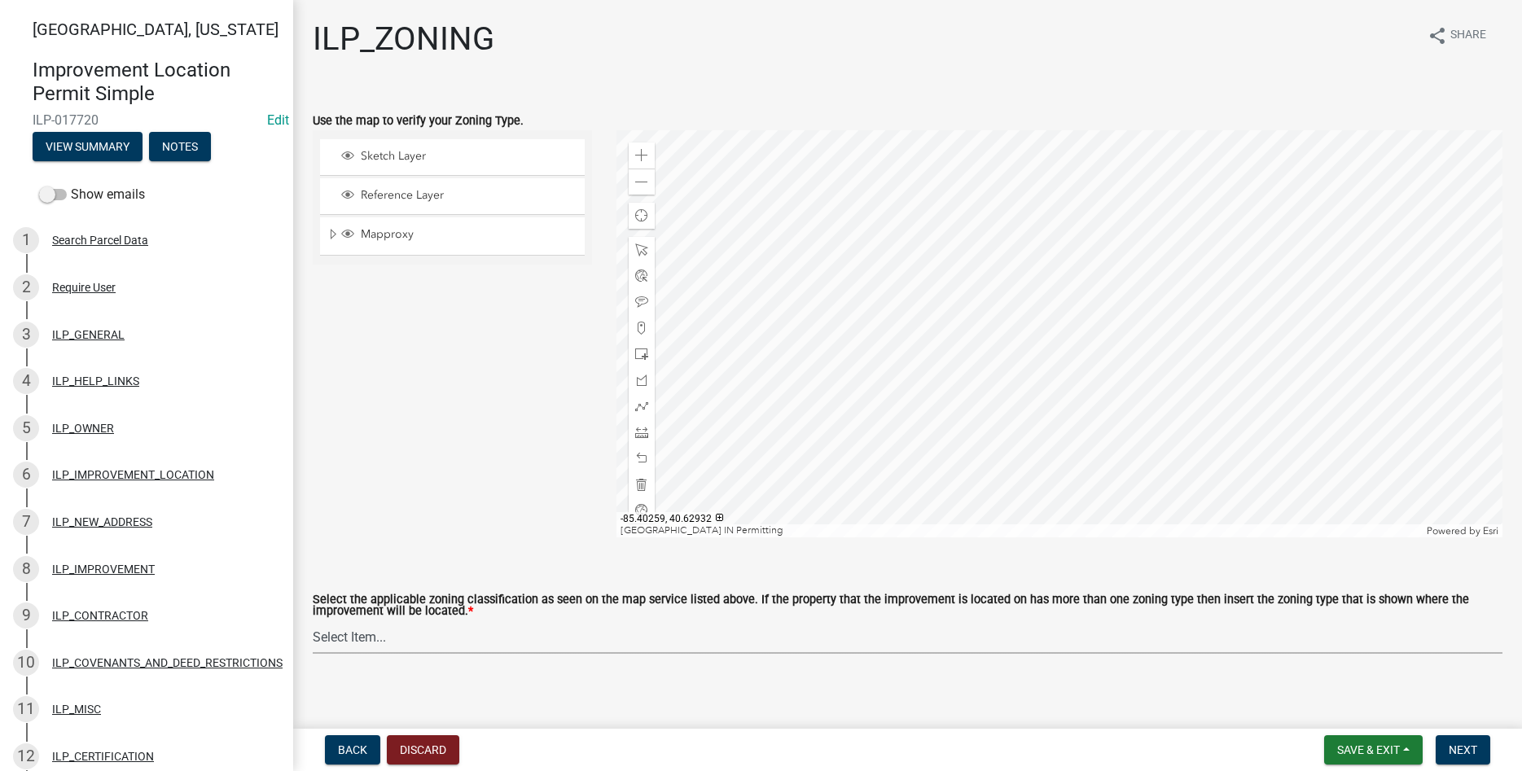
click at [313, 620] on select "Select Item... A-1 "Agricultural Intensive" A-R "Agricultural Residential" S-1 …" at bounding box center [908, 636] width 1190 height 33
click option "A-1 "Agricultural Intensive"" at bounding box center [0, 0] width 0 height 0
select select "077e72d7-ee28-42b3-b13f-4b6ba4a9753a"
click at [1464, 744] on span "Next" at bounding box center [1463, 749] width 29 height 13
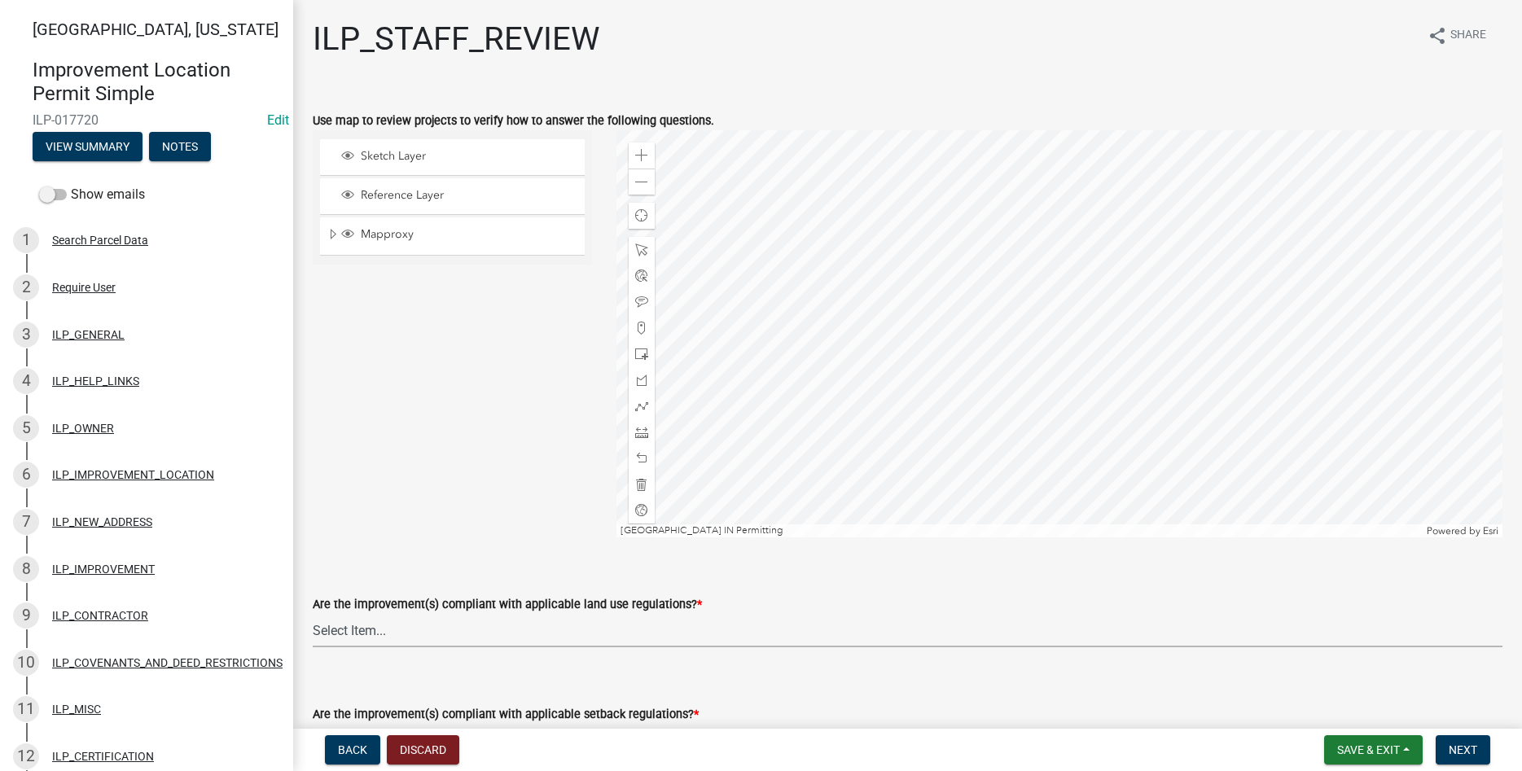
click at [313, 614] on select "Select Item... YES NO" at bounding box center [908, 630] width 1190 height 33
click option "YES" at bounding box center [0, 0] width 0 height 0
select select "83ffa5df-1258-41bd-a108-9f2370541ef9"
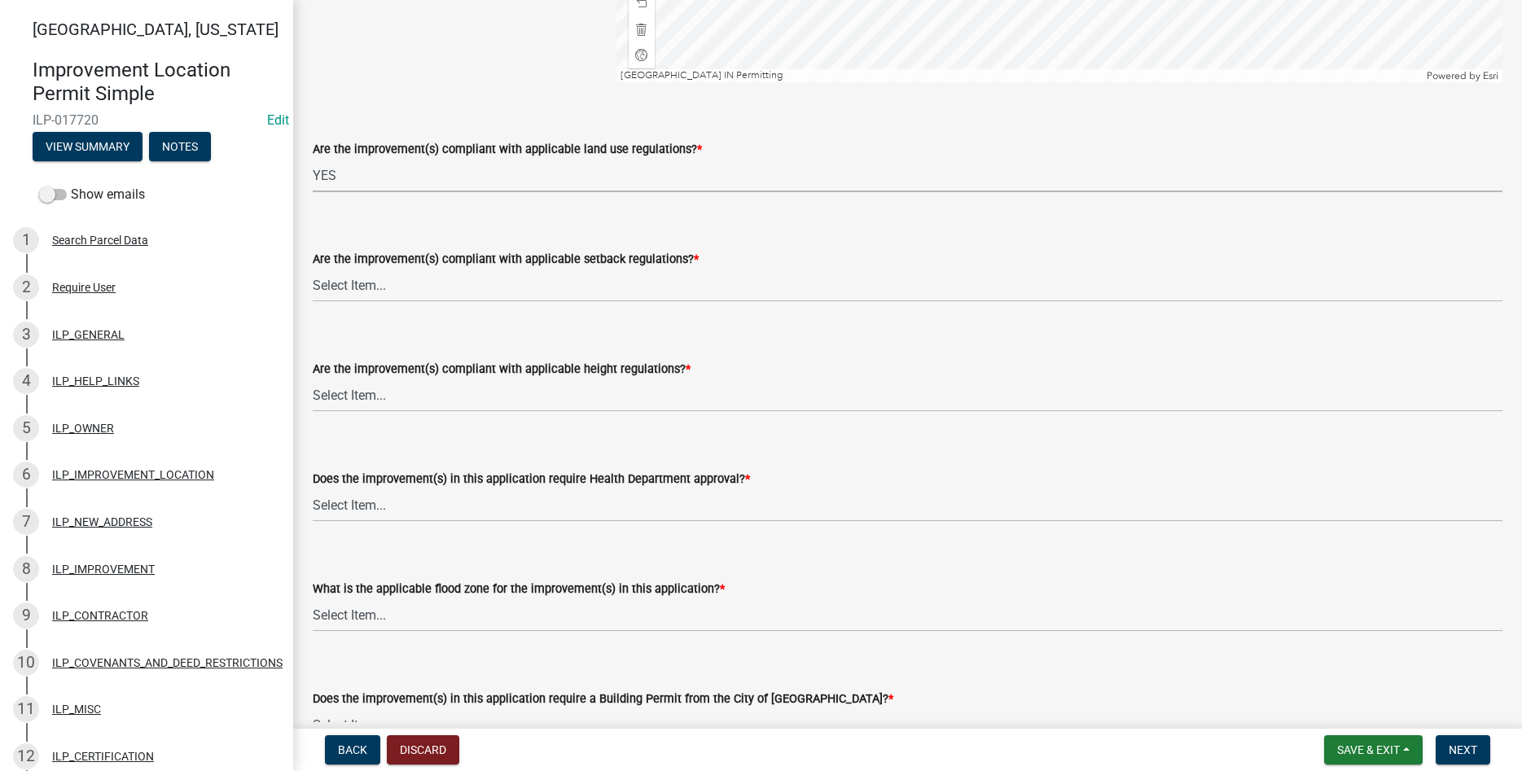
scroll to position [464, 0]
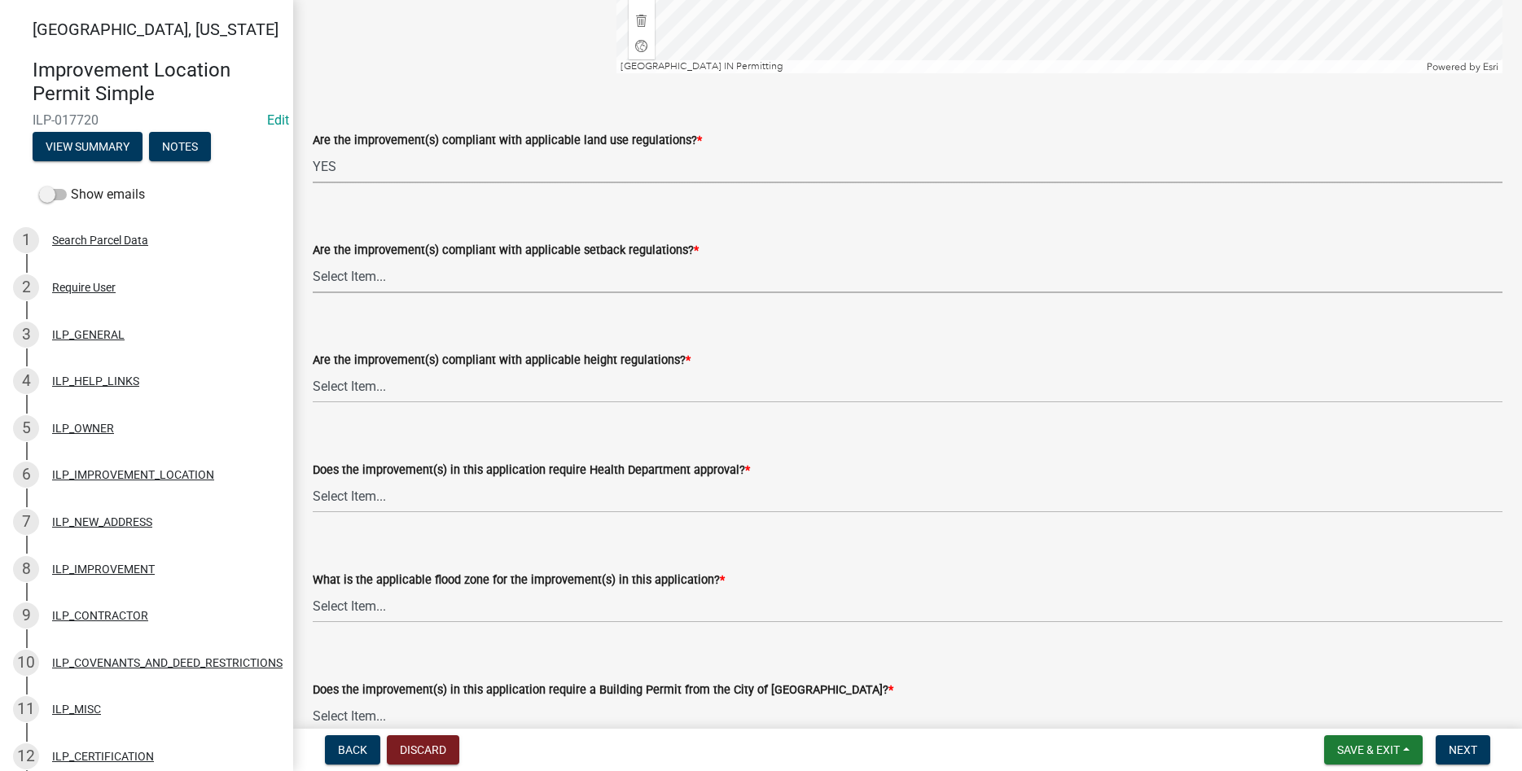
click at [313, 260] on select "Select Item... YES NO" at bounding box center [908, 276] width 1190 height 33
click option "YES" at bounding box center [0, 0] width 0 height 0
select select "e76e6c03-c199-4125-95d7-daca193c3739"
select select "b2795382-5a5c-496e-8f40-9eac2bba8e54"
select select "2cf99e9a-fd48-429a-ab01-6241dd9ef86f"
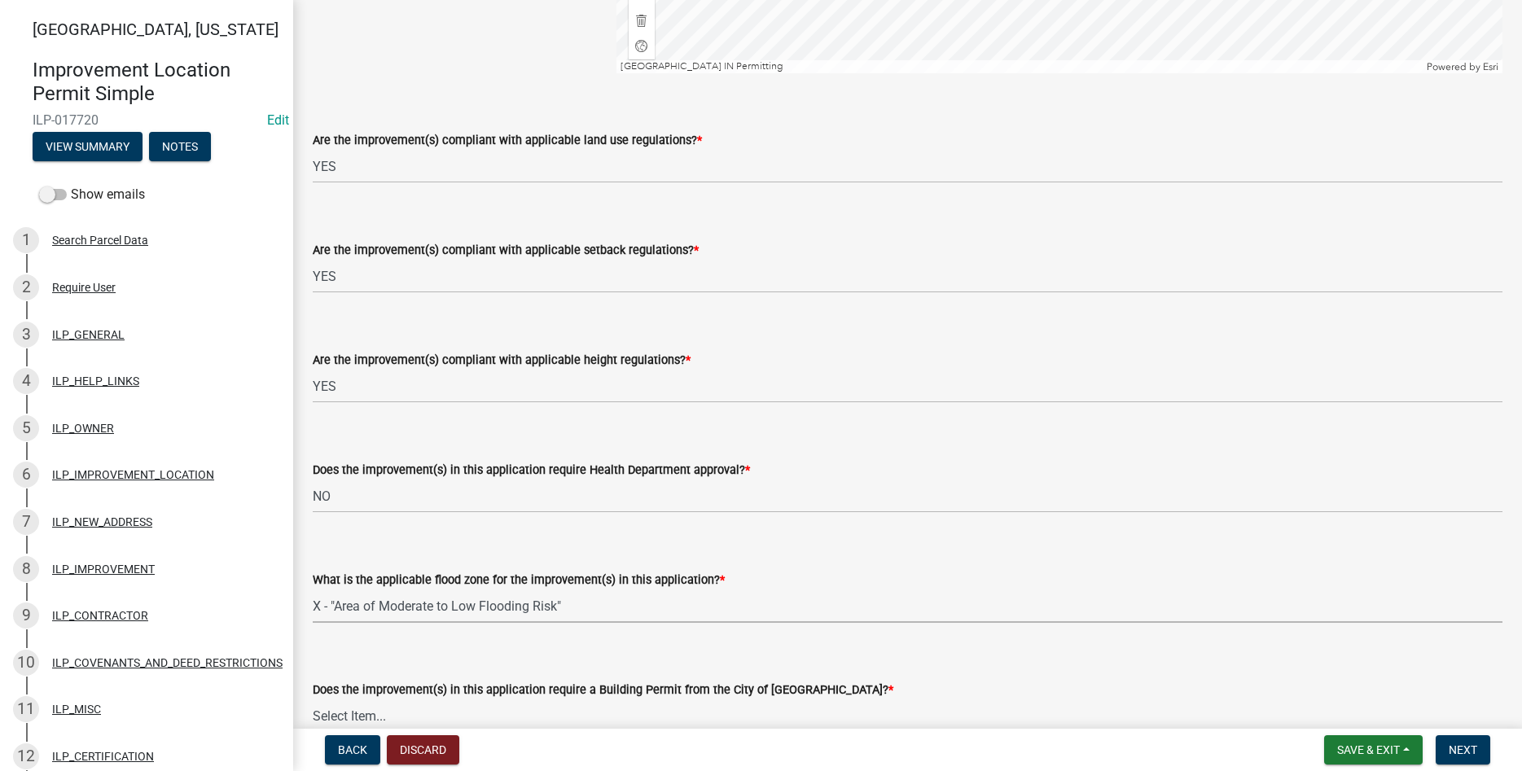
select select "546a9c8a-0bf2-4128-b2a0-21aece03a164"
select select "3dde91a6-95a6-42fe-ae60-c75c292f8dd0"
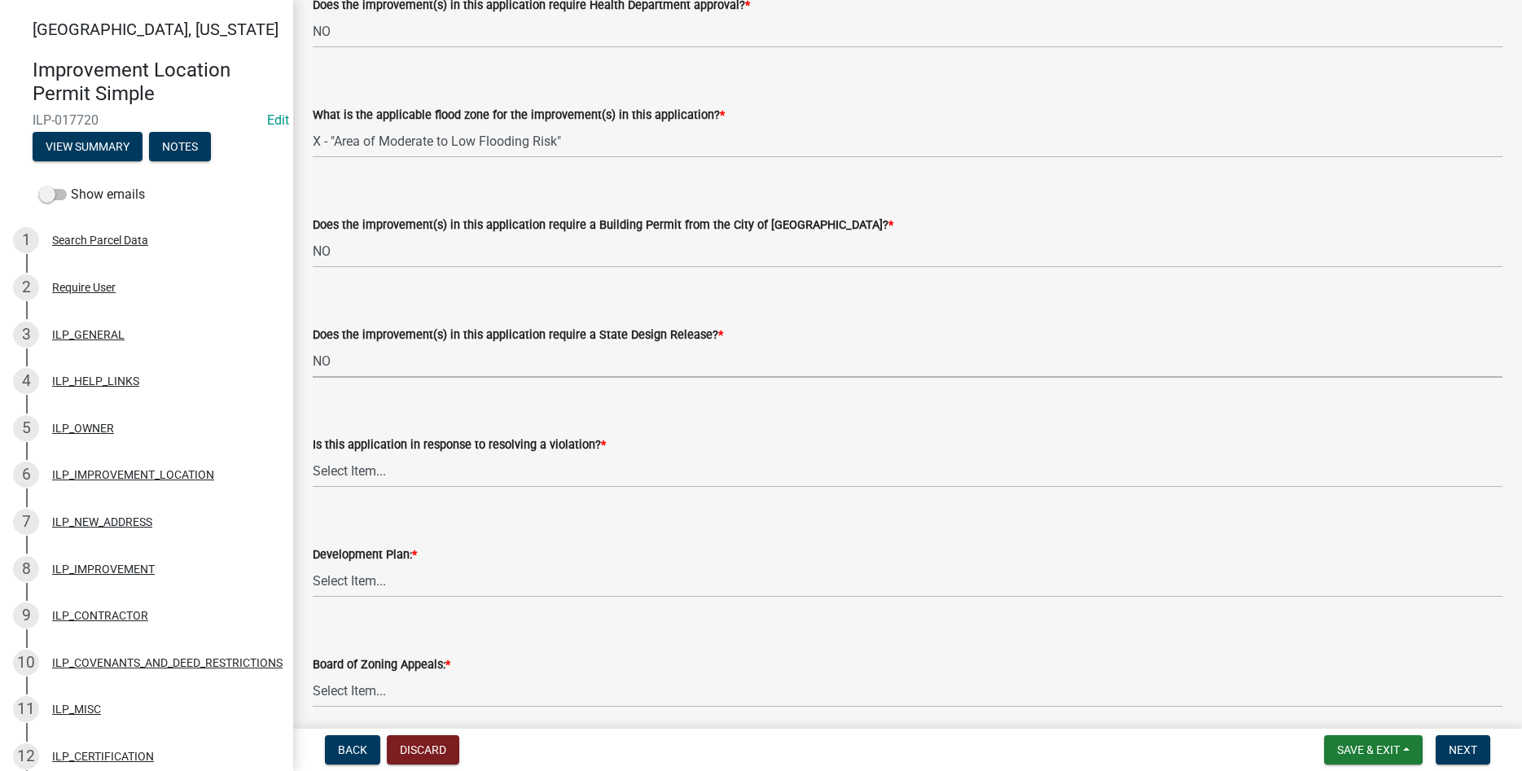
select select "3e29b85e-0a39-40b5-813f-a0c180e4f93d"
select select "296d3b28-03f6-4b85-9592-a9e1e0e51d18"
select select "f492072b-a2fa-4f7c-8f99-9e809c6c526f"
select select "91f2ca91-6260-441c-87d8-e38016df5c96"
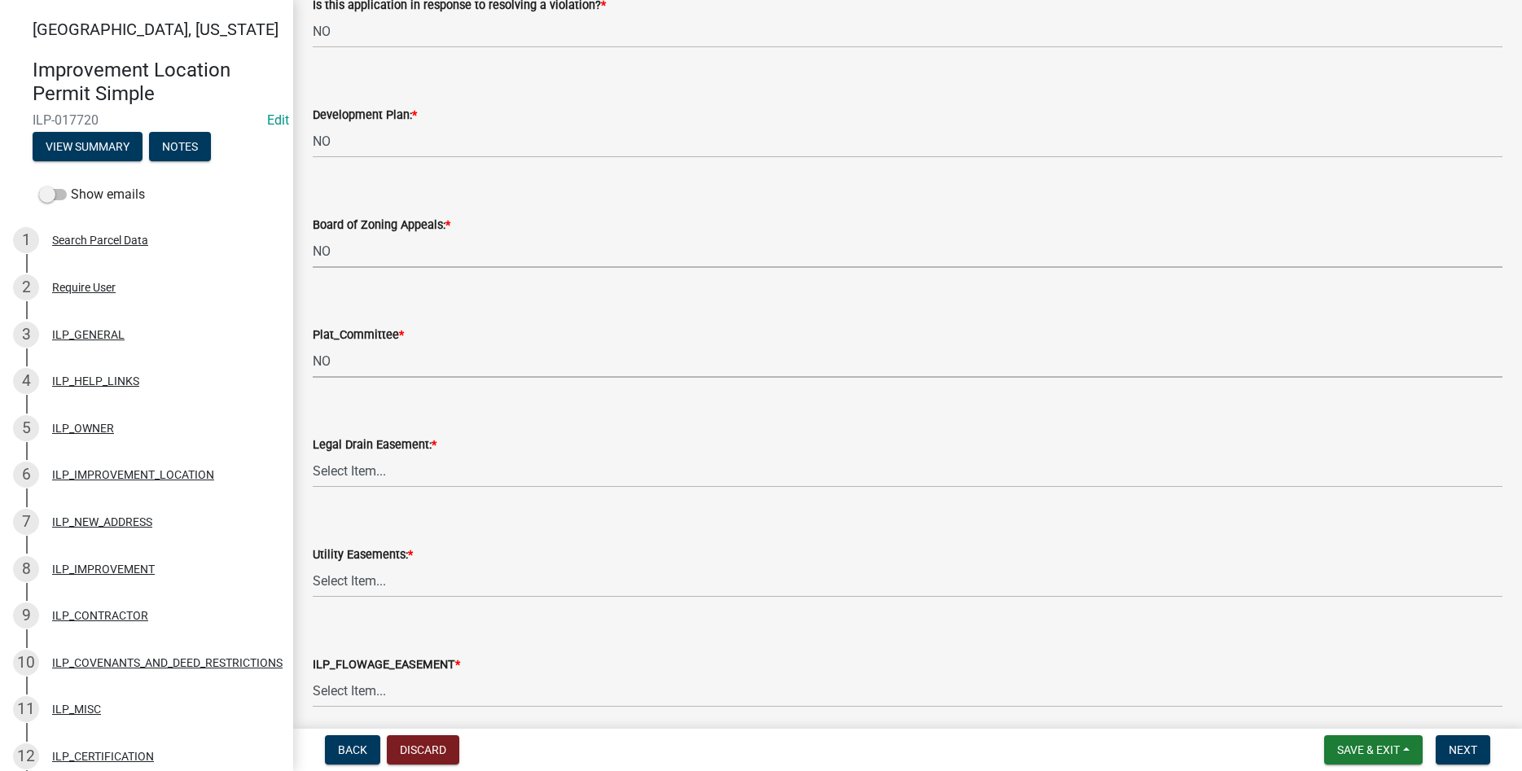
select select "63238f16-a362-487f-83af-24d0c8cf3edd"
select select "4de29e95-b13a-4926-a5fe-83364331169b"
select select "8e424161-7bf1-4e33-adf9-a347c03eff2b"
select select "bdd9c930-c7fe-4770-81ee-2c29cf953f8b"
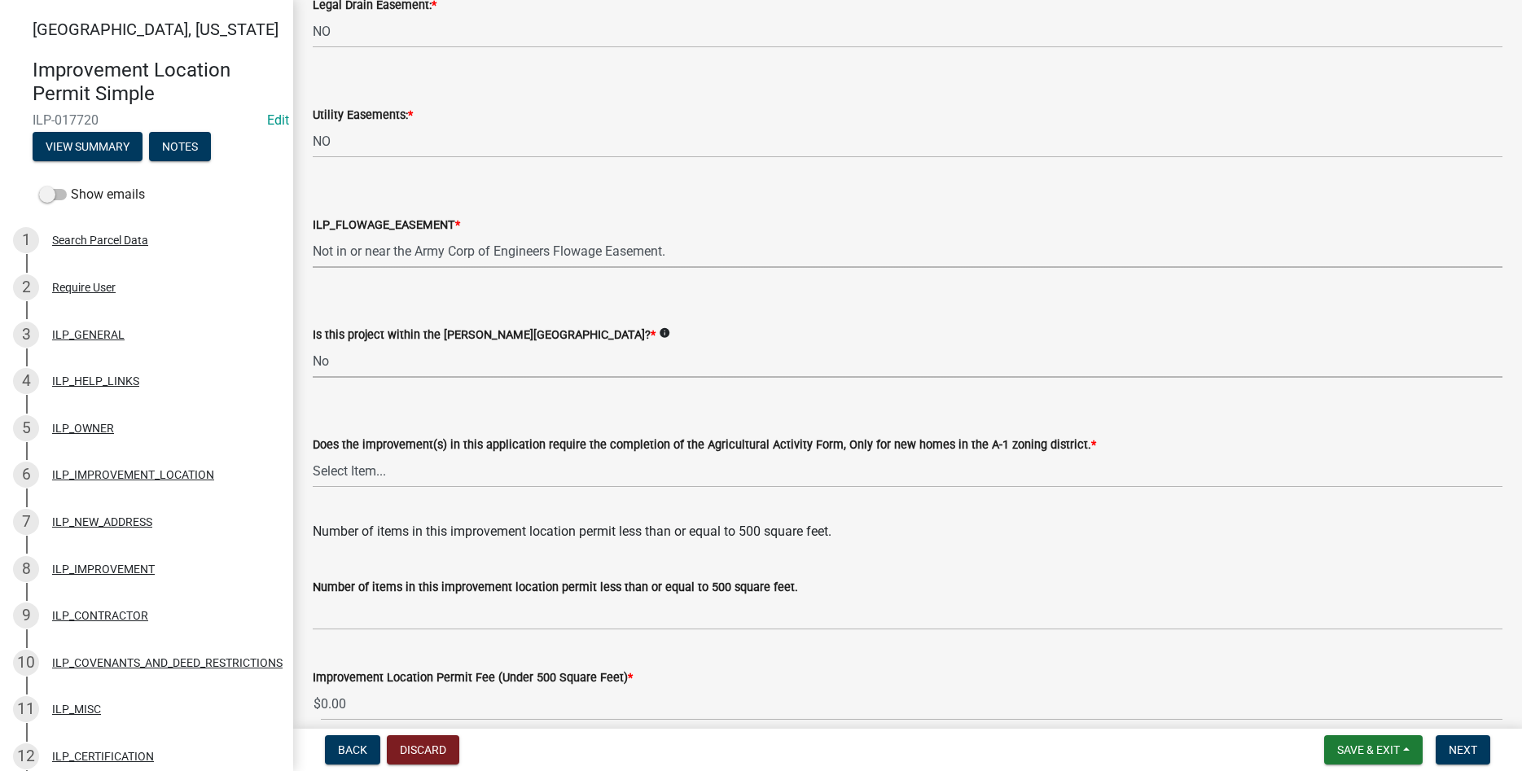
select select "c22a6da1-a4b9-4a20-9552-3c4da3c32bc7"
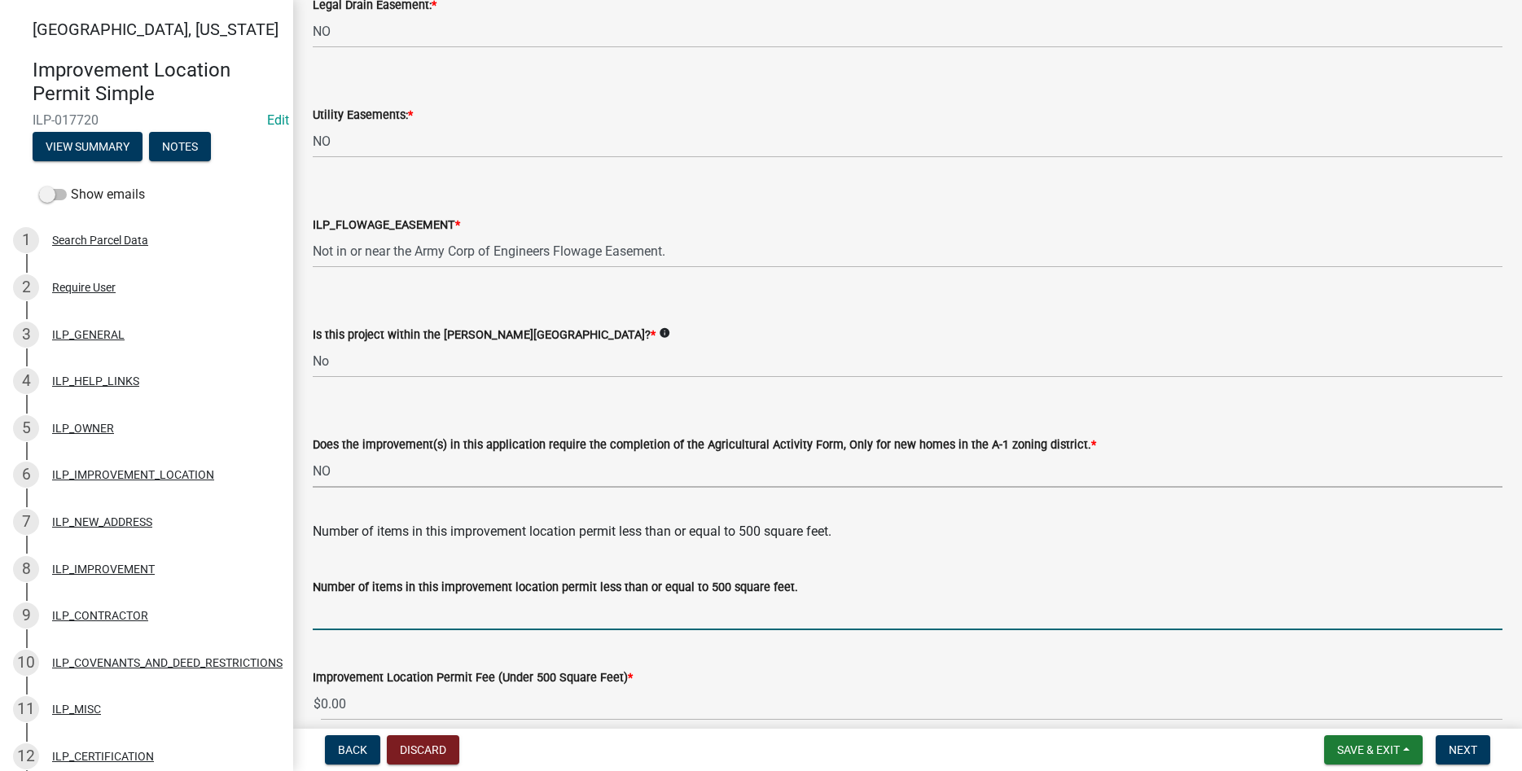
click at [313, 454] on select "Select Item... YES NO" at bounding box center [908, 470] width 1190 height 33
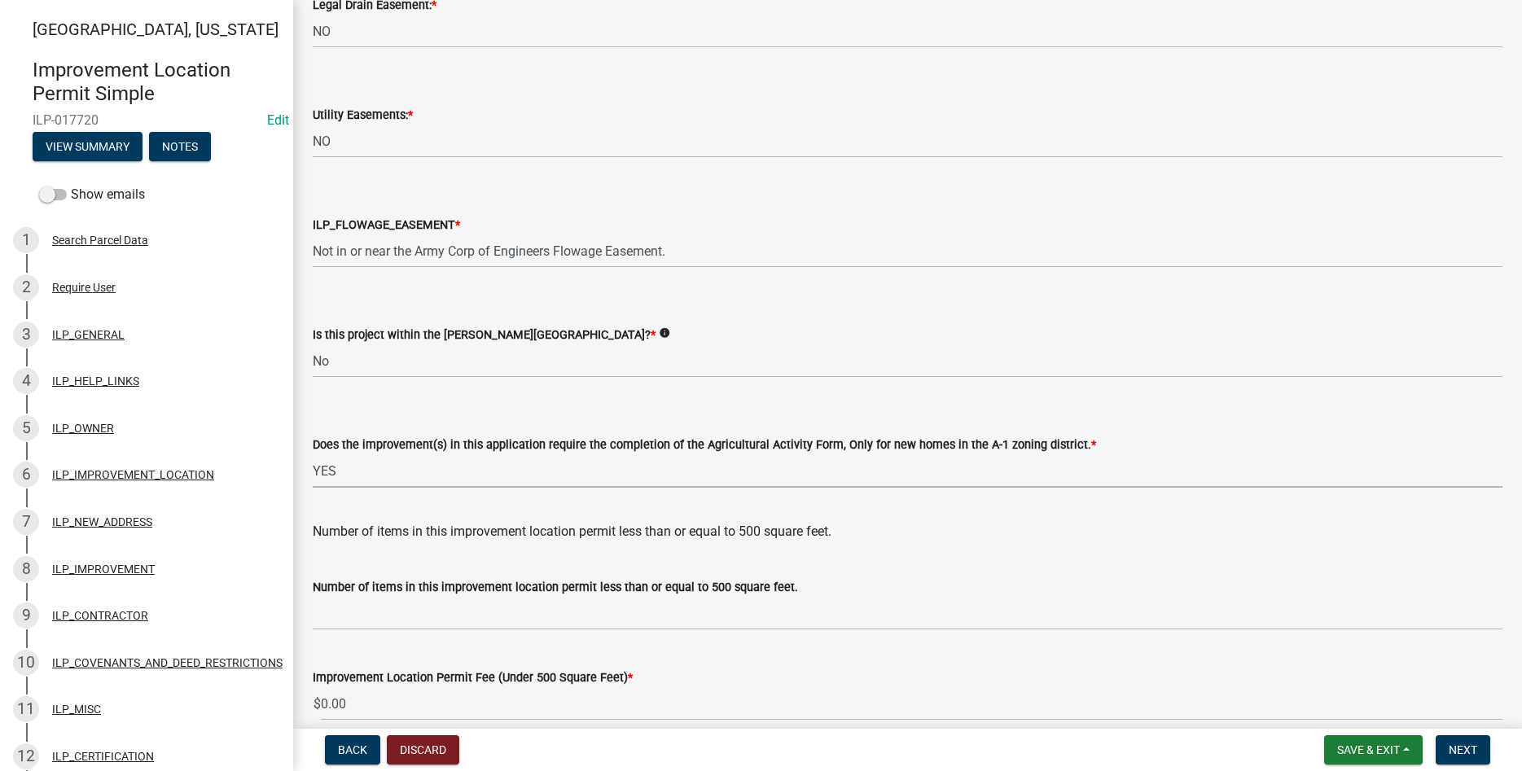
click option "YES" at bounding box center [0, 0] width 0 height 0
select select "6b839191-9ee5-4b1e-a32f-2744ac59211f"
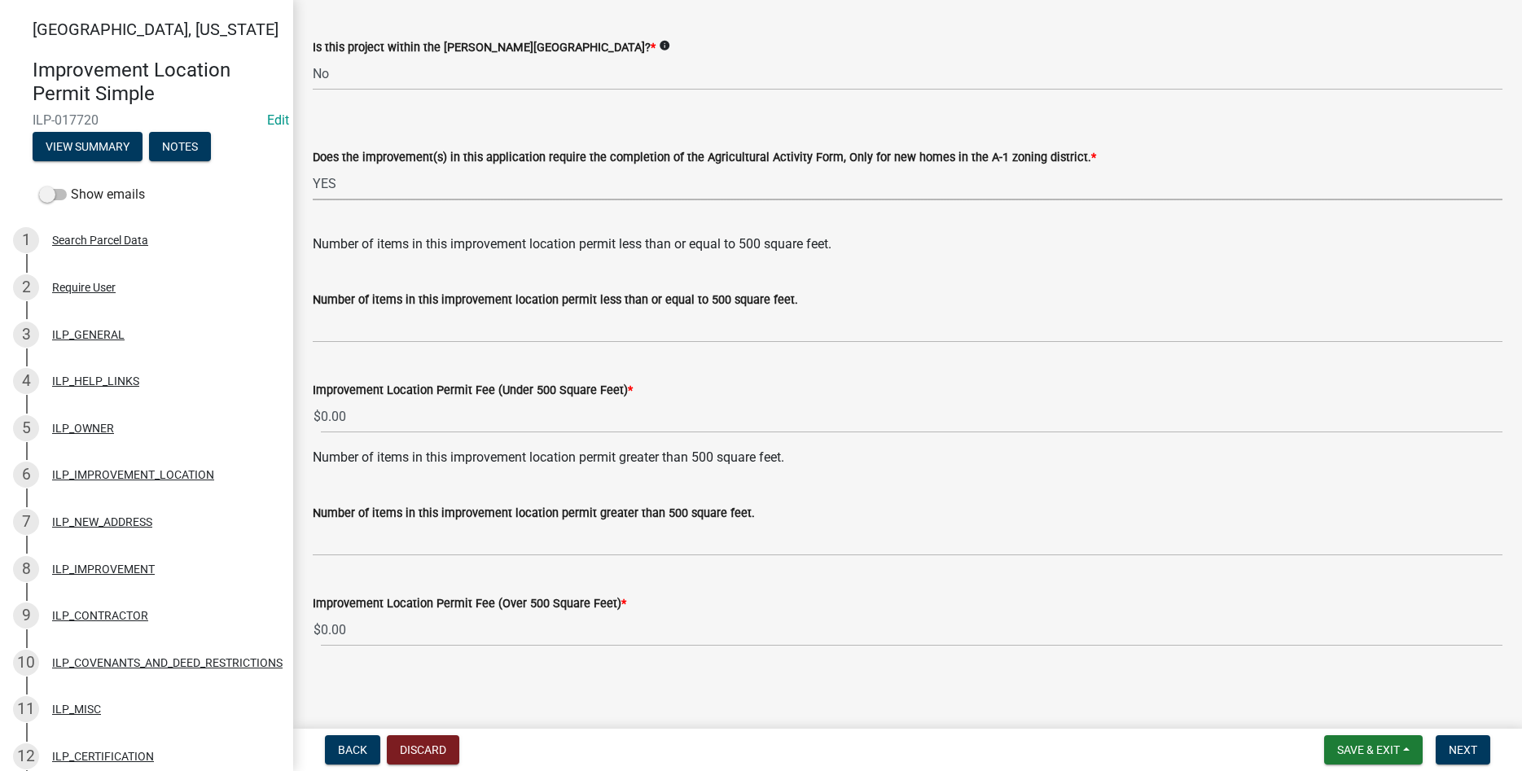
scroll to position [2098, 0]
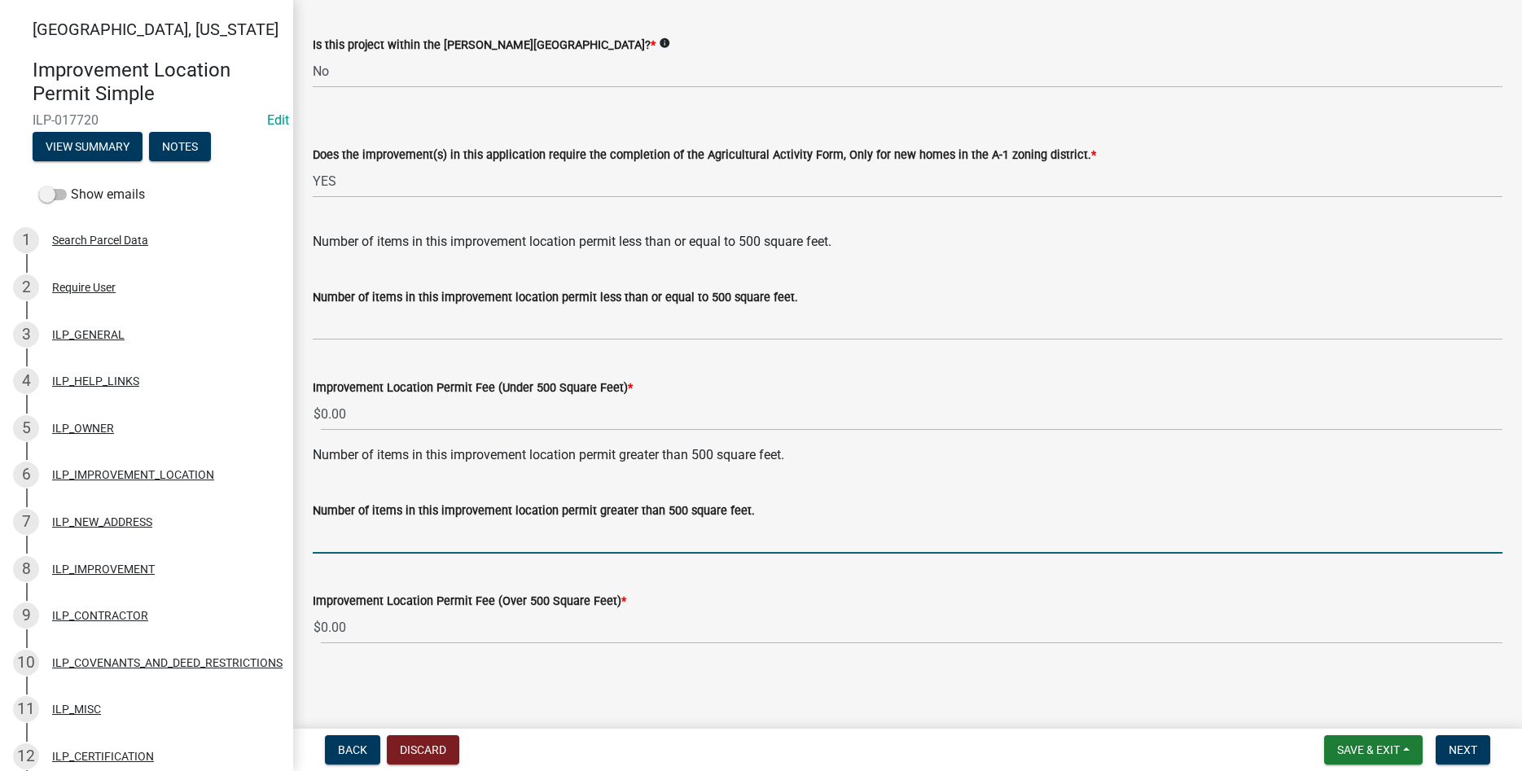
click at [448, 543] on input "text" at bounding box center [908, 536] width 1190 height 33
type input "1"
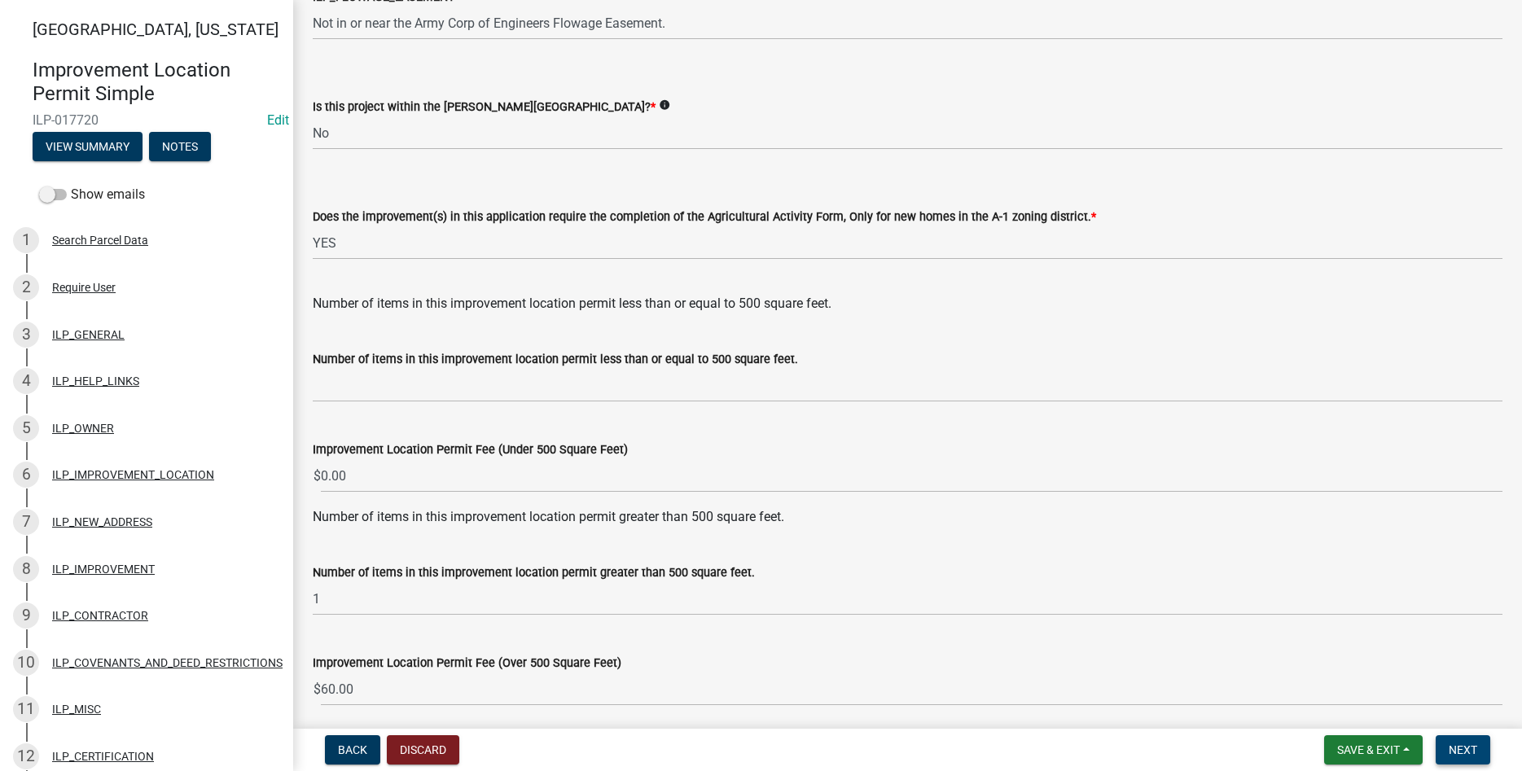
click at [1462, 739] on button "Next" at bounding box center [1463, 749] width 55 height 29
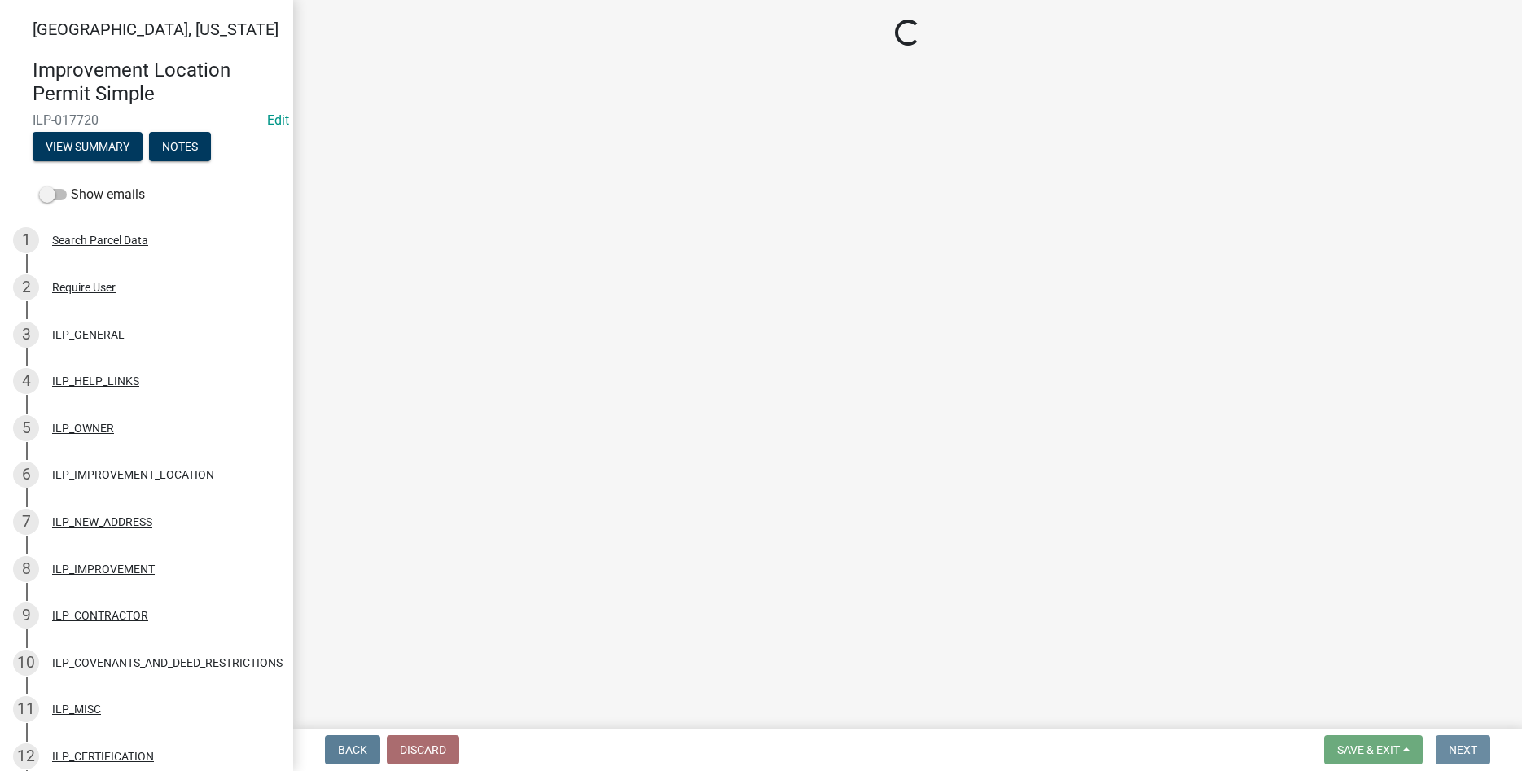
scroll to position [0, 0]
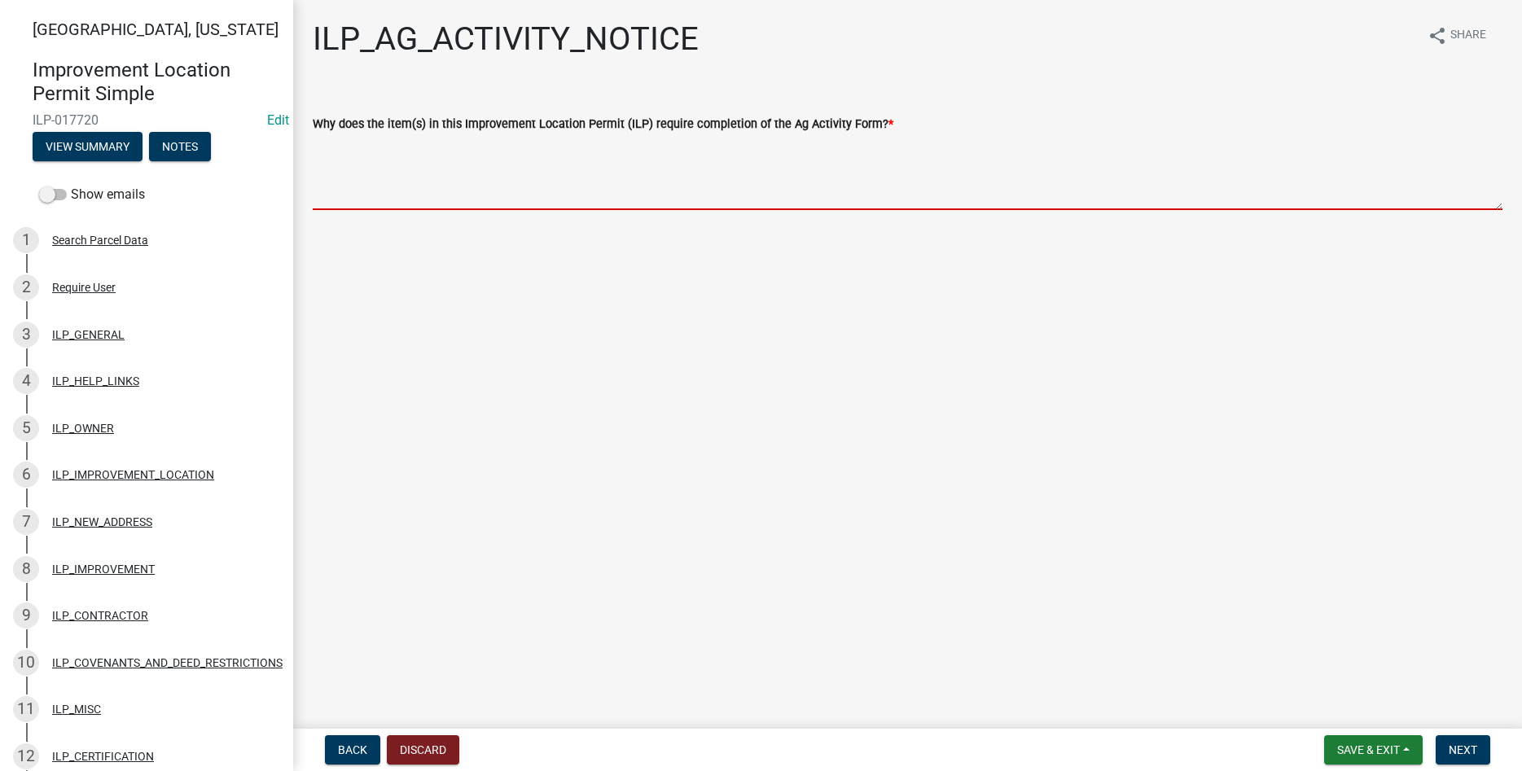
click at [467, 197] on textarea "Why does the item(s) in this Improvement Location Permit (ILP) require completi…" at bounding box center [908, 172] width 1190 height 77
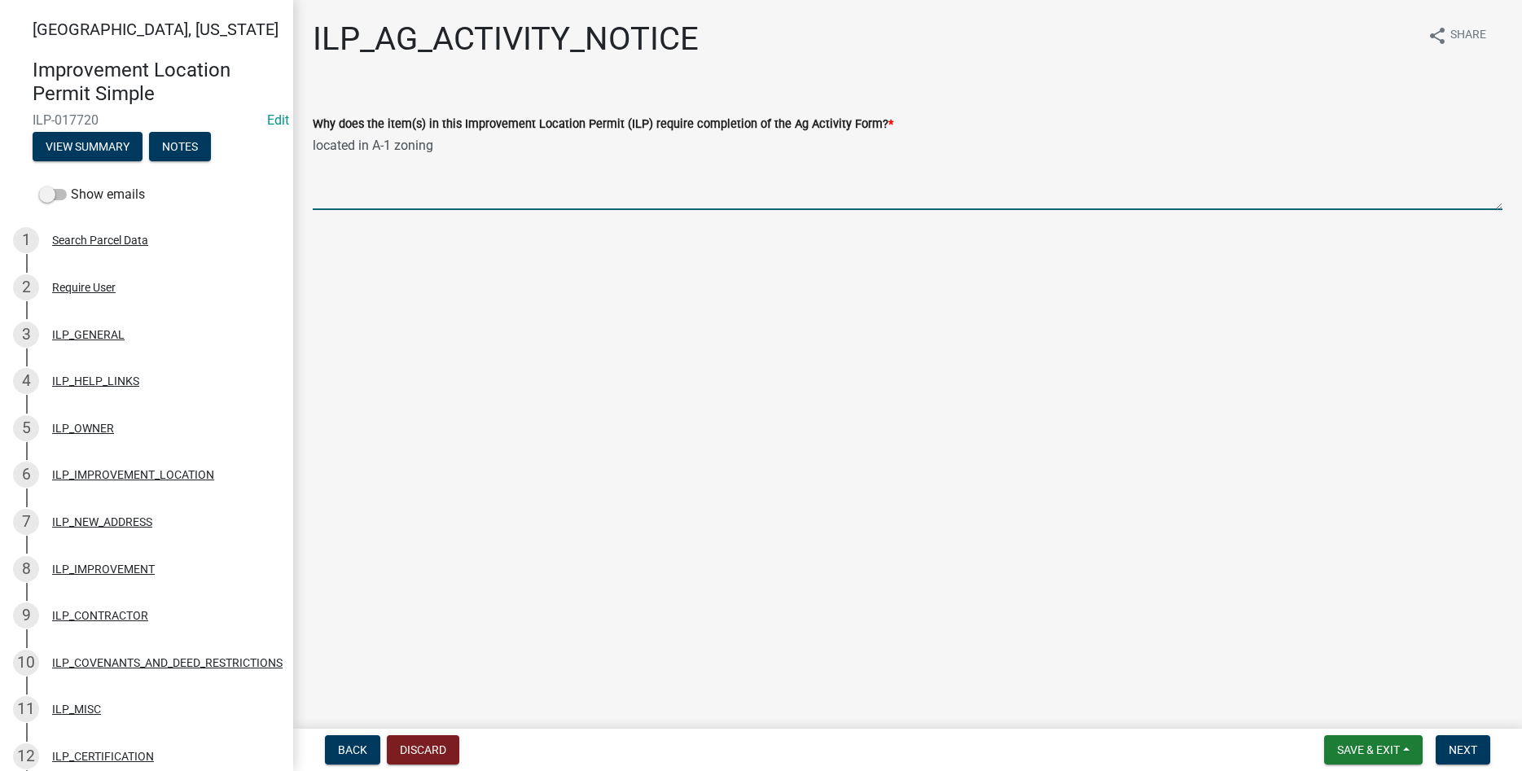
type textarea "located in A-1 zoning"
click at [1461, 726] on div "[GEOGRAPHIC_DATA], [US_STATE] Improvement Location Permit Simple ILP-017720 Edi…" at bounding box center [761, 385] width 1522 height 771
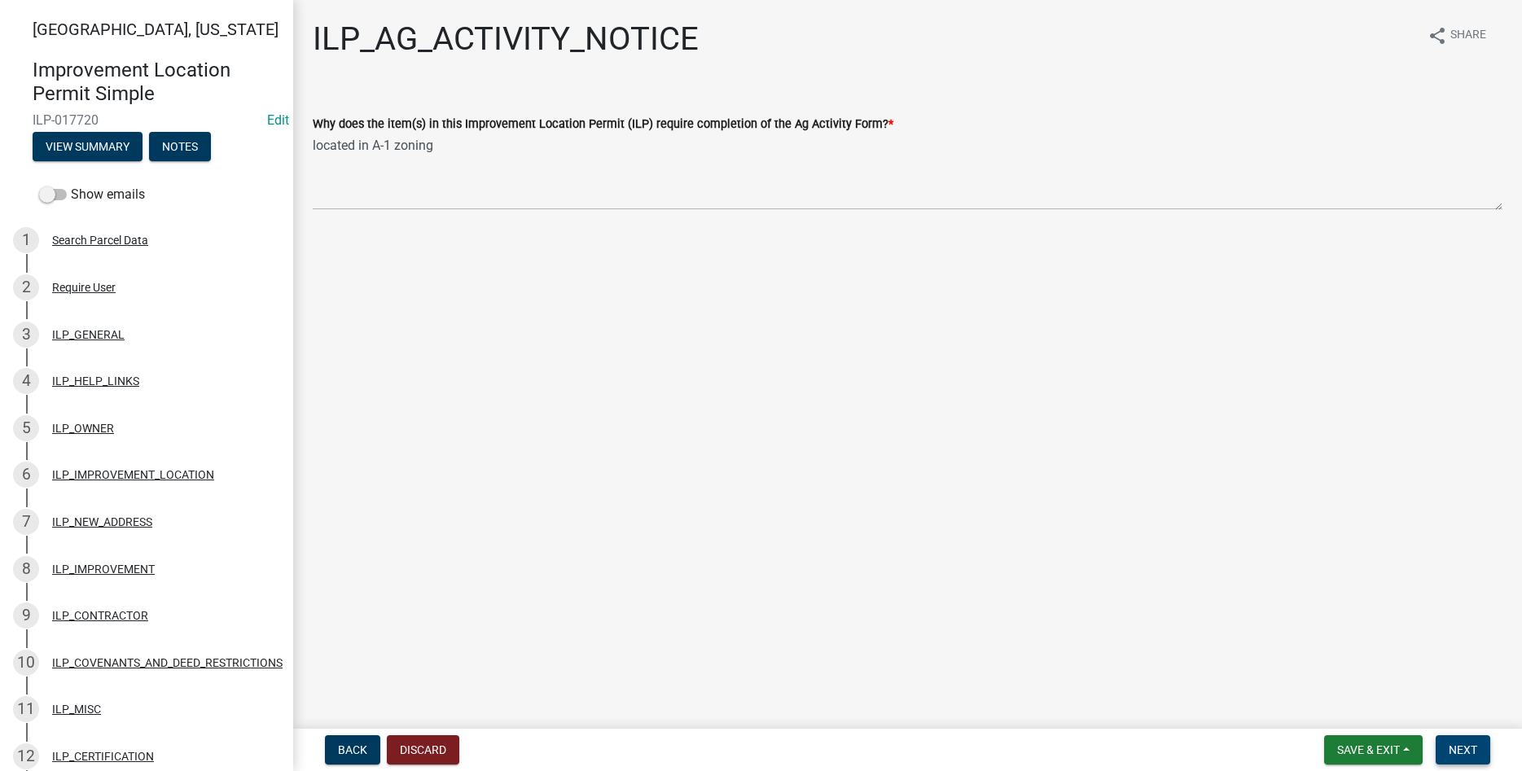
click at [1465, 748] on span "Next" at bounding box center [1463, 749] width 29 height 13
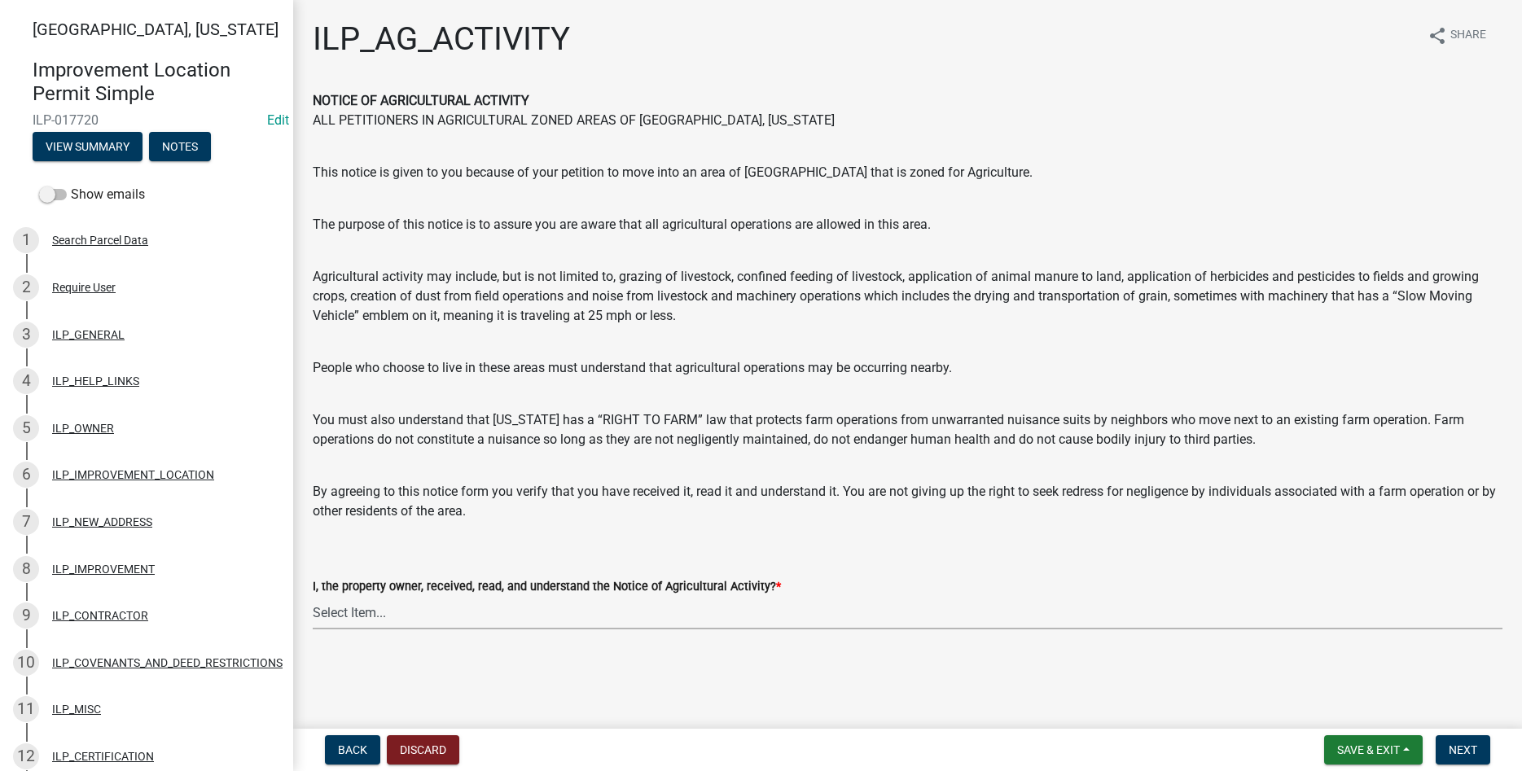
click at [313, 596] on select "Select Item... YES" at bounding box center [908, 612] width 1190 height 33
click option "YES" at bounding box center [0, 0] width 0 height 0
select select "421fbd71-6b46-4b3f-8fb8-f511ed41ec25"
click at [1477, 744] on span "Next" at bounding box center [1463, 749] width 29 height 13
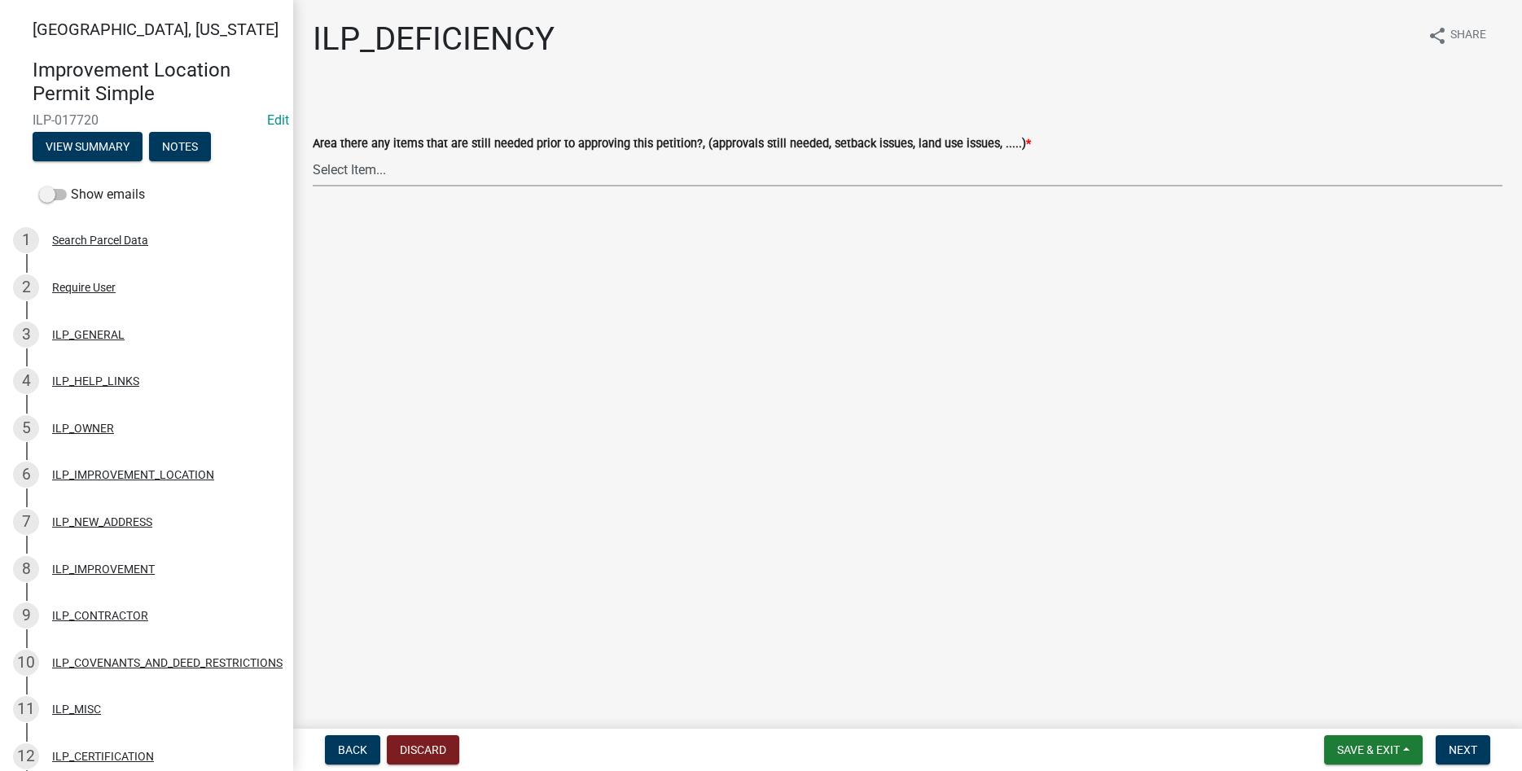
click at [313, 153] on select "Select Item... YES NO" at bounding box center [908, 169] width 1190 height 33
click option "NO" at bounding box center [0, 0] width 0 height 0
select select "88f51f67-ad00-412f-ad25-d9a24cd42bdb"
click at [1473, 750] on span "Next" at bounding box center [1463, 749] width 29 height 13
click at [313, 153] on select "Select Item... Denied Approved" at bounding box center [908, 169] width 1190 height 33
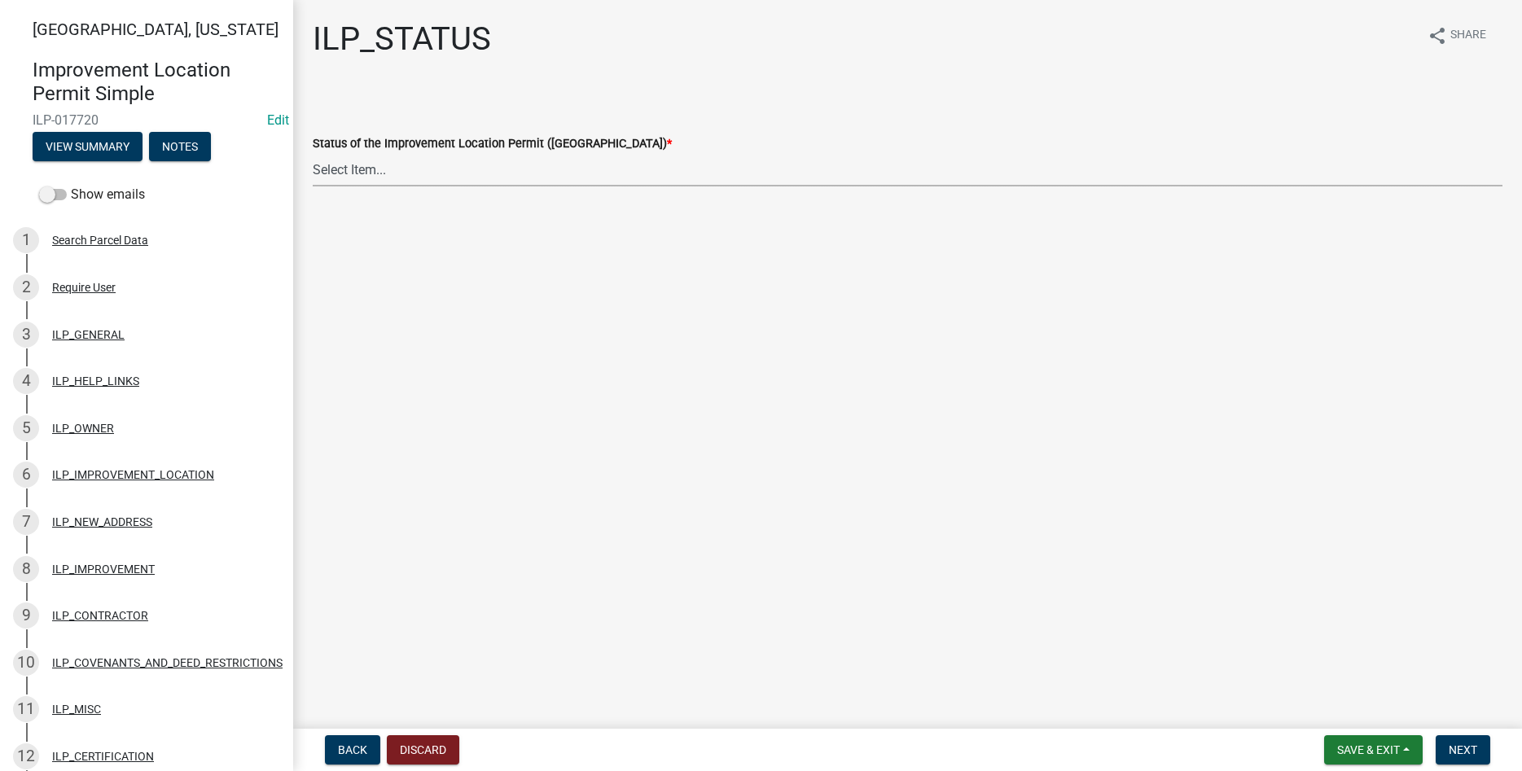
click option "Approved" at bounding box center [0, 0] width 0 height 0
select select "676ca0ef-d742-4b5a-a79e-763cf2a28fc9"
click at [1453, 740] on button "Next" at bounding box center [1463, 749] width 55 height 29
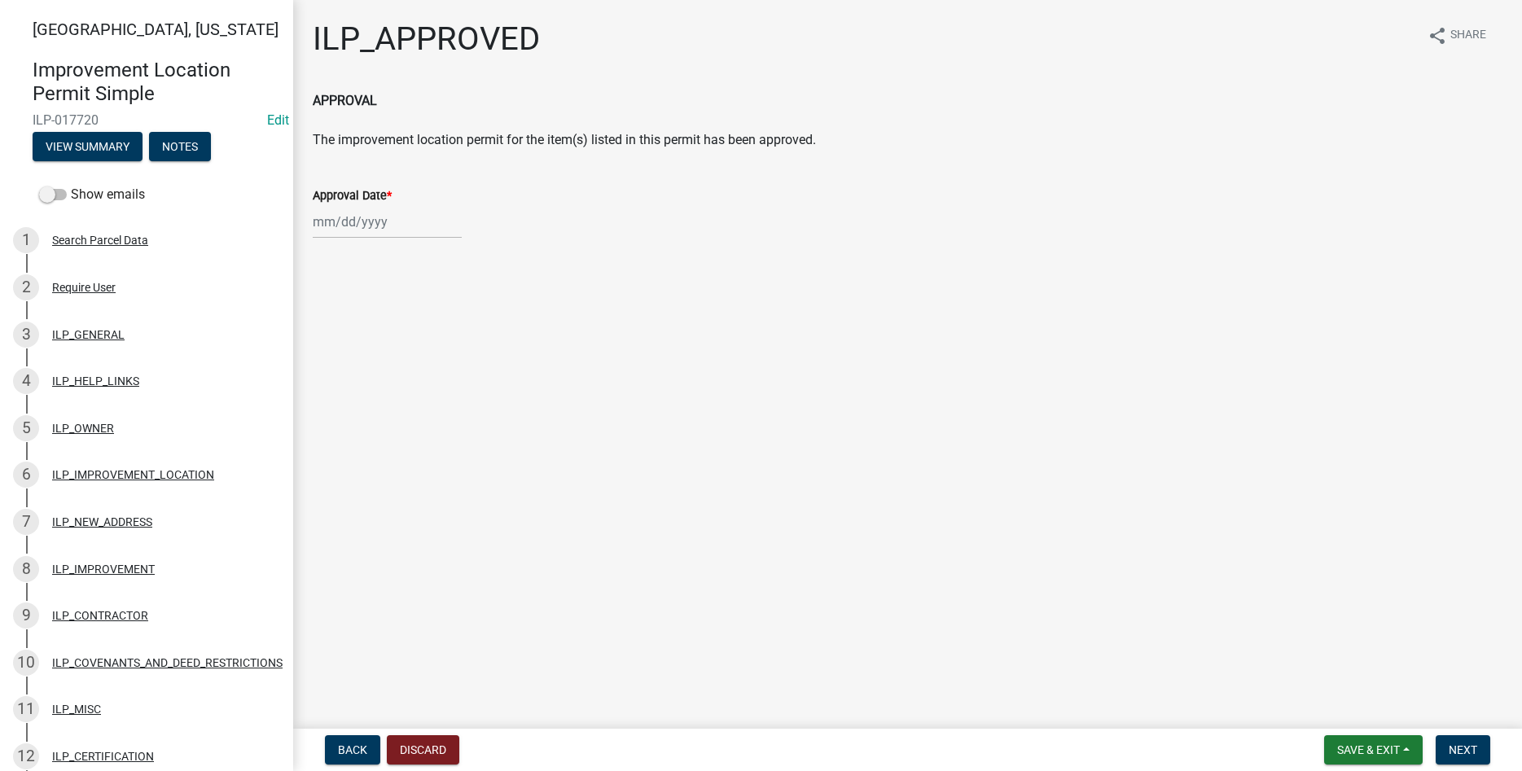
click at [351, 230] on input "Approval Date *" at bounding box center [387, 221] width 149 height 33
select select "10"
select select "2025"
click at [327, 339] on div "6" at bounding box center [329, 335] width 26 height 26
type input "[DATE]"
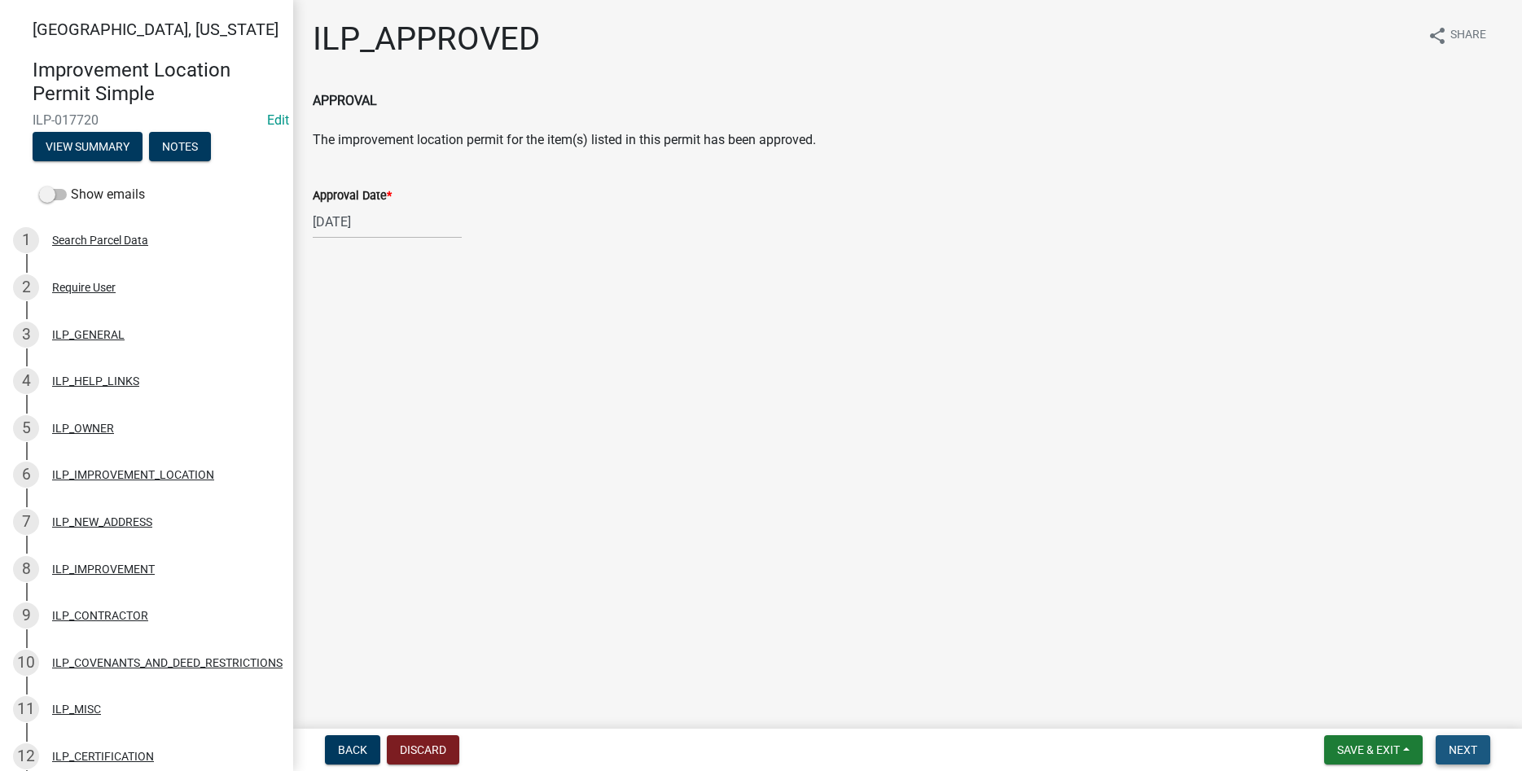
click at [1482, 743] on button "Next" at bounding box center [1463, 749] width 55 height 29
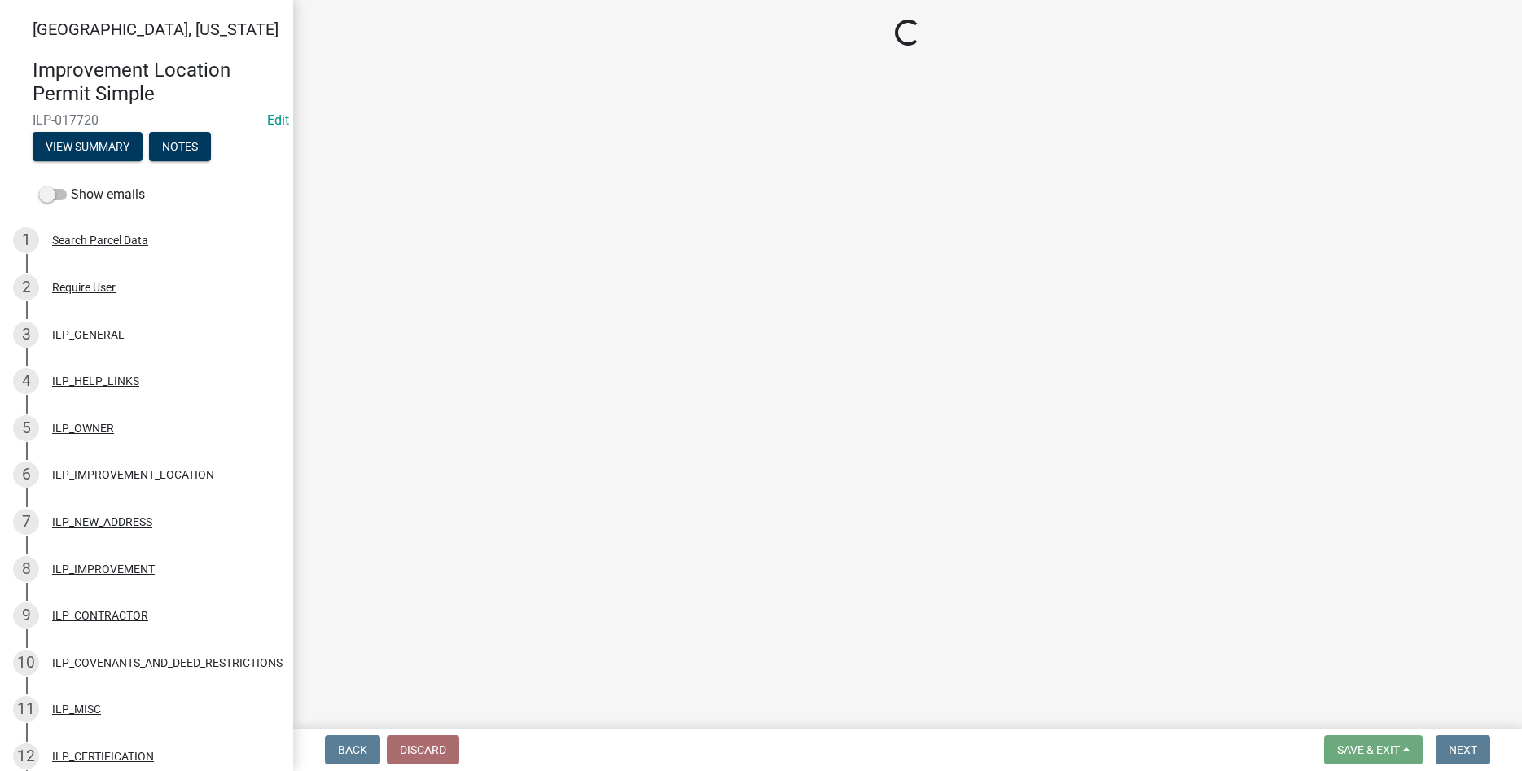
select select "3: 3"
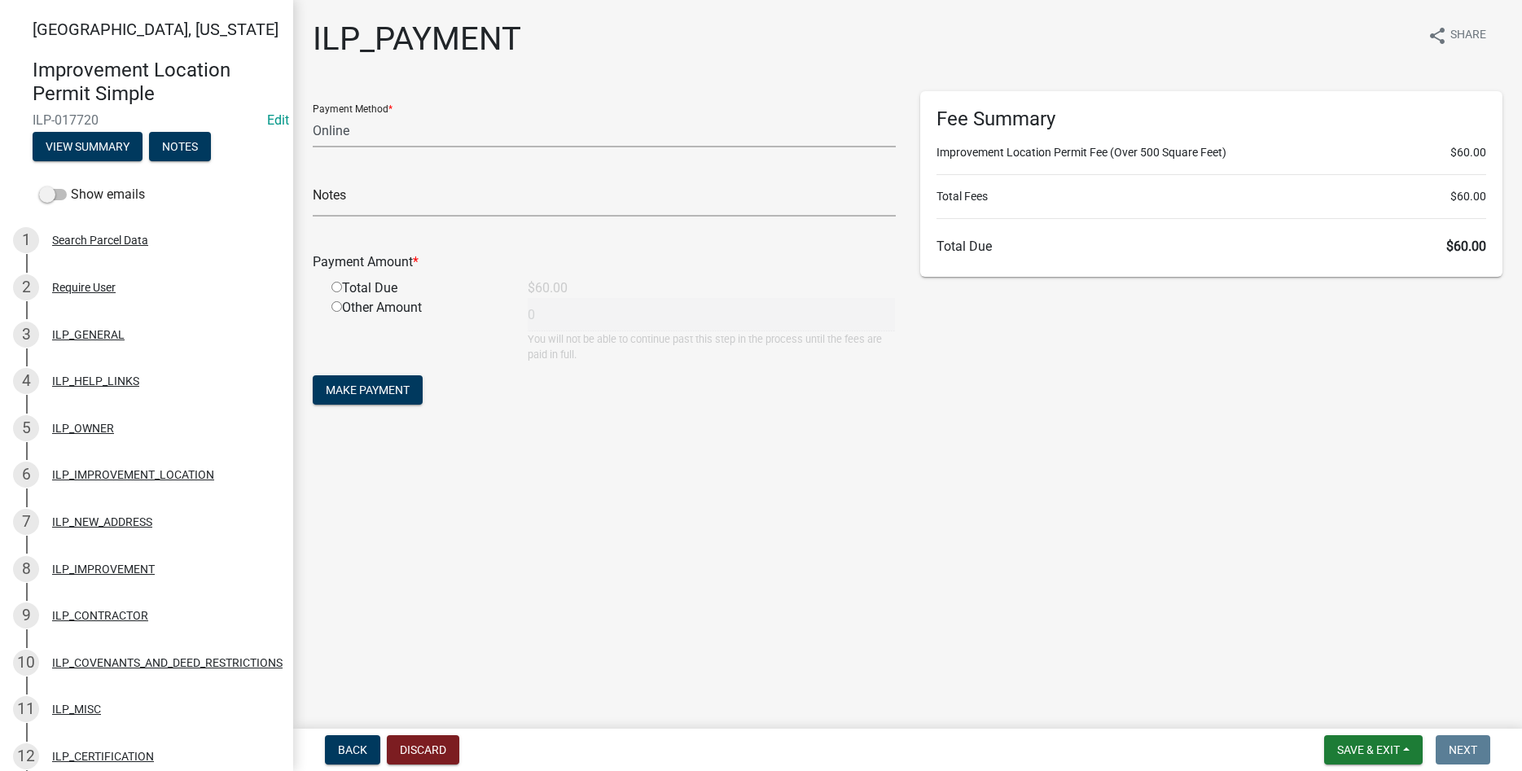
click at [335, 287] on input "radio" at bounding box center [336, 287] width 11 height 11
radio input "true"
type input "60"
click at [388, 383] on button "Make Payment" at bounding box center [368, 389] width 110 height 29
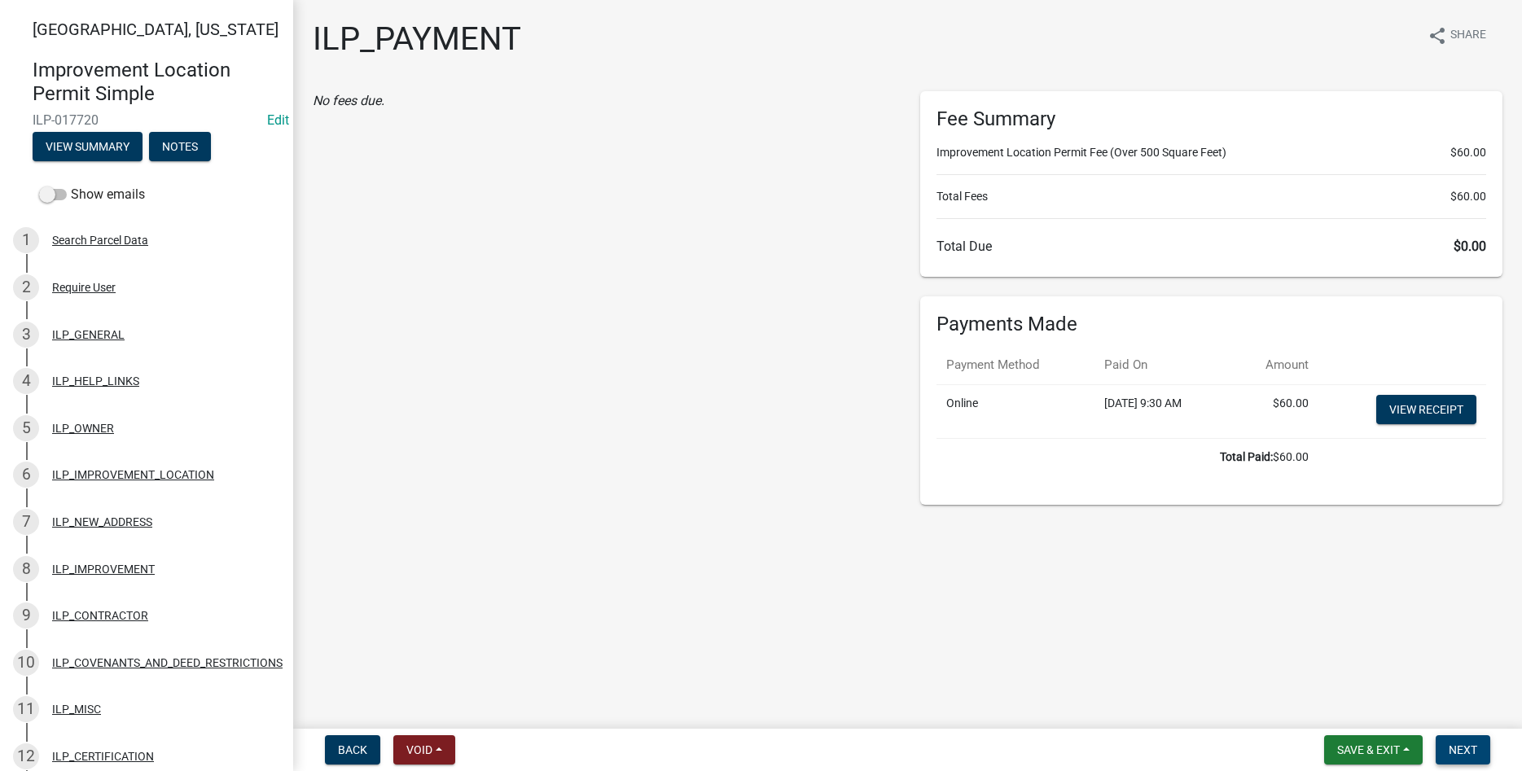
click at [1460, 752] on span "Next" at bounding box center [1463, 749] width 29 height 13
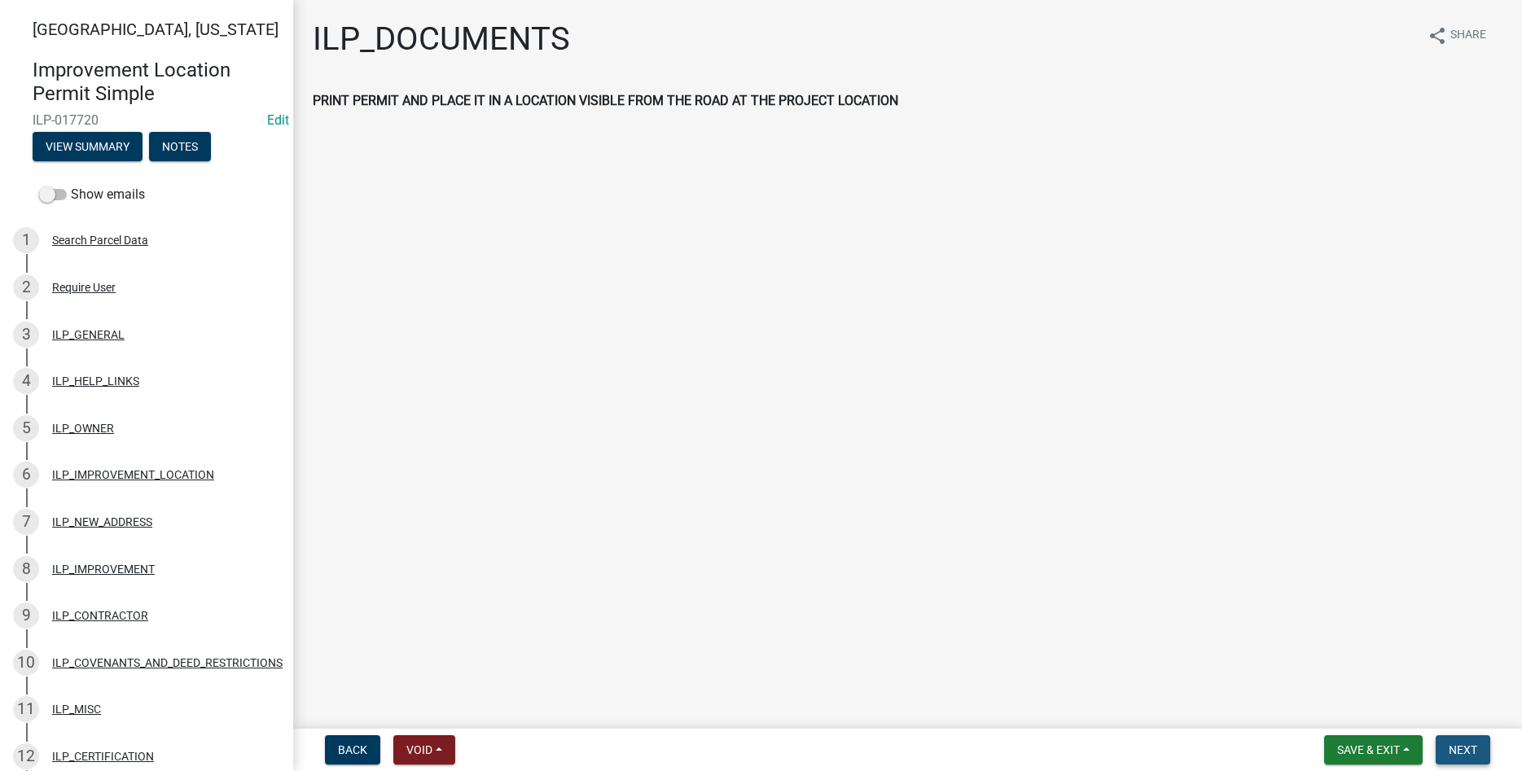
click at [1460, 752] on span "Next" at bounding box center [1463, 749] width 29 height 13
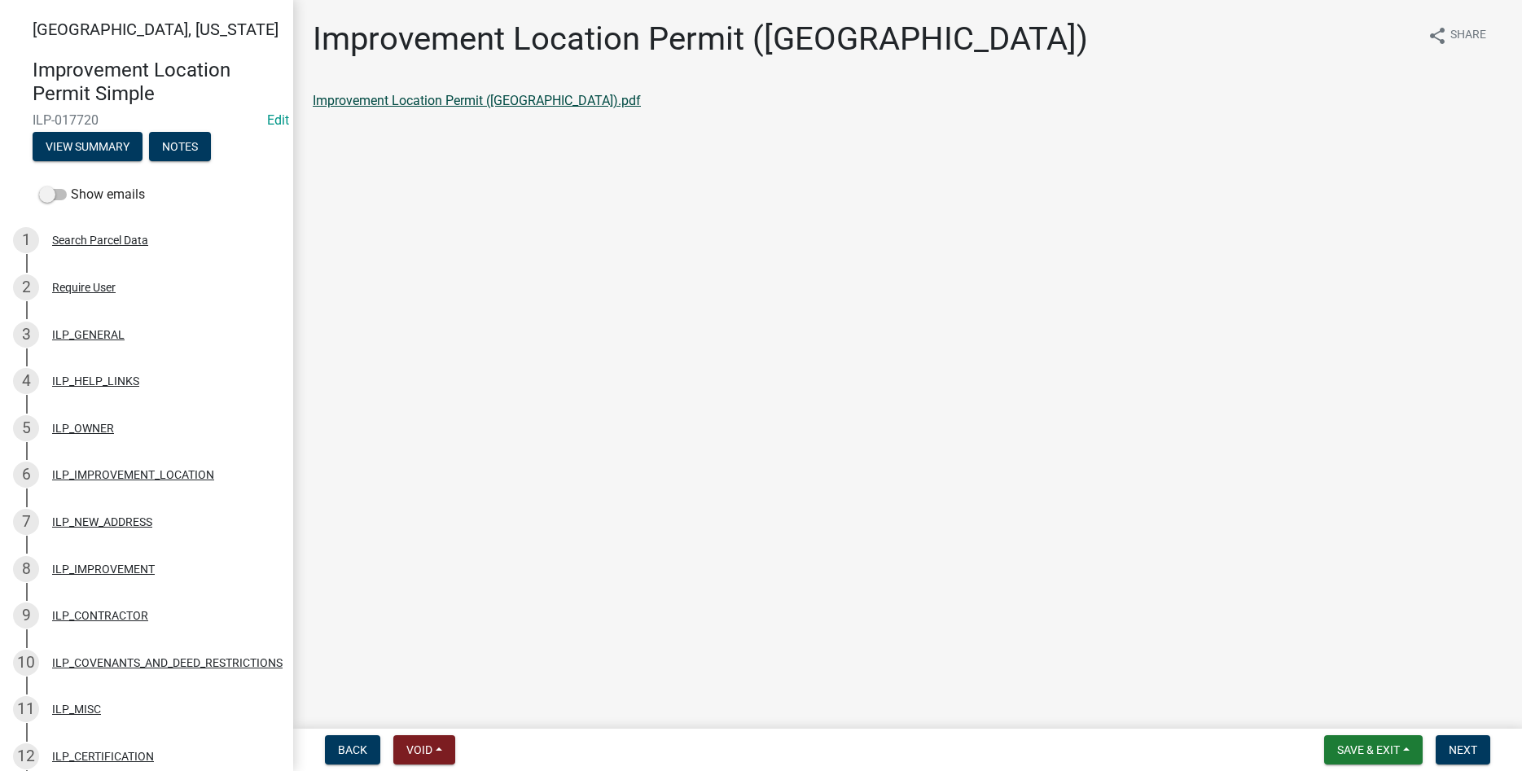
click at [434, 102] on link "Improvement Location Permit (ILP).pdf" at bounding box center [477, 100] width 328 height 15
click at [1471, 749] on span "Next" at bounding box center [1463, 749] width 29 height 13
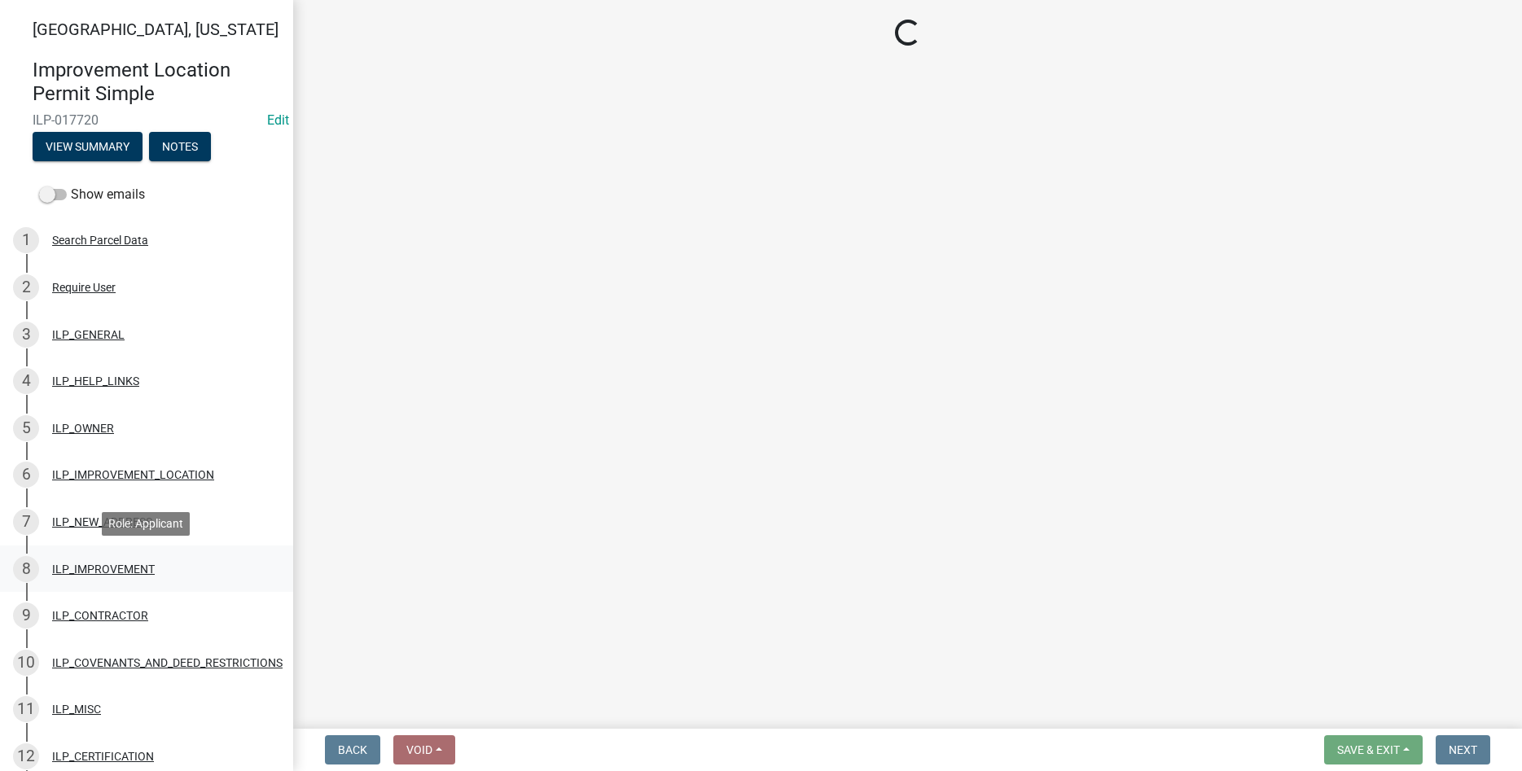
click at [101, 575] on div "ILP_IMPROVEMENT" at bounding box center [103, 568] width 103 height 11
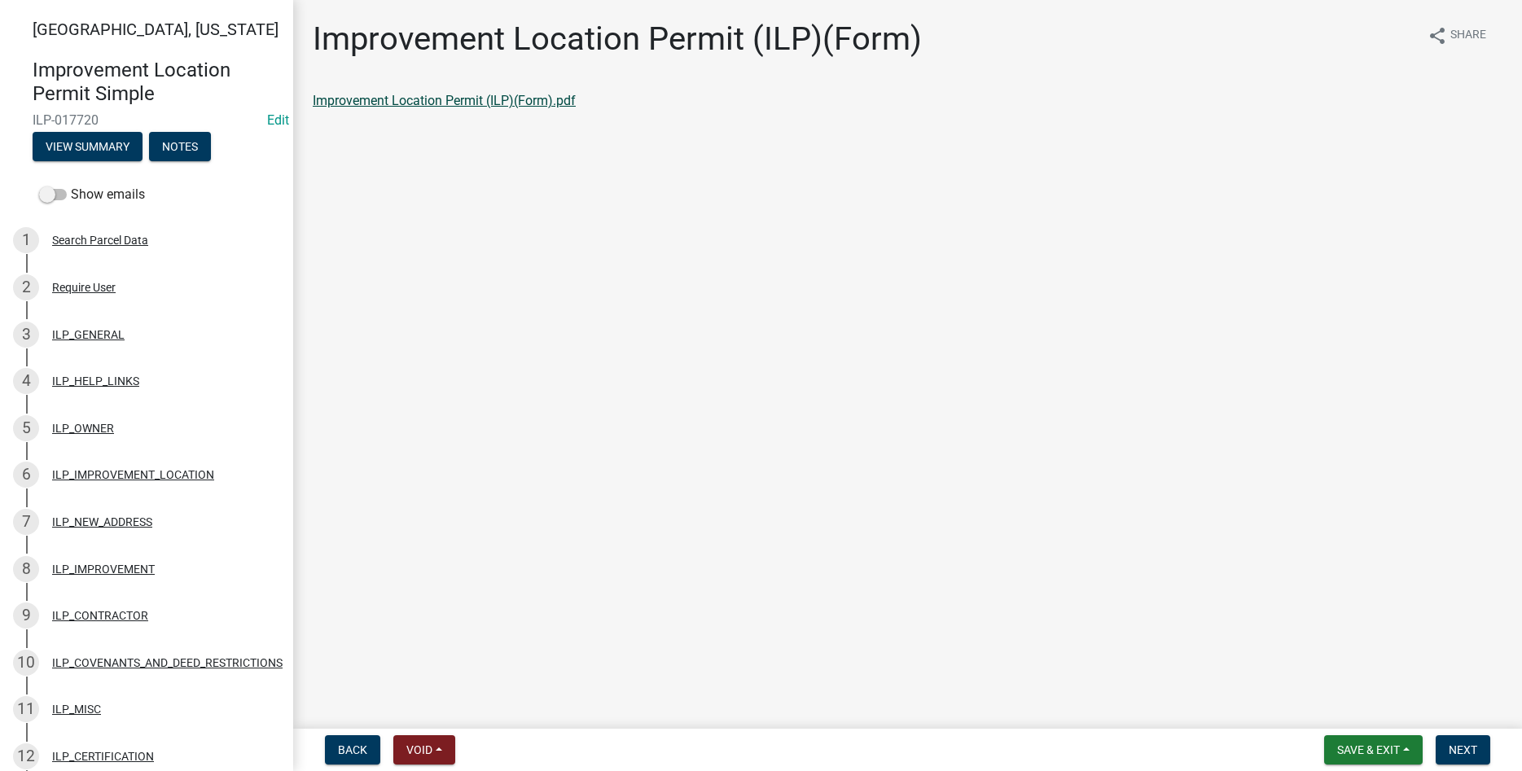
click at [360, 105] on link "Improvement Location Permit (ILP)(Form).pdf" at bounding box center [444, 100] width 263 height 15
click at [138, 564] on div "ILP_IMPROVEMENT" at bounding box center [103, 568] width 103 height 11
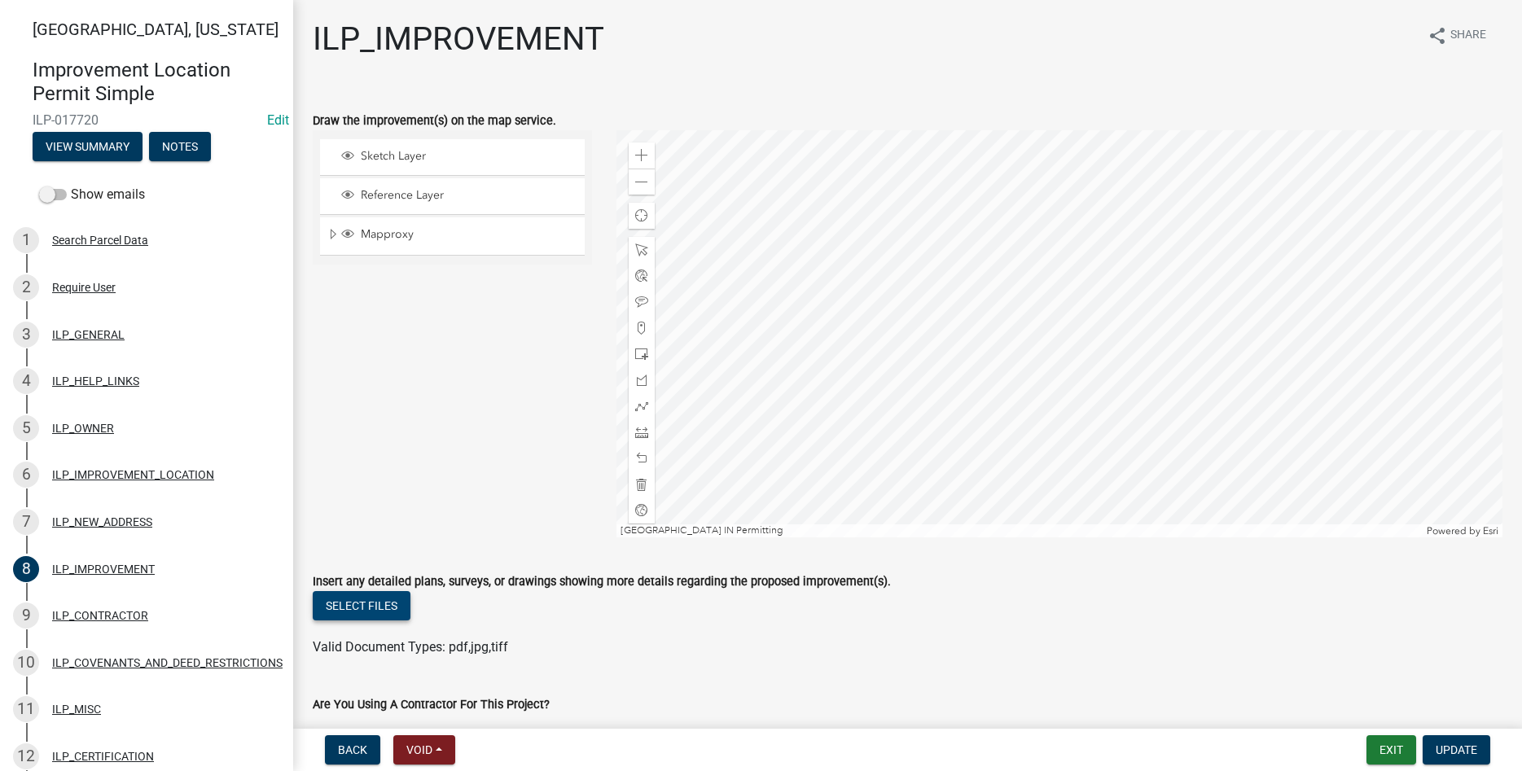
click at [373, 603] on button "Select files" at bounding box center [362, 605] width 98 height 29
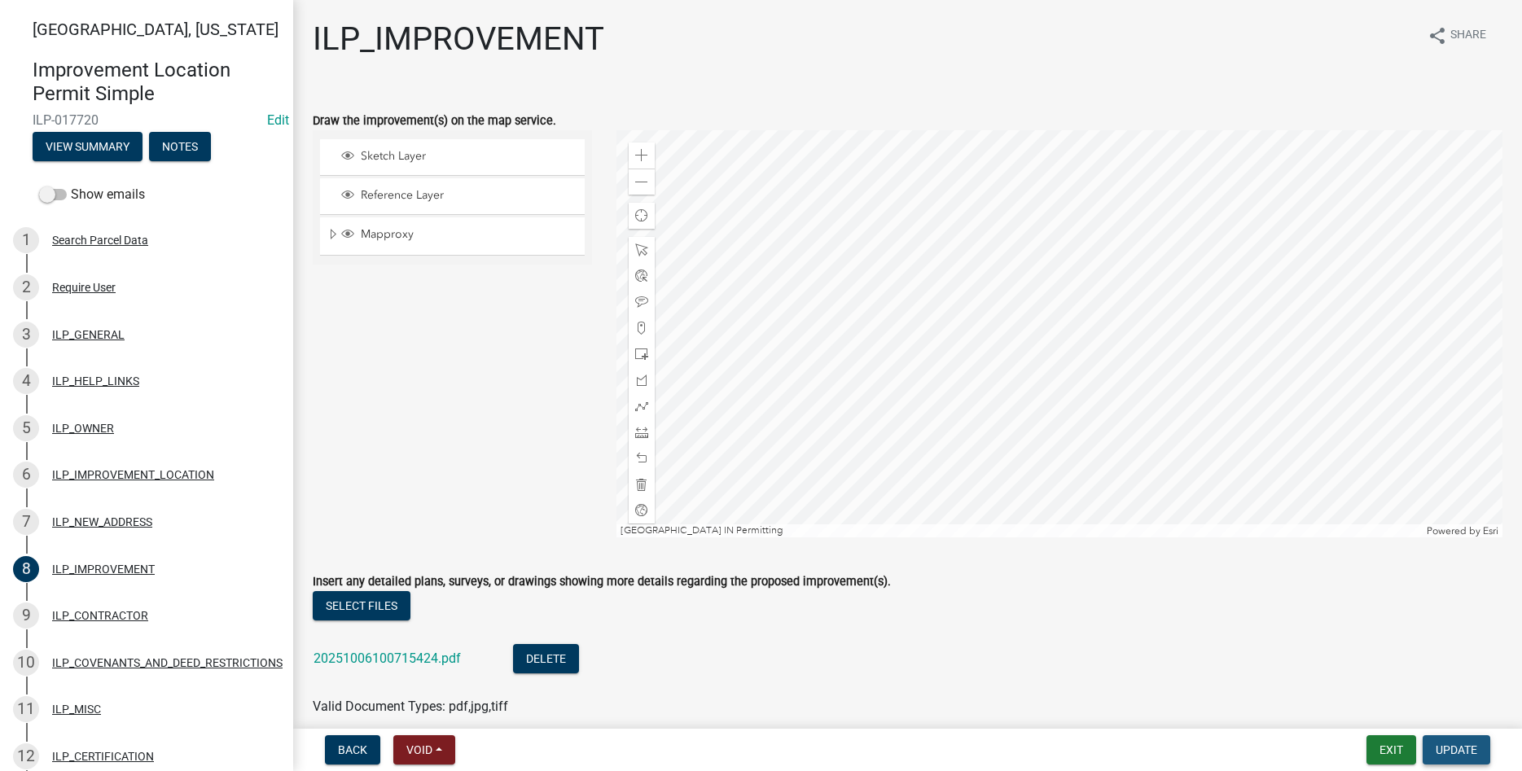
click at [1440, 749] on span "Update" at bounding box center [1457, 749] width 42 height 13
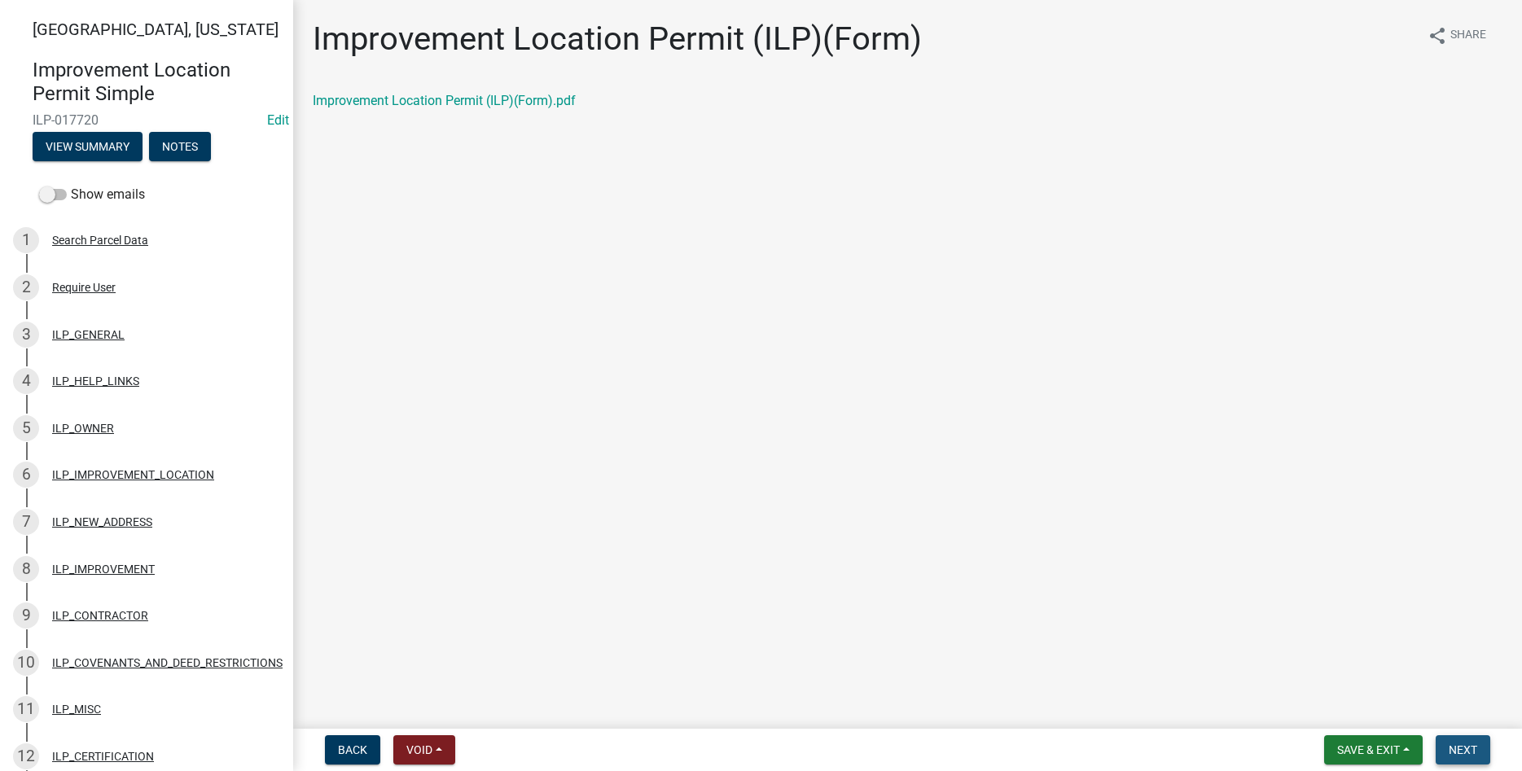
click at [1445, 754] on button "Next" at bounding box center [1463, 749] width 55 height 29
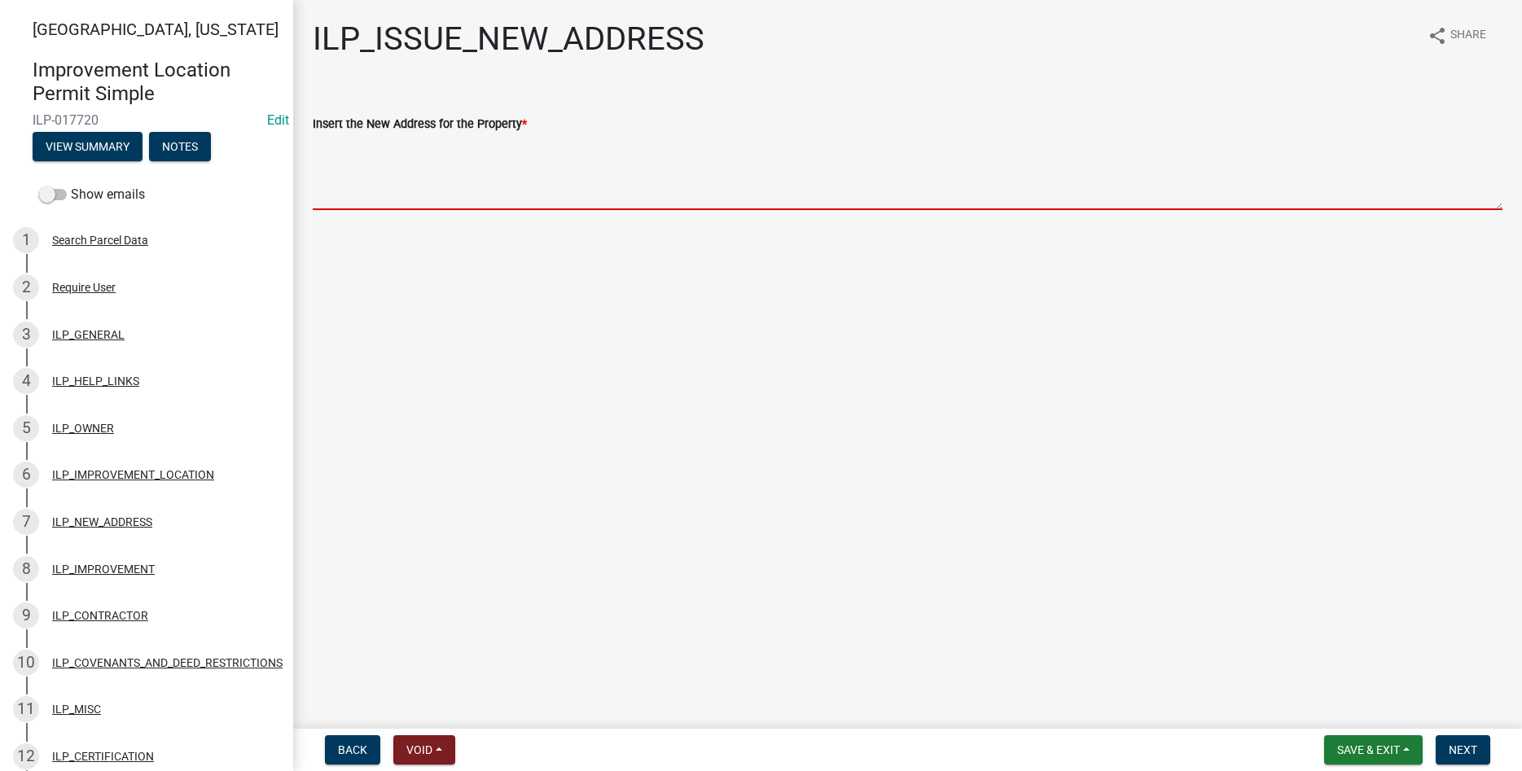
click at [477, 180] on textarea "Insert the New Address for the Property *" at bounding box center [908, 172] width 1190 height 77
paste textarea "[STREET_ADDRESS][PERSON_NAME]"
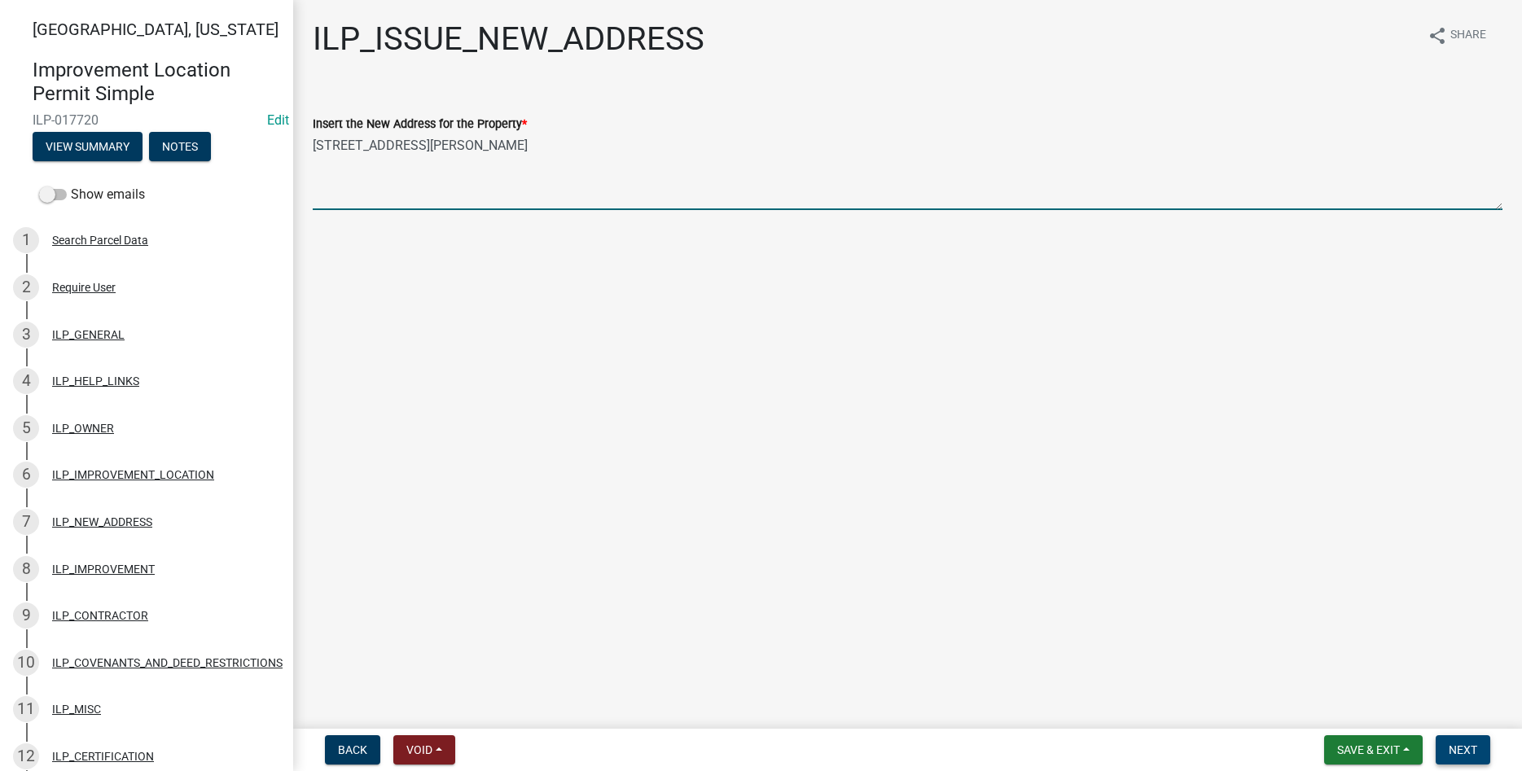
type textarea "[STREET_ADDRESS][PERSON_NAME]"
click at [1469, 751] on span "Next" at bounding box center [1463, 749] width 29 height 13
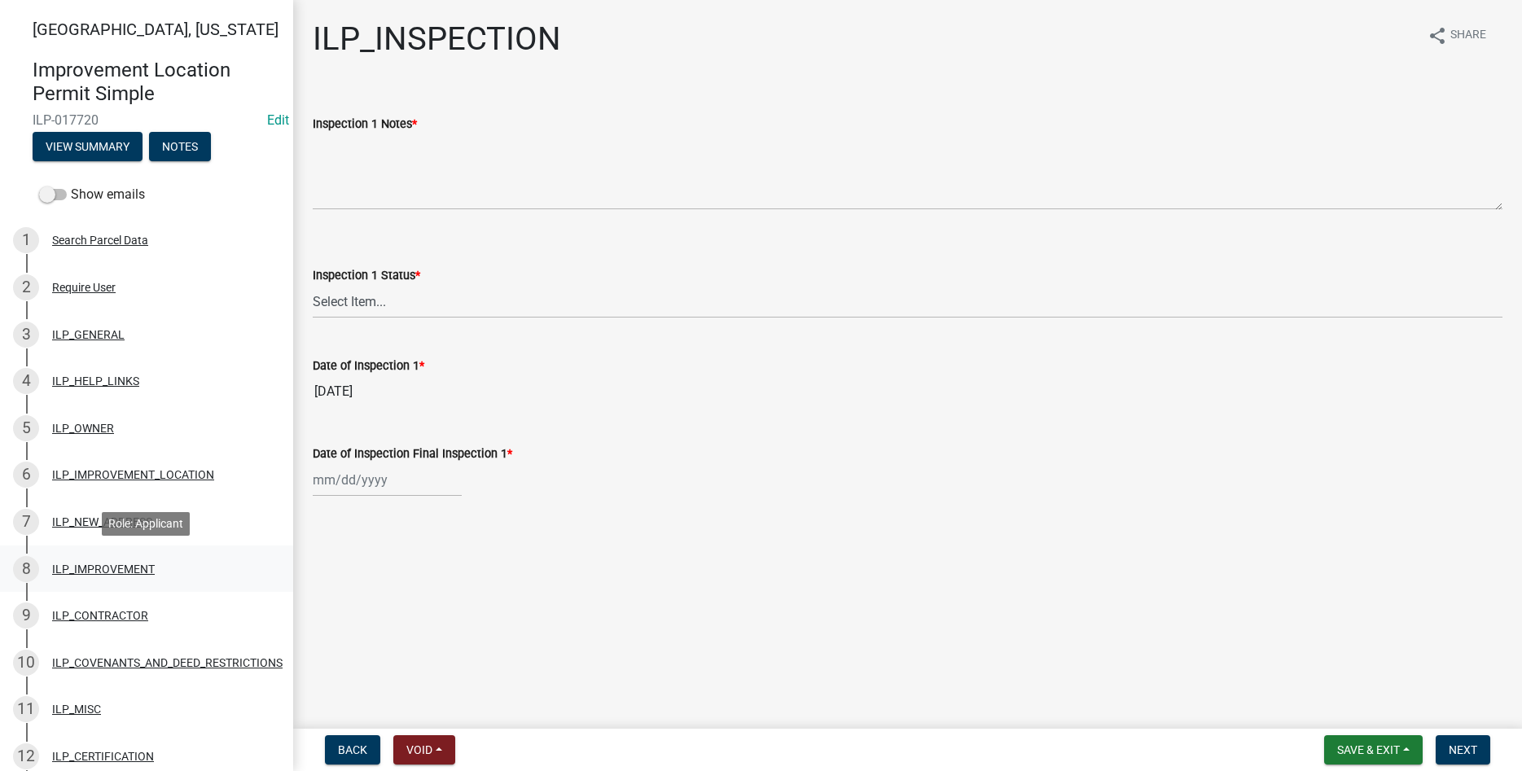
click at [99, 568] on div "ILP_IMPROVEMENT" at bounding box center [103, 568] width 103 height 11
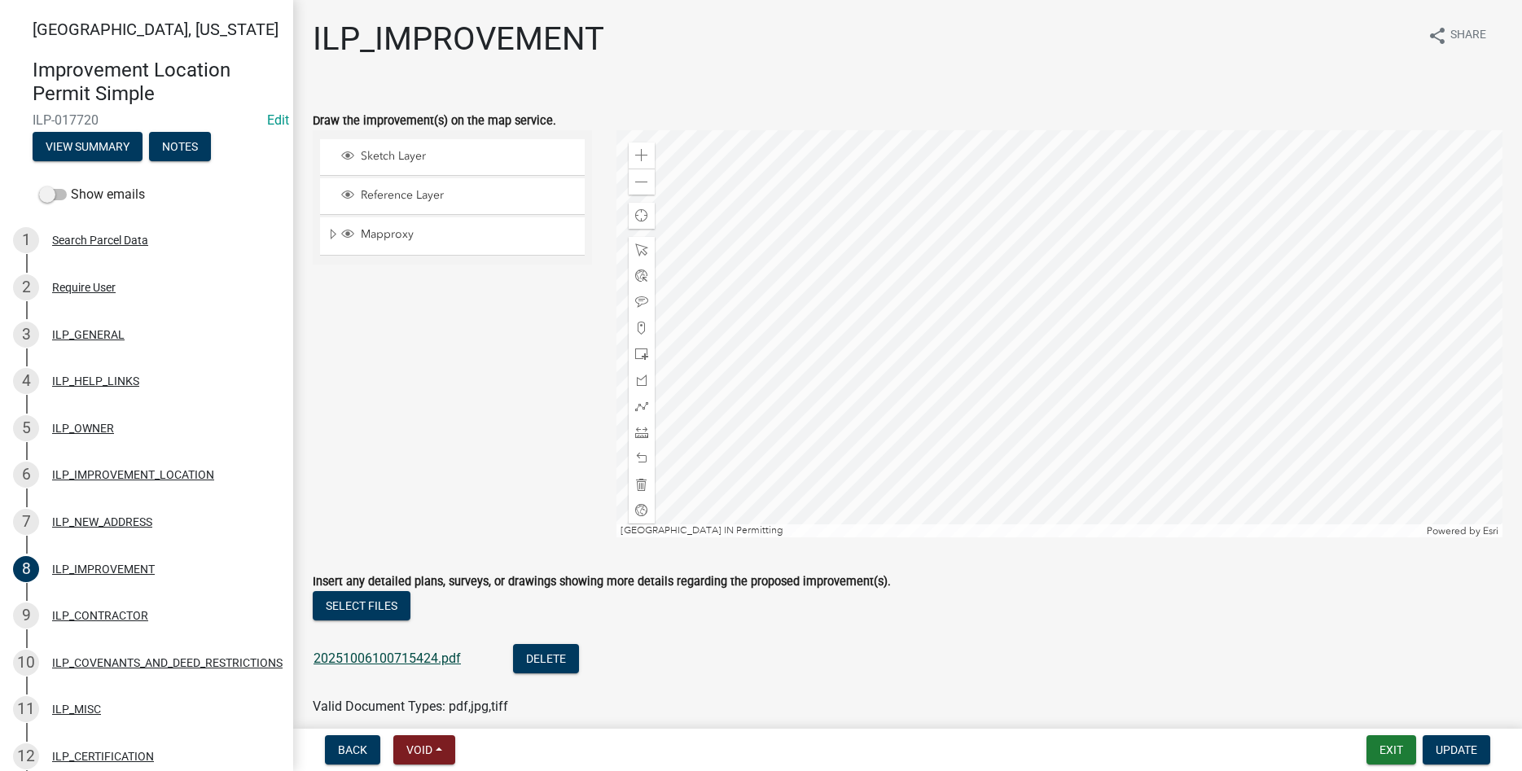
click at [401, 657] on link "20251006100715424.pdf" at bounding box center [387, 658] width 147 height 15
click at [1370, 742] on button "Exit" at bounding box center [1391, 749] width 50 height 29
